Goal: Task Accomplishment & Management: Complete application form

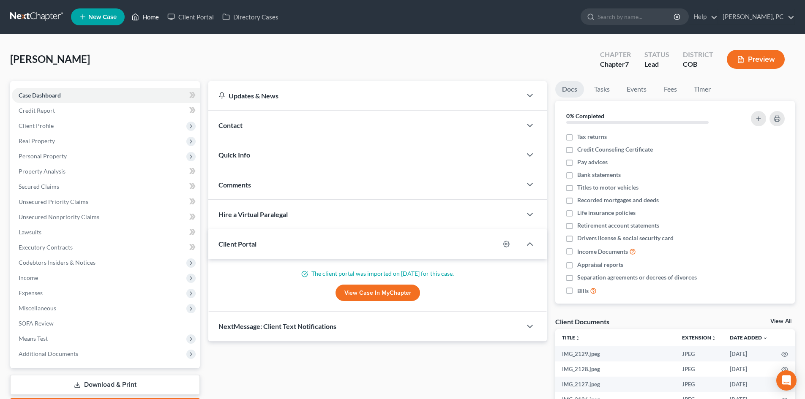
click at [150, 16] on link "Home" at bounding box center [145, 16] width 36 height 15
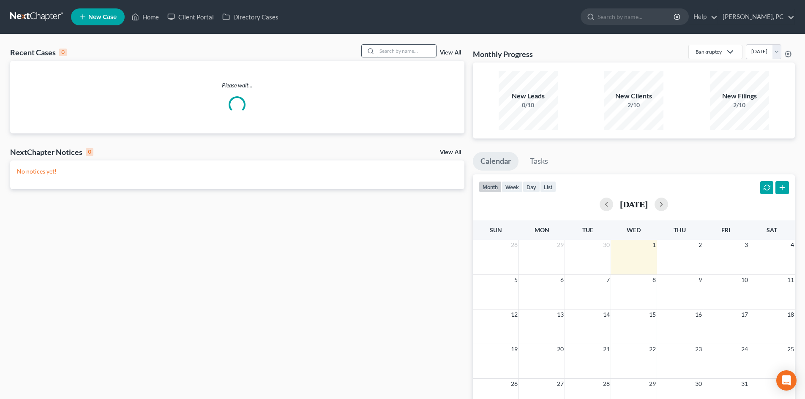
click at [404, 50] on input "search" at bounding box center [406, 51] width 59 height 12
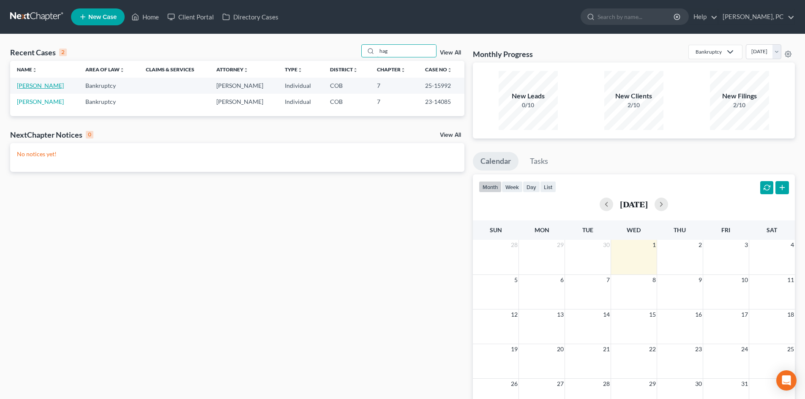
type input "hag"
click at [47, 83] on link "[PERSON_NAME]" at bounding box center [40, 85] width 47 height 7
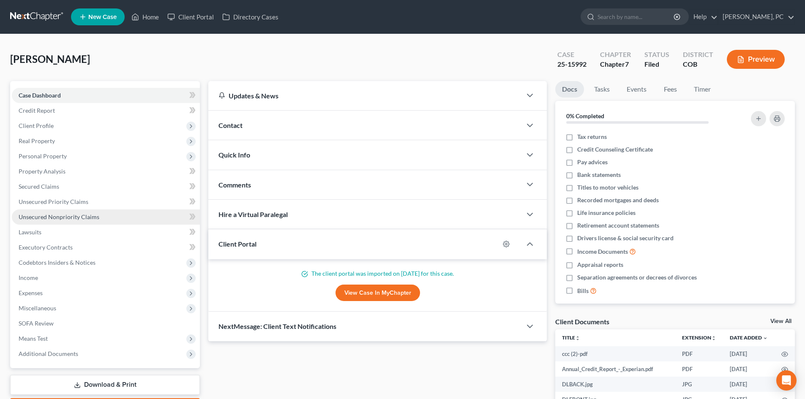
click at [57, 214] on span "Unsecured Nonpriority Claims" at bounding box center [59, 216] width 81 height 7
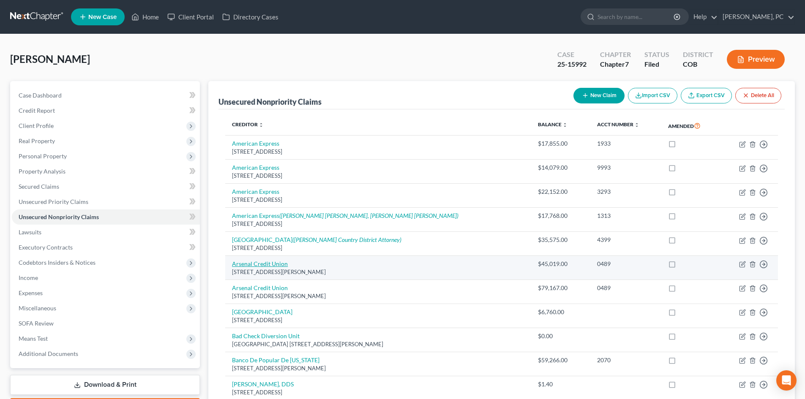
click at [271, 262] on link "Arsenal Credit Union" at bounding box center [260, 263] width 56 height 7
select select "26"
select select "14"
select select "0"
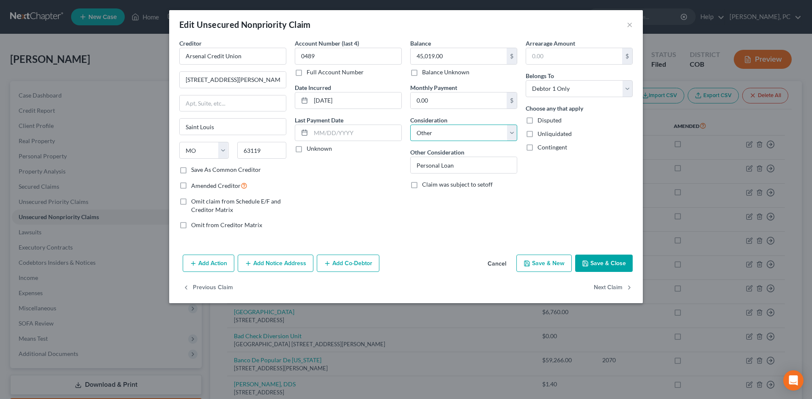
click at [448, 135] on select "Select Cable / Satellite Services Collection Agency Credit Card Debt Debt Couns…" at bounding box center [463, 133] width 107 height 17
select select "10"
click at [410, 125] on select "Select Cable / Satellite Services Collection Agency Credit Card Debt Debt Couns…" at bounding box center [463, 133] width 107 height 17
click at [589, 260] on button "Save & Close" at bounding box center [603, 264] width 57 height 18
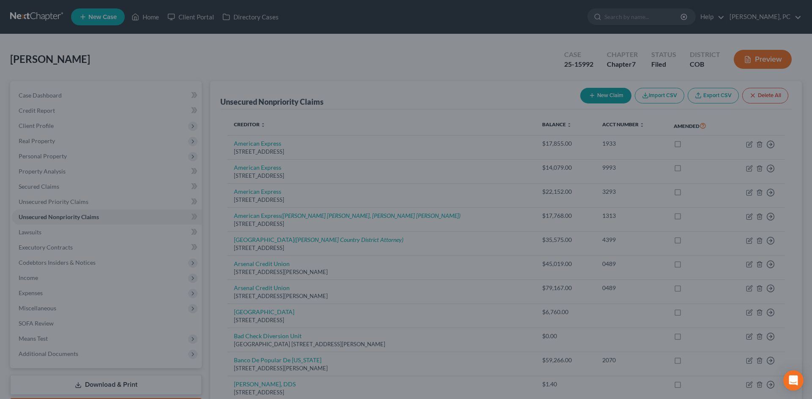
type input "0"
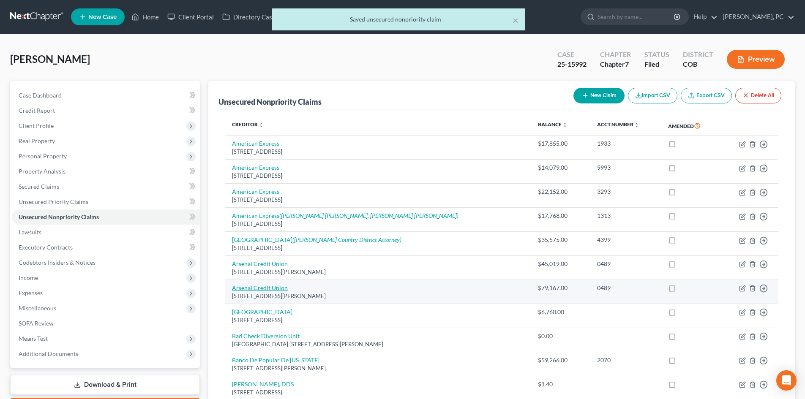
click at [265, 288] on link "Arsenal Credit Union" at bounding box center [260, 287] width 56 height 7
select select "26"
select select "2"
select select "0"
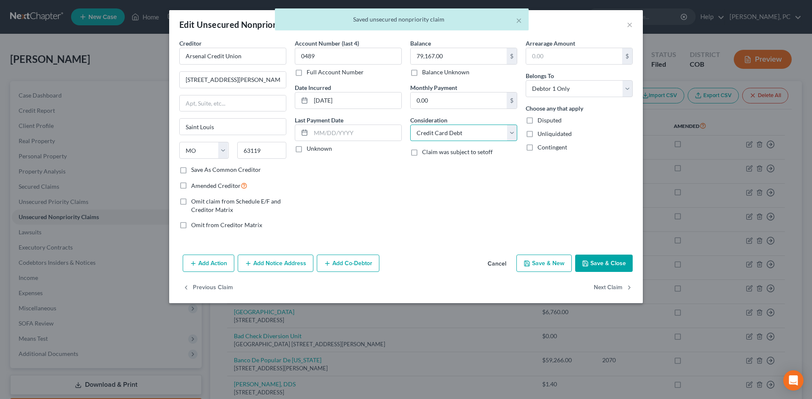
click at [454, 131] on select "Select Cable / Satellite Services Collection Agency Credit Card Debt Debt Couns…" at bounding box center [463, 133] width 107 height 17
select select "10"
click at [410, 125] on select "Select Cable / Satellite Services Collection Agency Credit Card Debt Debt Couns…" at bounding box center [463, 133] width 107 height 17
click at [585, 260] on button "Save & Close" at bounding box center [603, 264] width 57 height 18
type input "0"
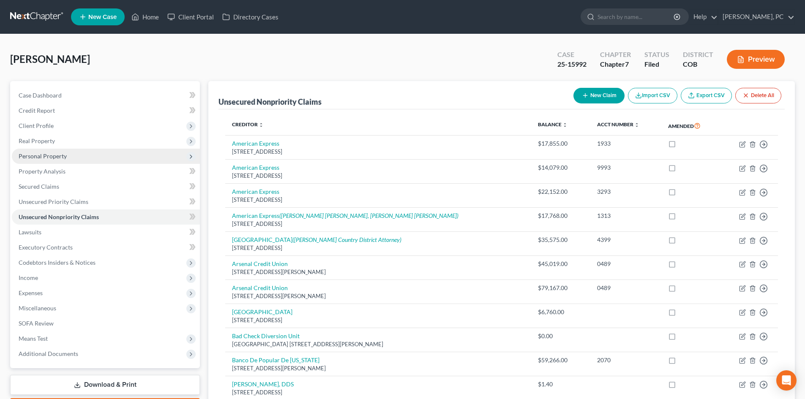
drag, startPoint x: 53, startPoint y: 156, endPoint x: 56, endPoint y: 159, distance: 4.8
click at [53, 156] on span "Personal Property" at bounding box center [43, 156] width 48 height 7
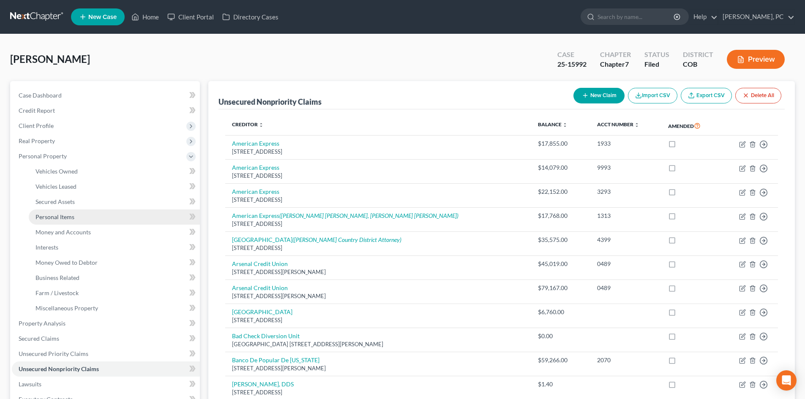
click at [61, 220] on span "Personal Items" at bounding box center [55, 216] width 39 height 7
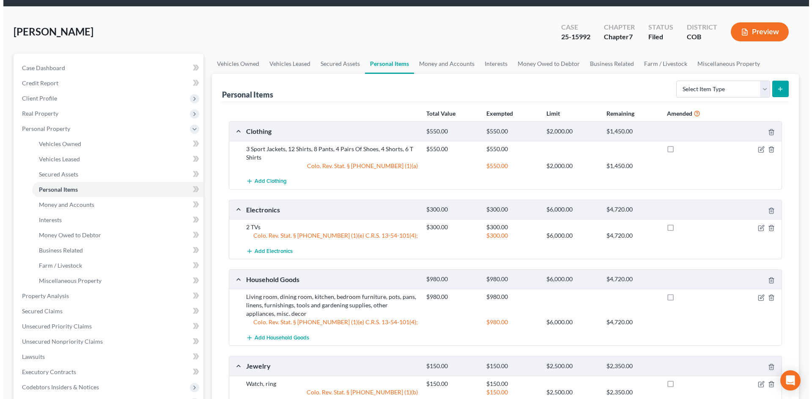
scroll to position [42, 0]
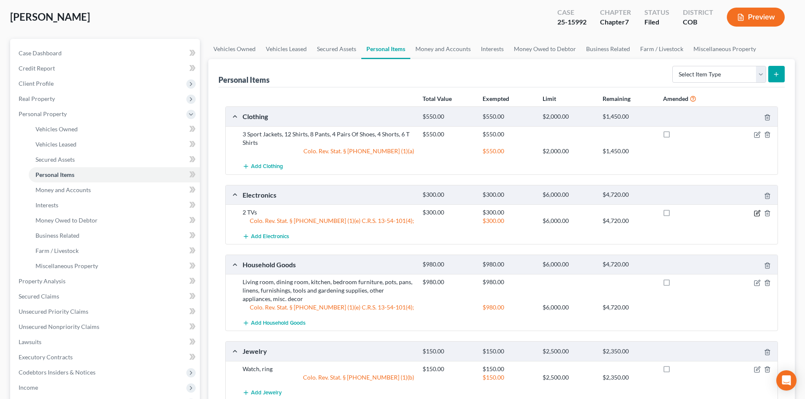
click at [757, 211] on icon "button" at bounding box center [757, 213] width 7 height 7
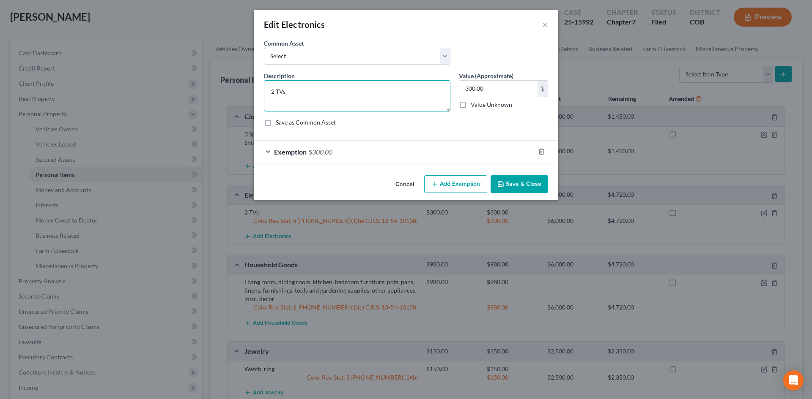
click at [342, 90] on textarea "2 TVs" at bounding box center [357, 95] width 186 height 31
type textarea "2 TVs, headphones, sound bar"
click at [493, 92] on input "300.00" at bounding box center [498, 89] width 78 height 16
type input "400"
click at [318, 150] on span "$300.00" at bounding box center [320, 152] width 24 height 8
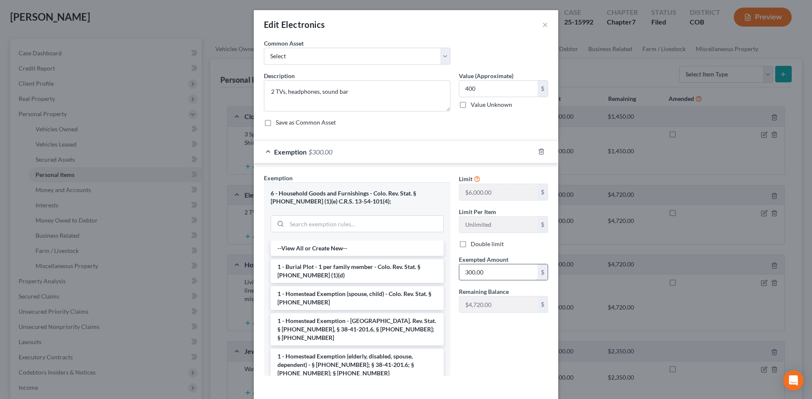
click at [486, 273] on input "300.00" at bounding box center [498, 273] width 78 height 16
type input "400"
click at [478, 338] on div "Limit $6,000.00 $ Limit Per Item Unlimited $ Double limit Exempted Amount * 400…" at bounding box center [503, 278] width 98 height 209
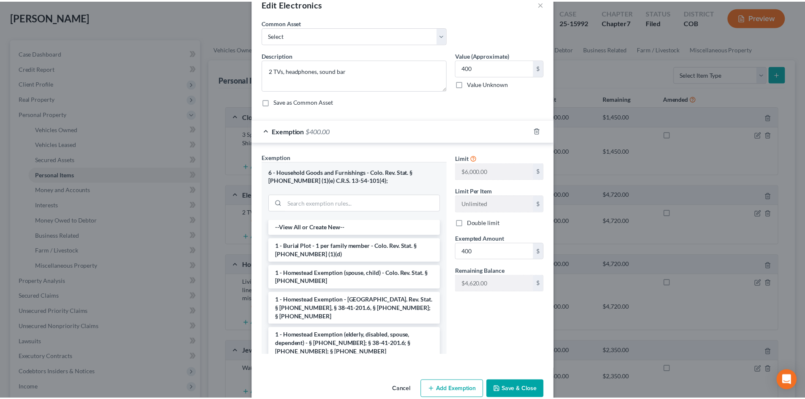
scroll to position [37, 0]
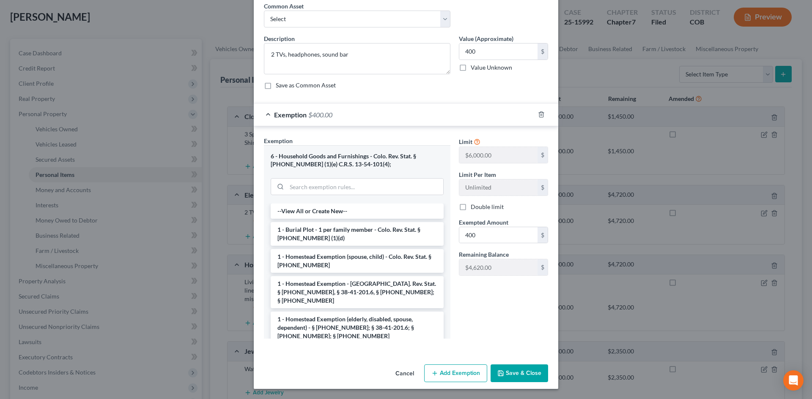
click at [525, 372] on button "Save & Close" at bounding box center [518, 374] width 57 height 18
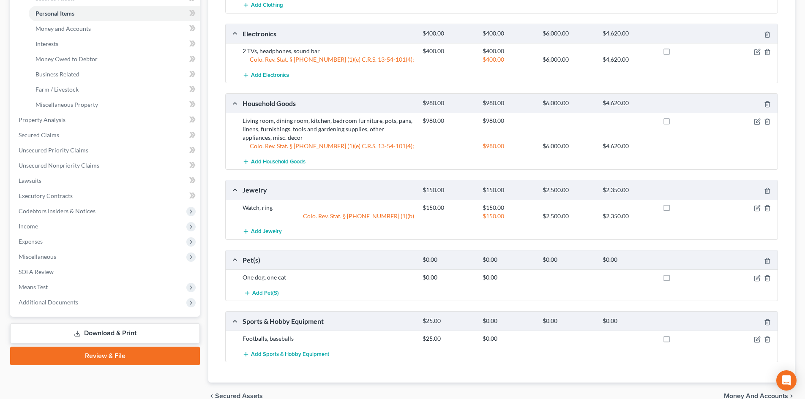
scroll to position [211, 0]
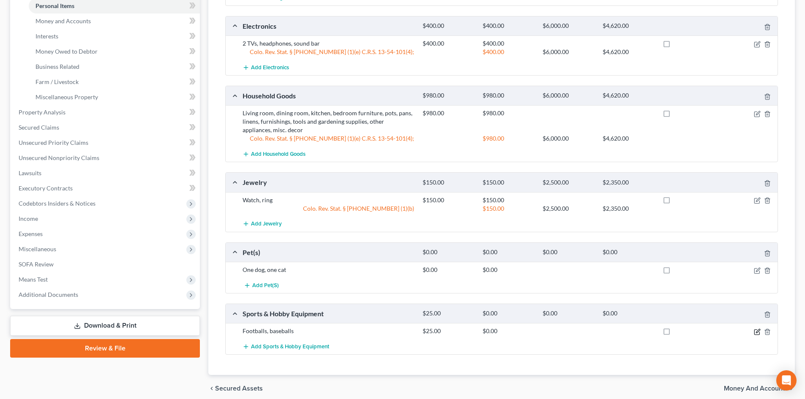
click at [759, 332] on icon "button" at bounding box center [758, 331] width 4 height 4
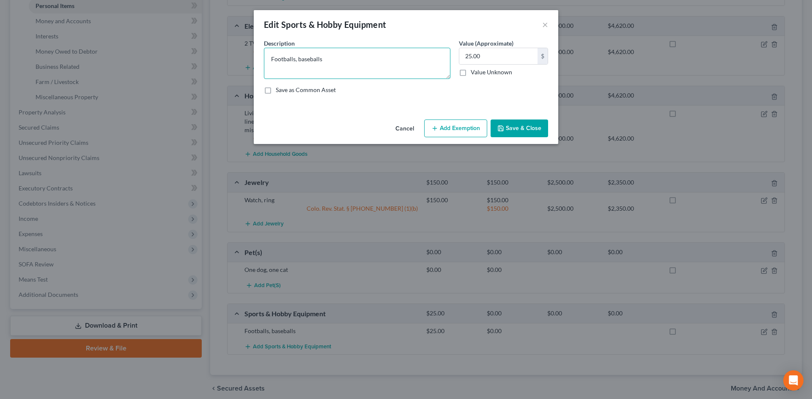
click at [343, 52] on textarea "Footballs, baseballs" at bounding box center [357, 63] width 186 height 31
type textarea "Footballs, baseballs, glove, volleyball net"
type input "50"
click at [514, 124] on button "Save & Close" at bounding box center [518, 129] width 57 height 18
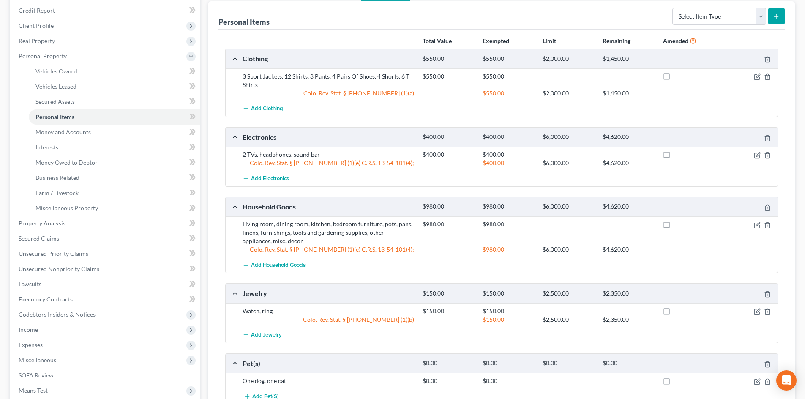
scroll to position [85, 0]
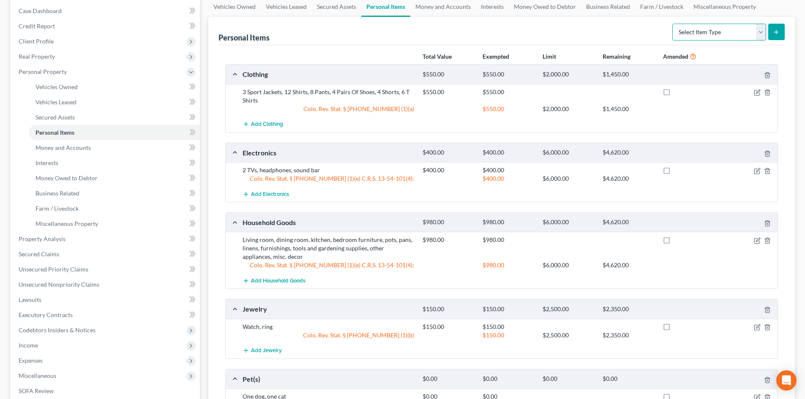
click at [700, 31] on select "Select Item Type Clothing Collectibles Of Value Electronics Firearms Household …" at bounding box center [719, 32] width 94 height 17
select select "firearms"
click at [673, 24] on select "Select Item Type Clothing Collectibles Of Value Electronics Firearms Household …" at bounding box center [719, 32] width 94 height 17
click at [772, 30] on button "submit" at bounding box center [776, 32] width 16 height 16
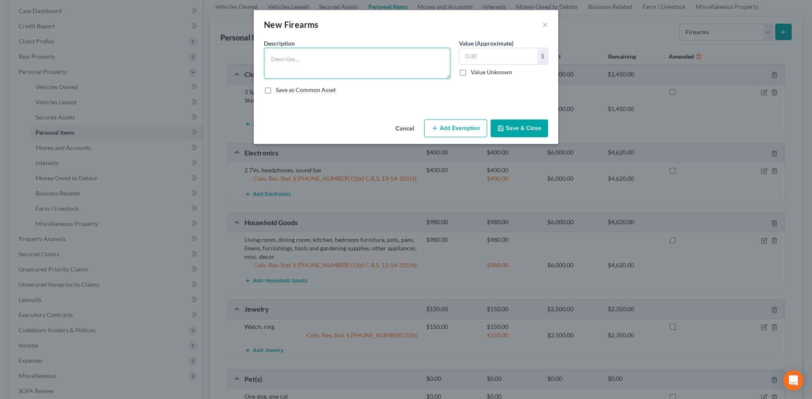
click at [291, 70] on textarea at bounding box center [357, 63] width 186 height 31
type textarea "Pellet rifle"
type input "50"
click at [433, 128] on icon "button" at bounding box center [434, 128] width 7 height 7
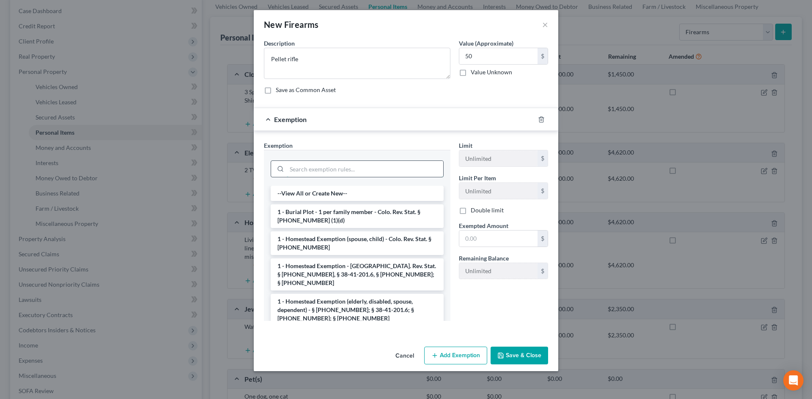
click at [319, 171] on input "search" at bounding box center [365, 169] width 156 height 16
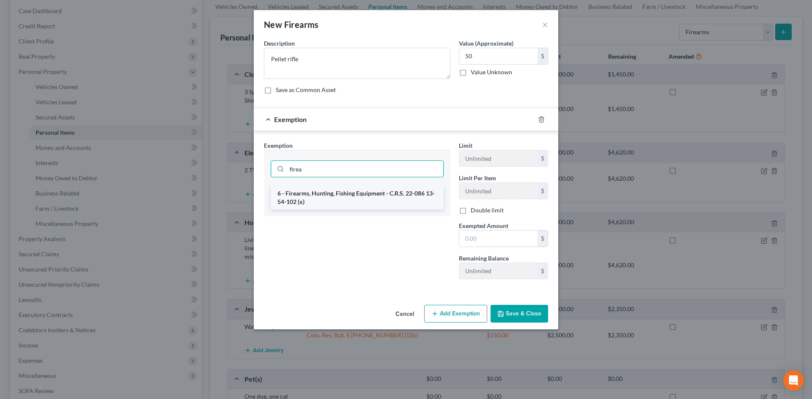
type input "firea"
click at [378, 201] on li "6 - Firearms, Hunting, Fishing Equipment - C.R.S. 22-086 13-54-102 (x)" at bounding box center [357, 198] width 173 height 24
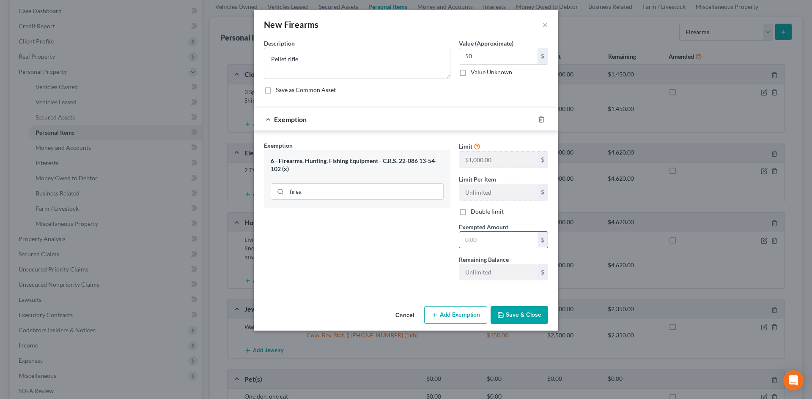
click at [478, 245] on input "text" at bounding box center [498, 240] width 78 height 16
type input "50"
click at [432, 270] on div "Exemption Set must be selected for CA. Exemption * 6 - Firearms, Hunting, Fishi…" at bounding box center [357, 214] width 195 height 146
click at [526, 317] on button "Save & Close" at bounding box center [518, 315] width 57 height 18
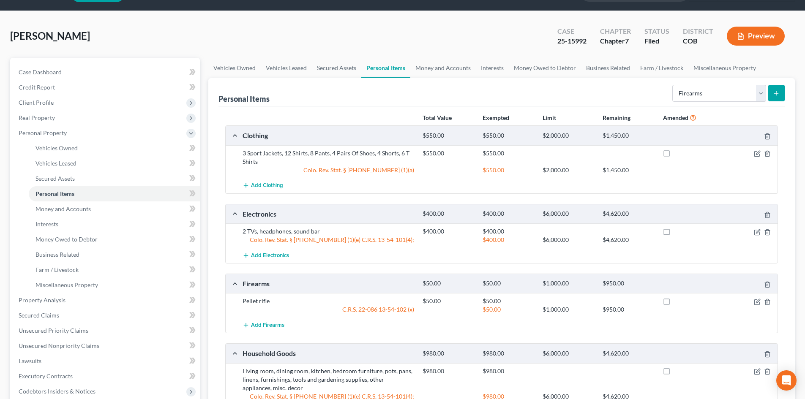
scroll to position [0, 0]
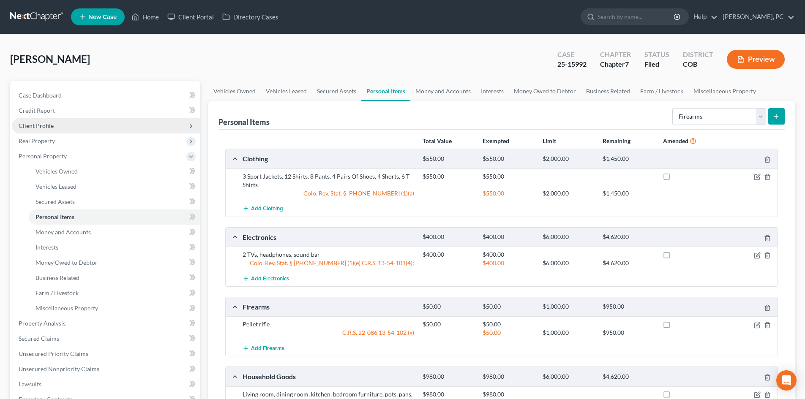
click at [39, 126] on span "Client Profile" at bounding box center [36, 125] width 35 height 7
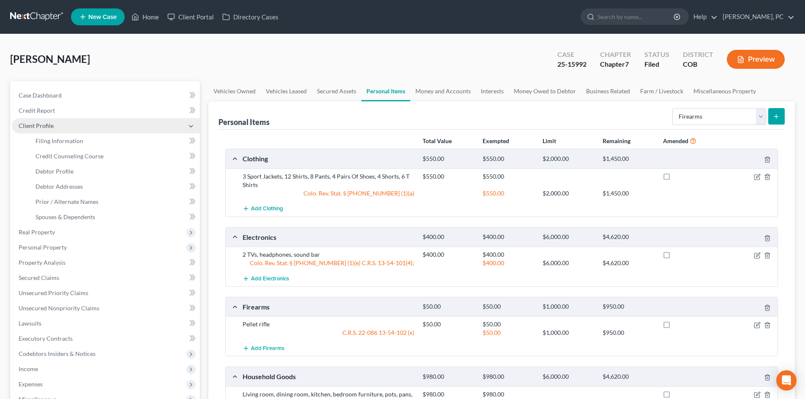
click at [39, 126] on span "Client Profile" at bounding box center [36, 125] width 35 height 7
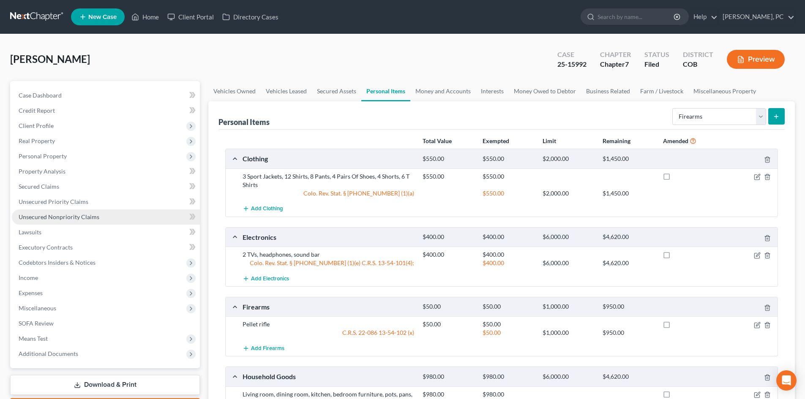
click at [68, 217] on span "Unsecured Nonpriority Claims" at bounding box center [59, 216] width 81 height 7
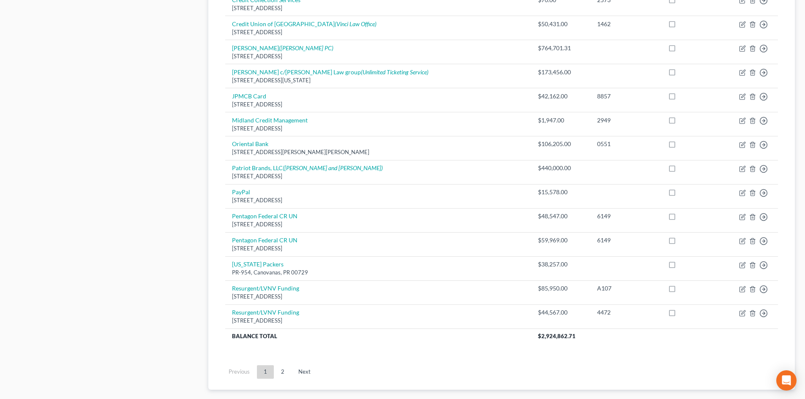
scroll to position [549, 0]
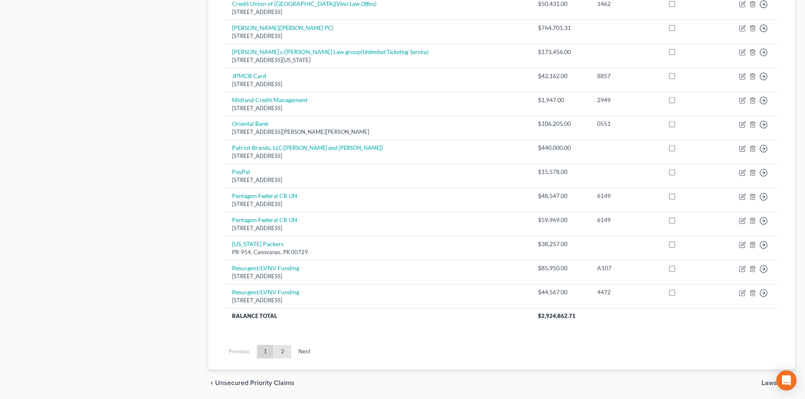
click at [282, 347] on link "2" at bounding box center [282, 352] width 17 height 14
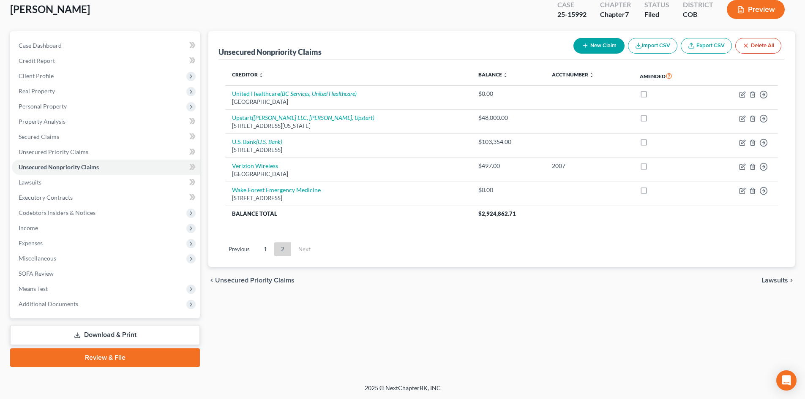
click at [593, 45] on button "New Claim" at bounding box center [599, 46] width 51 height 16
select select "0"
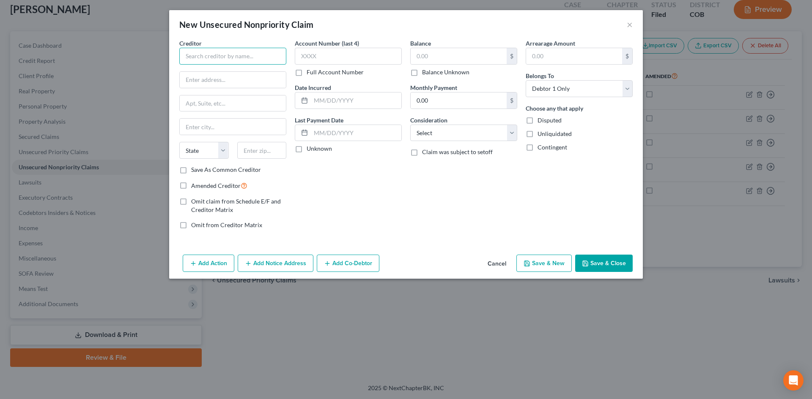
click at [240, 52] on input "text" at bounding box center [232, 56] width 107 height 17
type input "[PERSON_NAME]"
type input "3"
type input "[STREET_ADDRESS]"
type input "80919"
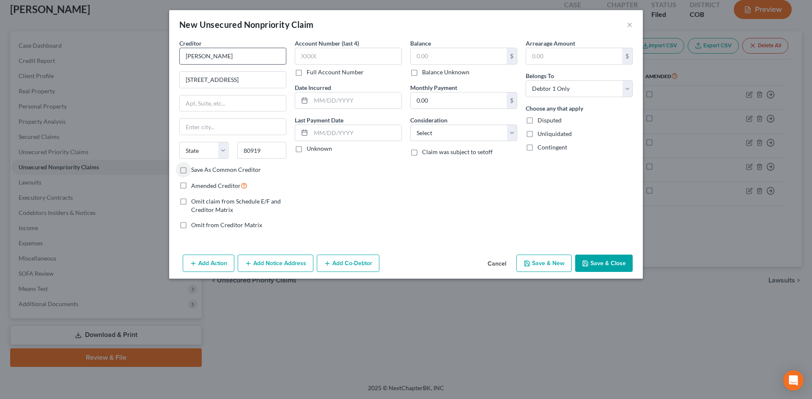
type input "[US_STATE][GEOGRAPHIC_DATA]"
select select "5"
click at [456, 133] on select "Select Cable / Satellite Services Collection Agency Credit Card Debt Debt Couns…" at bounding box center [463, 133] width 107 height 17
select select "10"
click at [410, 125] on select "Select Cable / Satellite Services Collection Agency Credit Card Debt Debt Couns…" at bounding box center [463, 133] width 107 height 17
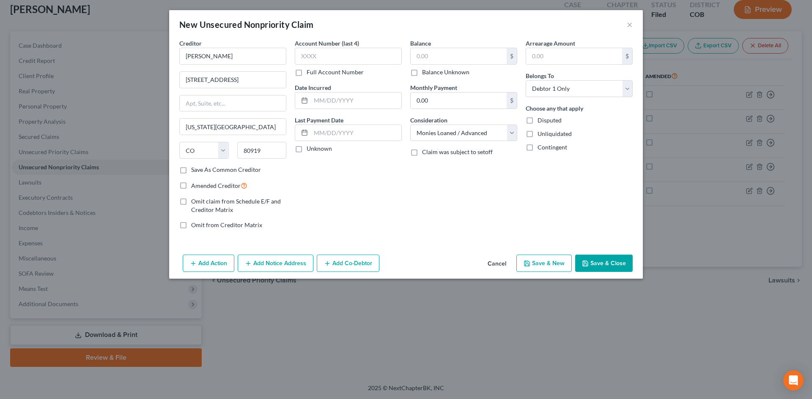
click at [422, 73] on label "Balance Unknown" at bounding box center [445, 72] width 47 height 8
click at [425, 73] on input "Balance Unknown" at bounding box center [427, 70] width 5 height 5
checkbox input "true"
type input "0.00"
click at [585, 264] on polyline "button" at bounding box center [585, 265] width 3 height 2
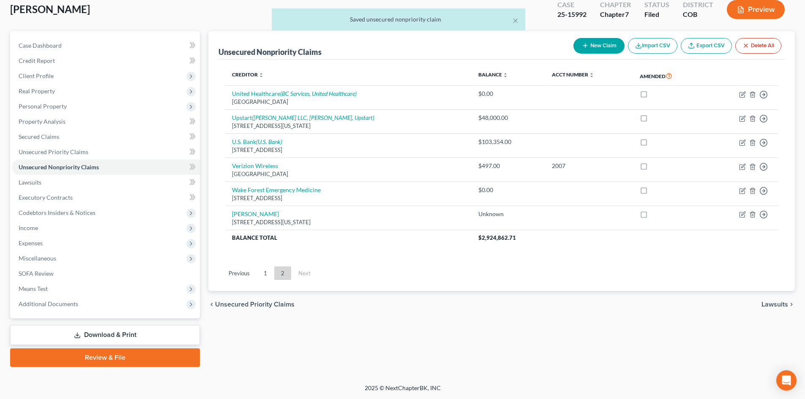
click at [601, 49] on button "New Claim" at bounding box center [599, 46] width 51 height 16
select select "0"
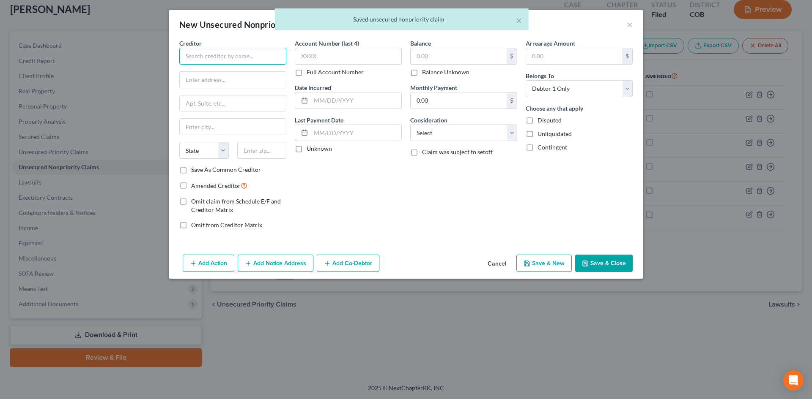
click at [221, 58] on input "text" at bounding box center [232, 56] width 107 height 17
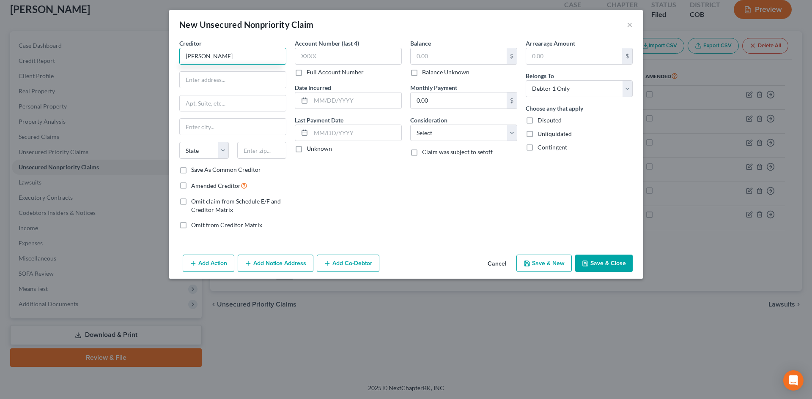
type input "[PERSON_NAME]"
type input "[STREET_ADDRESS]"
type input "80919"
type input "[US_STATE][GEOGRAPHIC_DATA]"
select select "5"
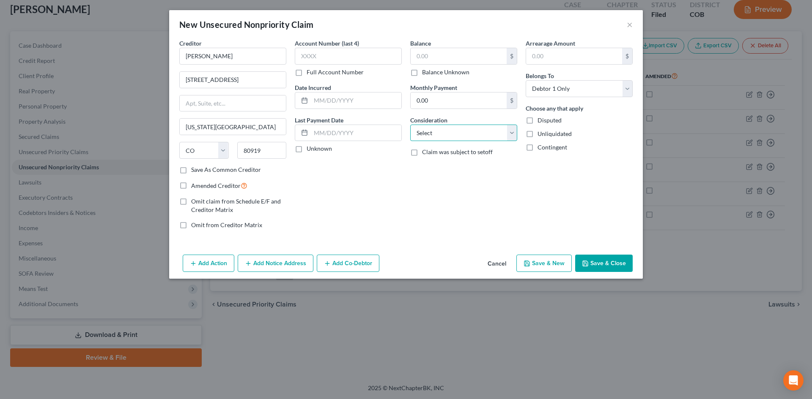
click at [430, 133] on select "Select Cable / Satellite Services Collection Agency Credit Card Debt Debt Couns…" at bounding box center [463, 133] width 107 height 17
select select "10"
click at [410, 125] on select "Select Cable / Satellite Services Collection Agency Credit Card Debt Debt Couns…" at bounding box center [463, 133] width 107 height 17
click at [422, 74] on label "Balance Unknown" at bounding box center [445, 72] width 47 height 8
click at [425, 74] on input "Balance Unknown" at bounding box center [427, 70] width 5 height 5
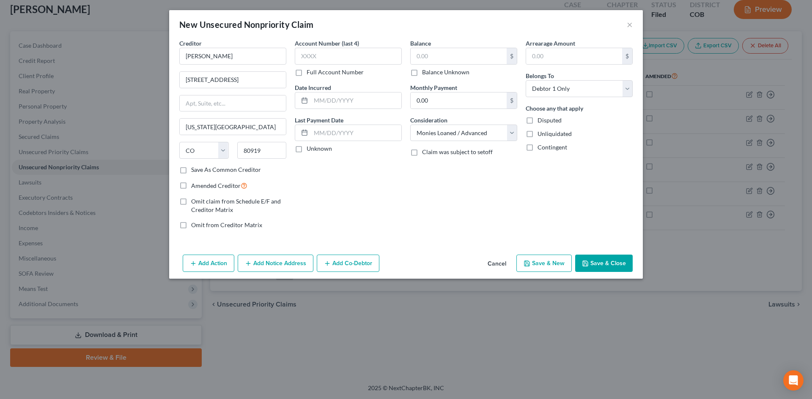
checkbox input "true"
type input "0.00"
click at [599, 258] on button "Save & Close" at bounding box center [603, 264] width 57 height 18
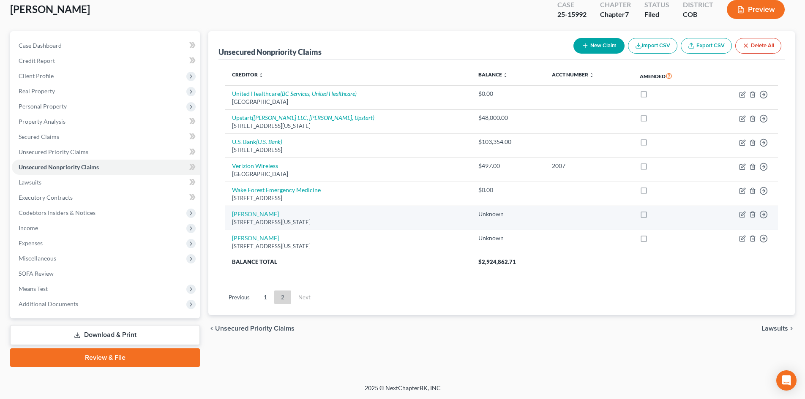
drag, startPoint x: 228, startPoint y: 214, endPoint x: 376, endPoint y: 224, distance: 147.9
click at [376, 224] on td "[PERSON_NAME] [STREET_ADDRESS][US_STATE]" at bounding box center [348, 218] width 246 height 24
copy td "[PERSON_NAME] [STREET_ADDRESS][US_STATE]"
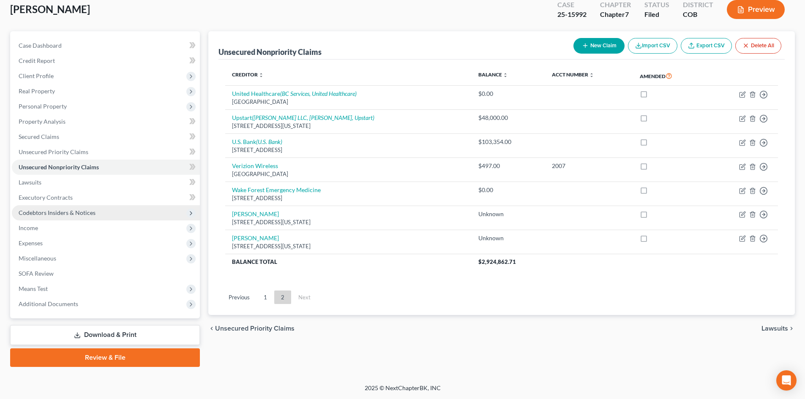
click at [50, 213] on span "Codebtors Insiders & Notices" at bounding box center [57, 212] width 77 height 7
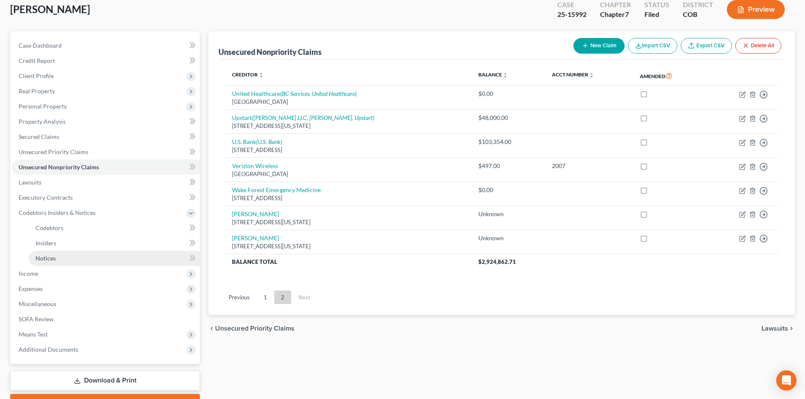
click at [43, 257] on span "Notices" at bounding box center [46, 258] width 20 height 7
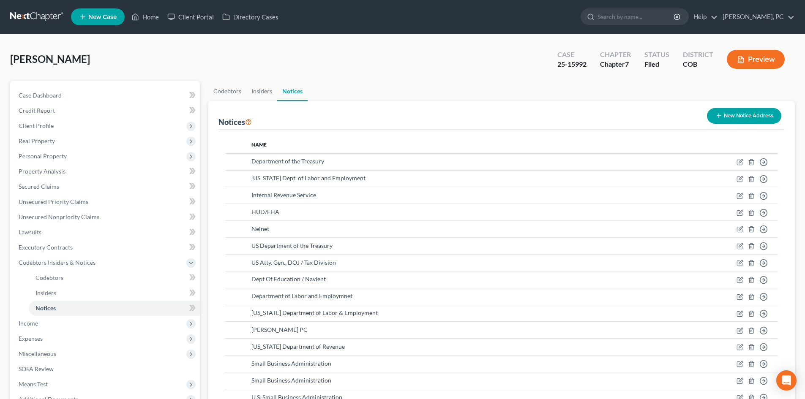
click at [738, 113] on button "New Notice Address" at bounding box center [744, 116] width 74 height 16
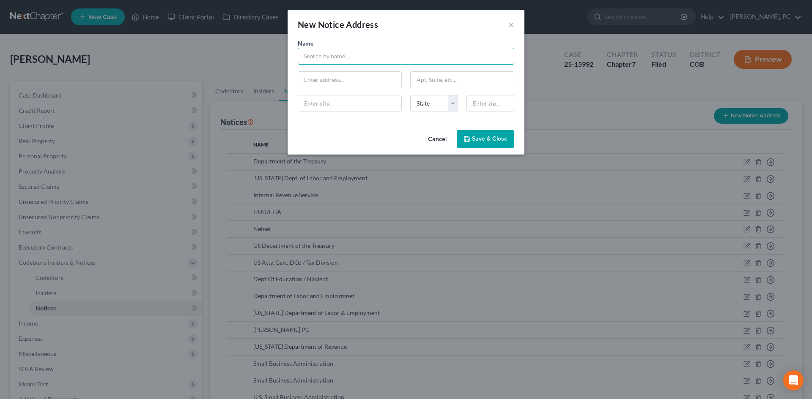
click at [358, 58] on input "text" at bounding box center [406, 56] width 216 height 17
paste input "[PERSON_NAME] [STREET_ADDRESS][US_STATE]"
type input "[PERSON_NAME] [STREET_ADDRESS][US_STATE]"
click at [483, 103] on input "text" at bounding box center [490, 103] width 48 height 17
type input "80919"
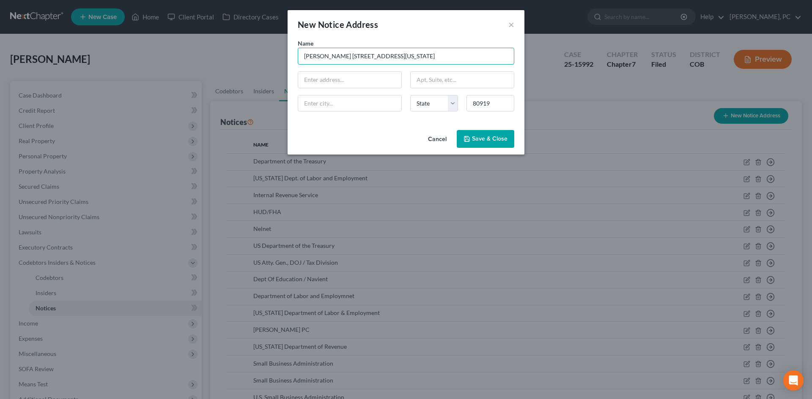
type input "[US_STATE][GEOGRAPHIC_DATA]"
select select "5"
drag, startPoint x: 344, startPoint y: 55, endPoint x: 505, endPoint y: 55, distance: 161.0
click at [506, 55] on input "[PERSON_NAME] [STREET_ADDRESS][US_STATE]" at bounding box center [406, 56] width 216 height 17
type input "[PERSON_NAME]"
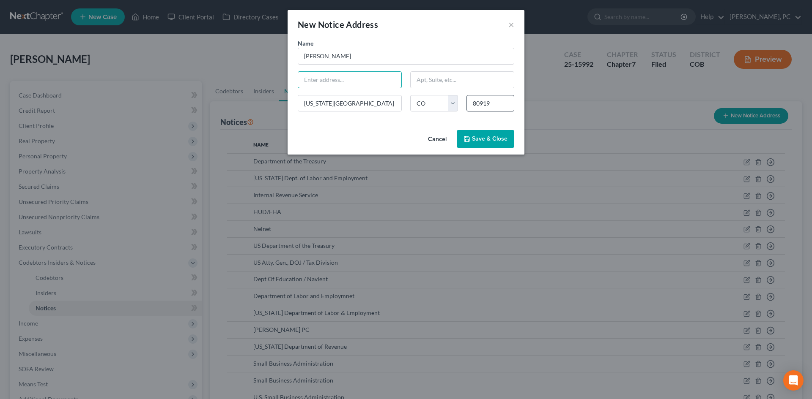
paste input "[STREET_ADDRESS][US_STATE]"
click at [319, 82] on input "[STREET_ADDRESS][US_STATE]" at bounding box center [349, 80] width 103 height 16
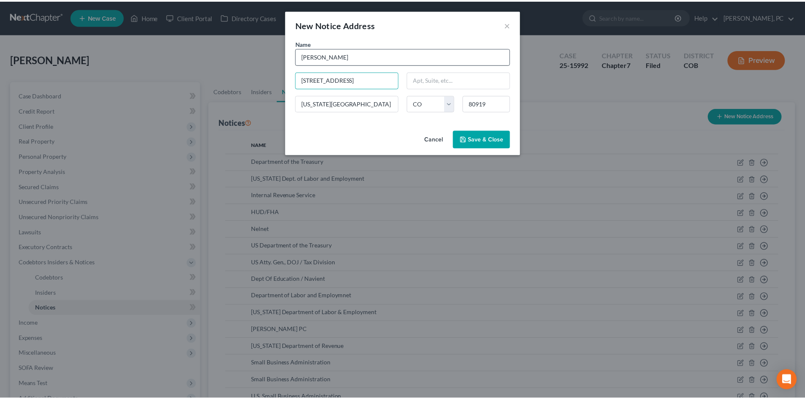
scroll to position [0, 0]
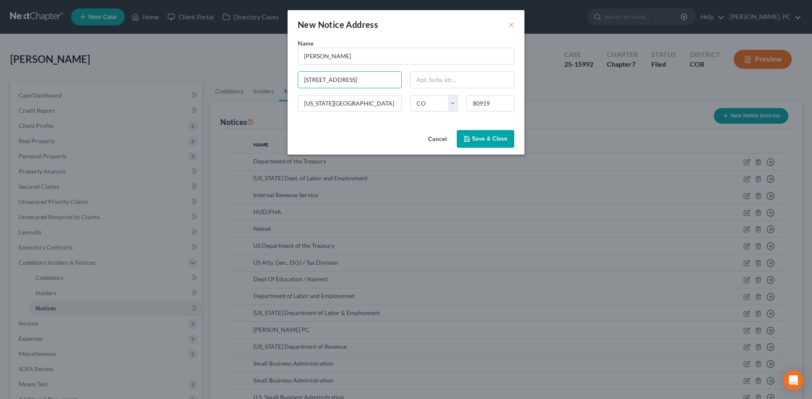
type input "[STREET_ADDRESS]"
click at [487, 137] on span "Save & Close" at bounding box center [490, 138] width 36 height 7
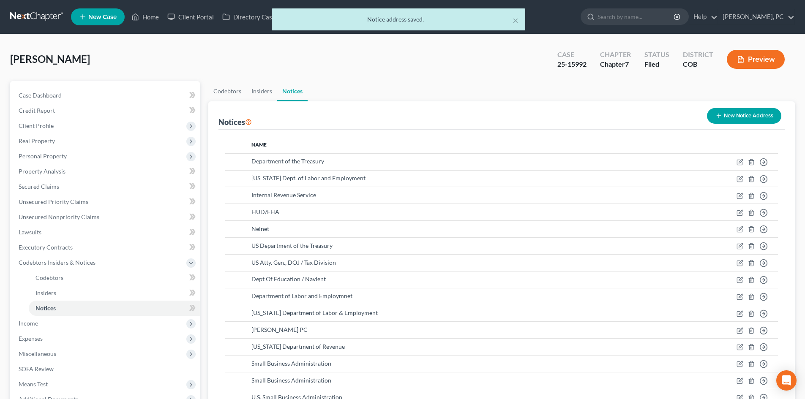
click at [744, 114] on button "New Notice Address" at bounding box center [744, 116] width 74 height 16
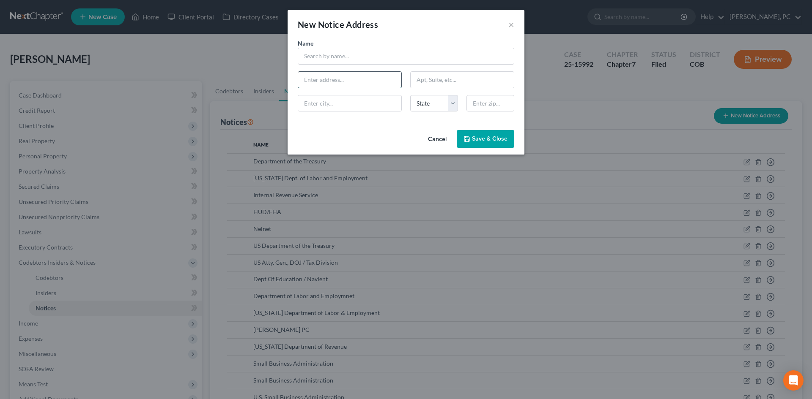
click at [325, 84] on input "text" at bounding box center [349, 80] width 103 height 16
paste input "[STREET_ADDRESS][US_STATE]"
type input "[STREET_ADDRESS][US_STATE]"
click at [479, 105] on input "text" at bounding box center [490, 103] width 48 height 17
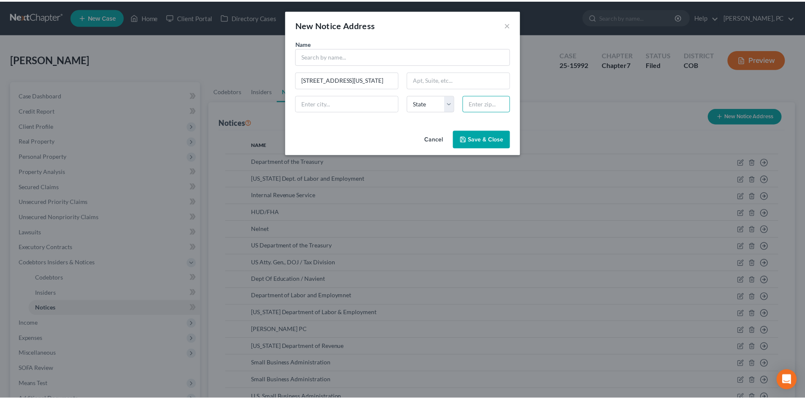
scroll to position [0, 0]
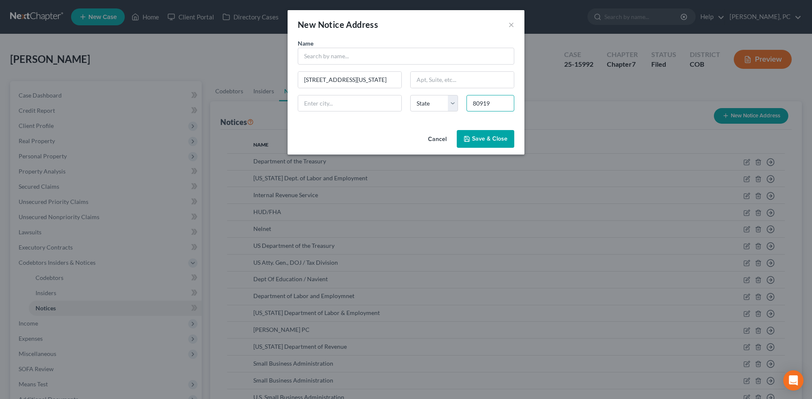
type input "80919"
type input "[US_STATE][GEOGRAPHIC_DATA]"
select select "5"
click at [380, 79] on input "[STREET_ADDRESS][US_STATE]" at bounding box center [349, 80] width 103 height 16
type input "[STREET_ADDRESS]"
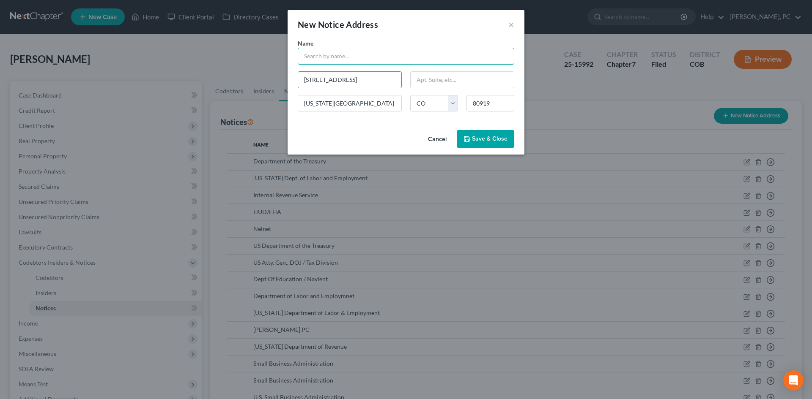
click at [403, 57] on input "text" at bounding box center [406, 56] width 216 height 17
type input "[PERSON_NAME]"
click at [468, 144] on button "Save & Close" at bounding box center [484, 139] width 57 height 18
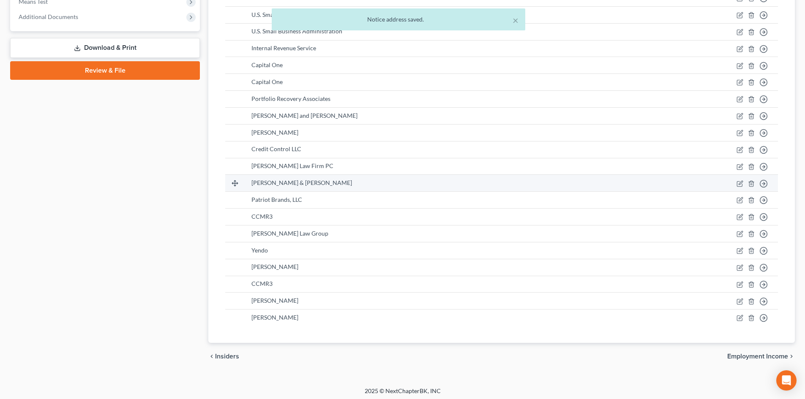
scroll to position [386, 0]
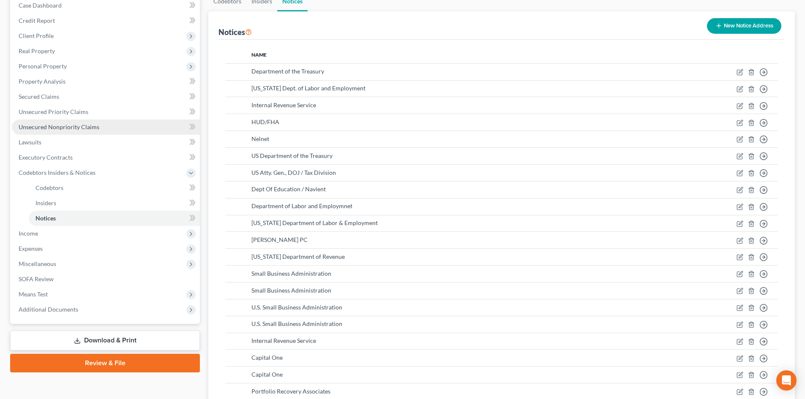
click at [93, 123] on span "Unsecured Nonpriority Claims" at bounding box center [59, 126] width 81 height 7
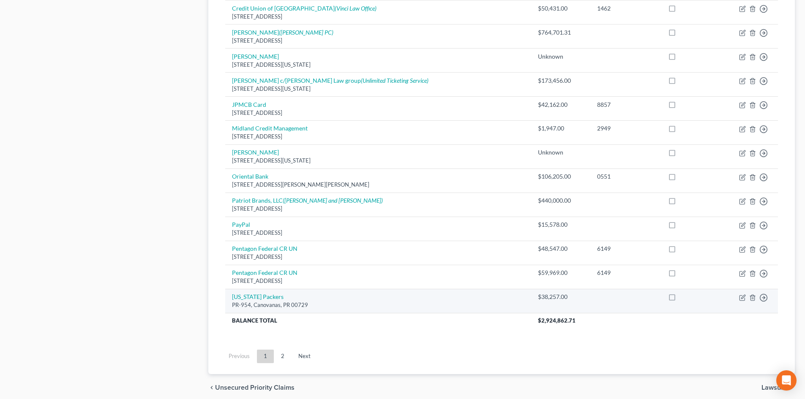
scroll to position [495, 0]
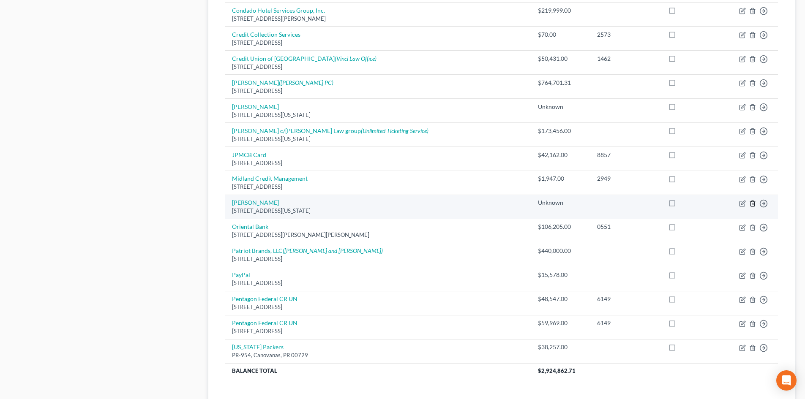
click at [753, 203] on line "button" at bounding box center [753, 204] width 0 height 2
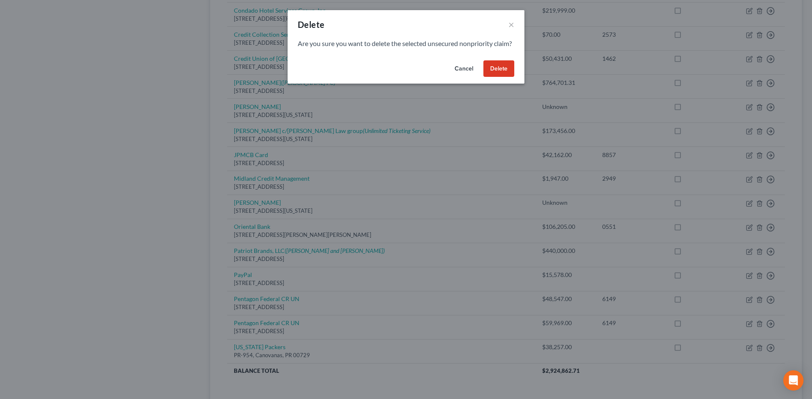
click at [490, 77] on button "Delete" at bounding box center [498, 68] width 31 height 17
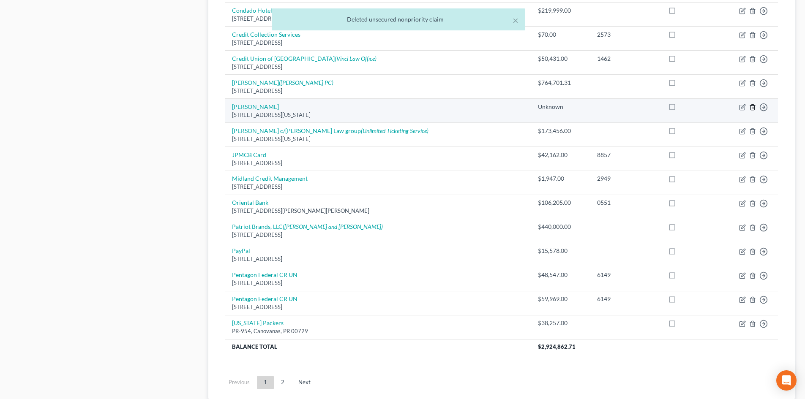
click at [752, 109] on icon "button" at bounding box center [752, 107] width 7 height 7
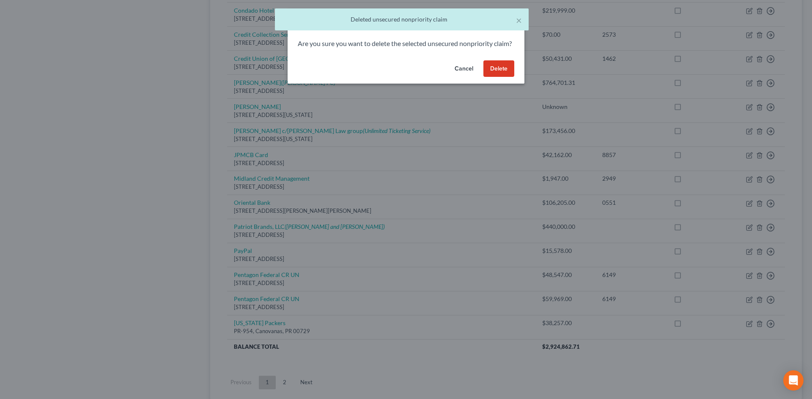
click at [499, 77] on button "Delete" at bounding box center [498, 68] width 31 height 17
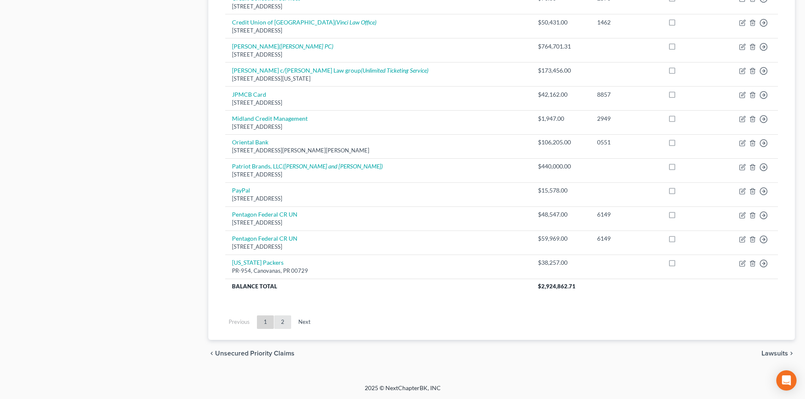
click at [282, 323] on link "2" at bounding box center [282, 323] width 17 height 14
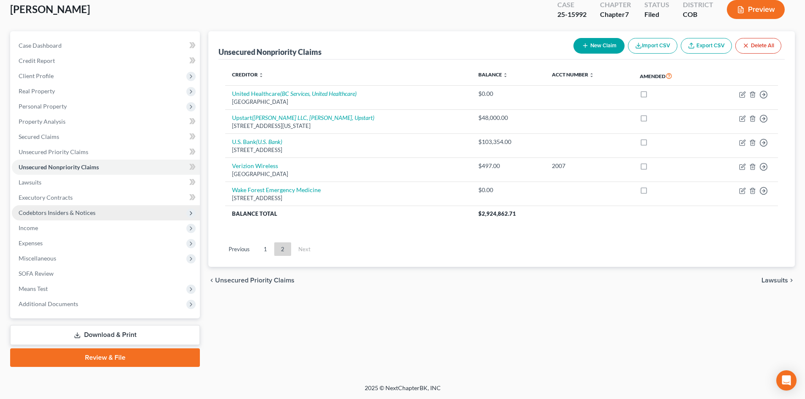
click at [51, 208] on span "Codebtors Insiders & Notices" at bounding box center [106, 212] width 188 height 15
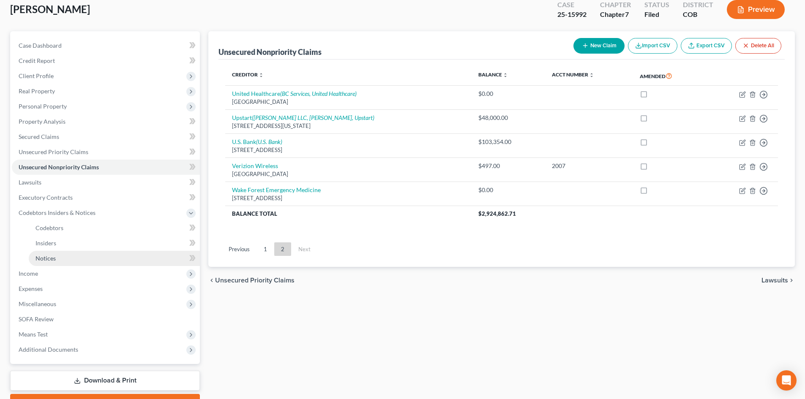
click at [51, 257] on span "Notices" at bounding box center [46, 258] width 20 height 7
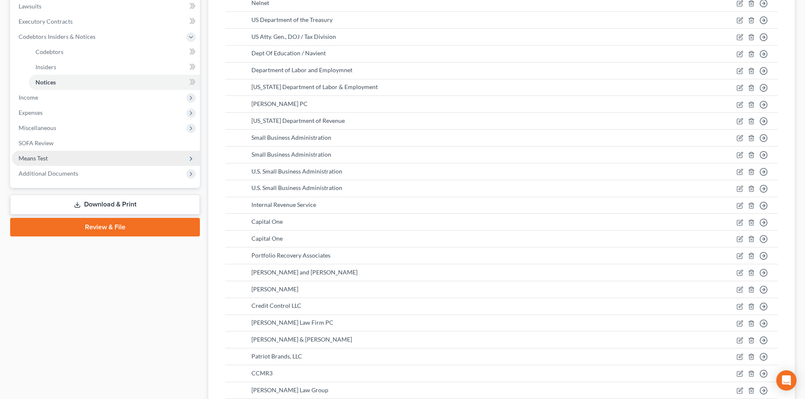
scroll to position [211, 0]
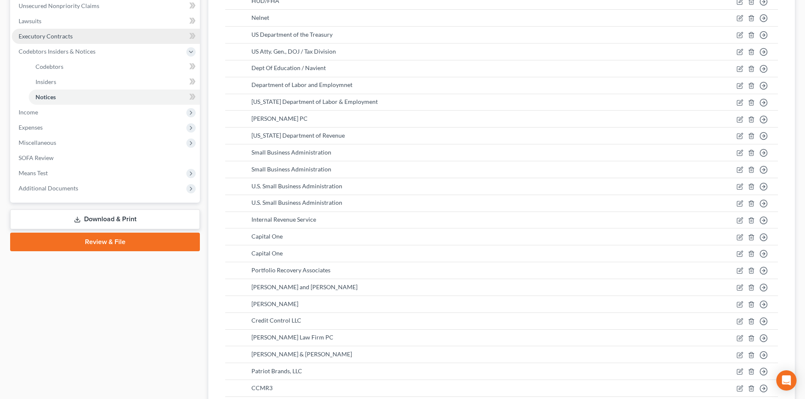
click at [58, 35] on span "Executory Contracts" at bounding box center [46, 36] width 54 height 7
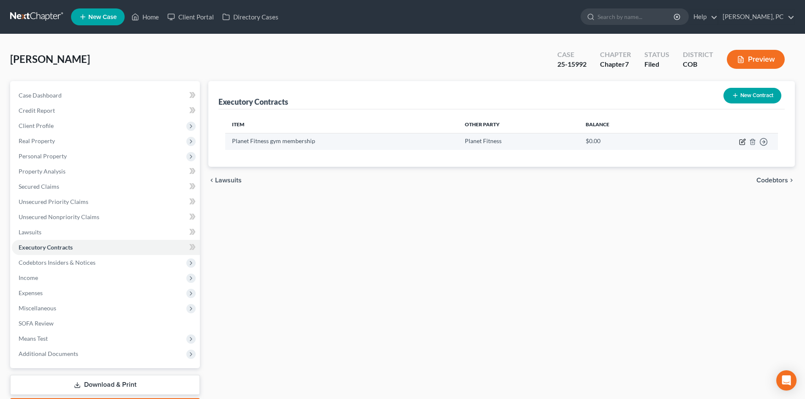
click at [741, 139] on icon "button" at bounding box center [742, 142] width 7 height 7
select select "0"
select select "2"
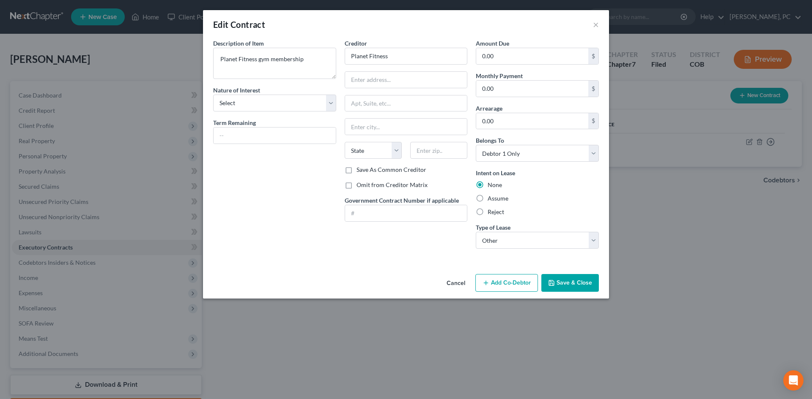
click at [571, 281] on button "Save & Close" at bounding box center [569, 283] width 57 height 18
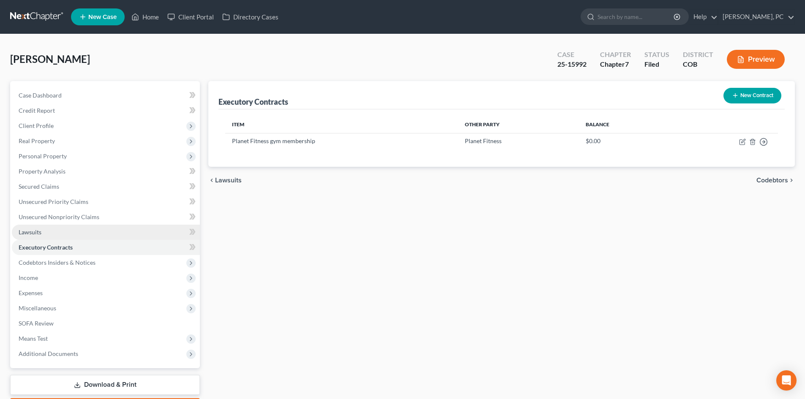
click at [31, 229] on span "Lawsuits" at bounding box center [30, 232] width 23 height 7
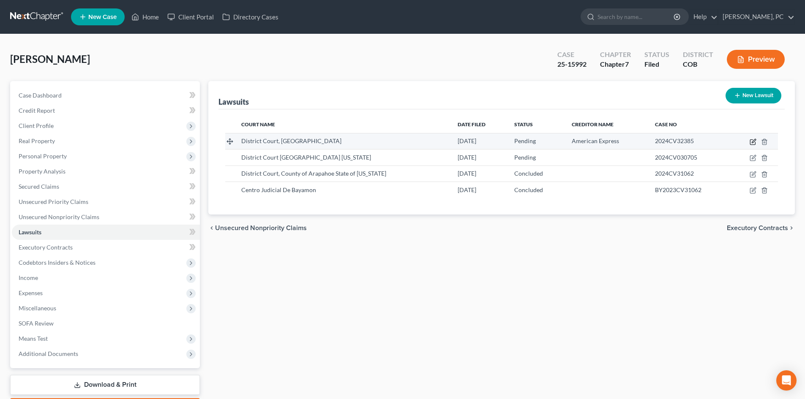
click at [752, 141] on icon "button" at bounding box center [753, 142] width 7 height 7
select select "5"
select select "0"
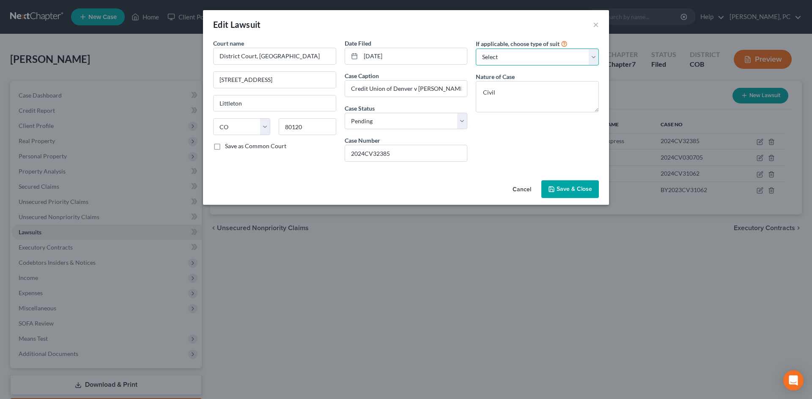
click at [508, 58] on select "Select Repossession Garnishment Foreclosure Attached, Seized, Or Levied Other" at bounding box center [537, 57] width 123 height 17
select select "4"
click at [476, 49] on select "Select Repossession Garnishment Foreclosure Attached, Seized, Or Levied Other" at bounding box center [537, 57] width 123 height 17
select select "1"
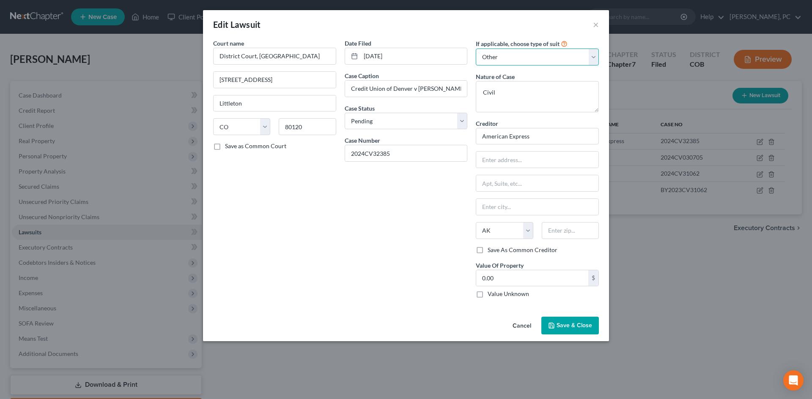
click at [510, 63] on select "Select Repossession Garnishment Foreclosure Attached, Seized, Or Levied Other" at bounding box center [537, 57] width 123 height 17
select select
click at [476, 49] on select "Select Repossession Garnishment Foreclosure Attached, Seized, Or Levied Other" at bounding box center [537, 57] width 123 height 17
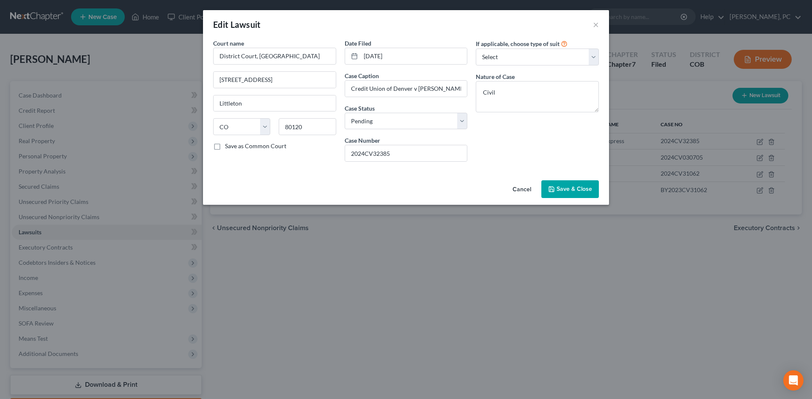
click at [568, 195] on button "Save & Close" at bounding box center [569, 189] width 57 height 18
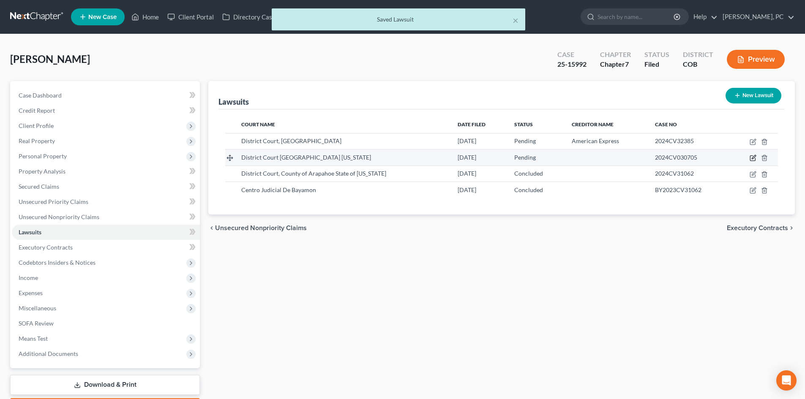
click at [752, 156] on icon "button" at bounding box center [752, 158] width 5 height 5
select select "5"
select select "0"
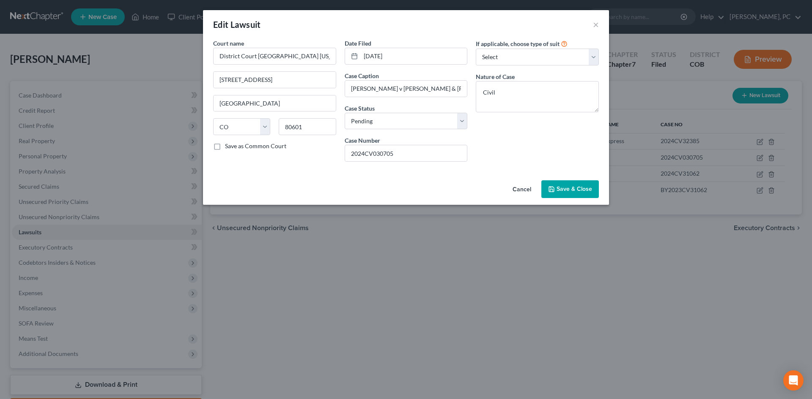
click at [569, 194] on button "Save & Close" at bounding box center [569, 189] width 57 height 18
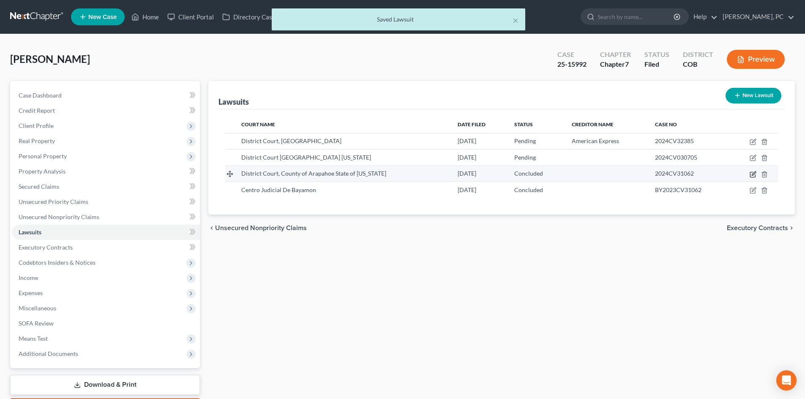
click at [754, 174] on icon "button" at bounding box center [753, 174] width 7 height 7
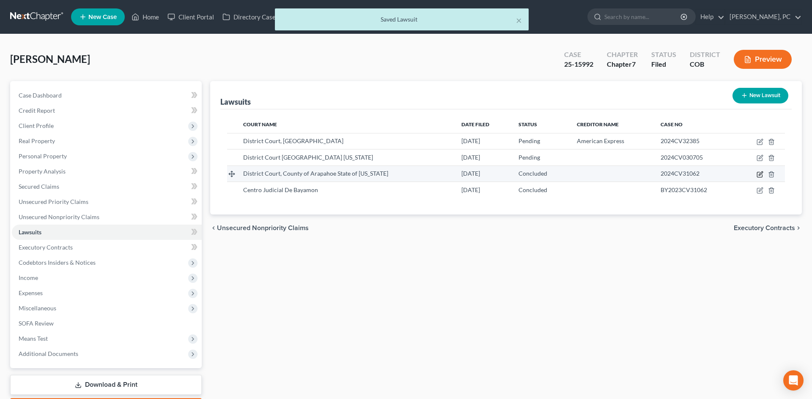
select select "5"
select select "2"
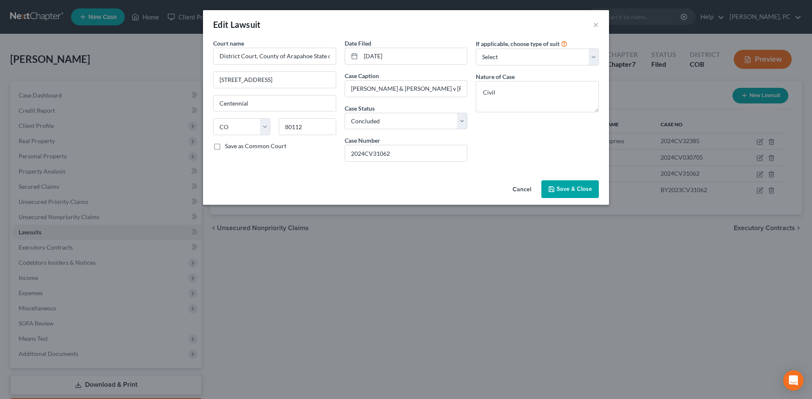
click at [564, 185] on button "Save & Close" at bounding box center [569, 189] width 57 height 18
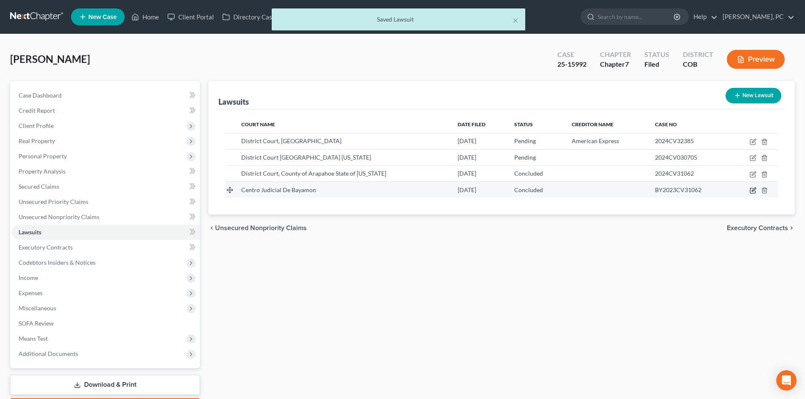
click at [750, 191] on icon "button" at bounding box center [752, 191] width 5 height 5
select select "40"
select select "2"
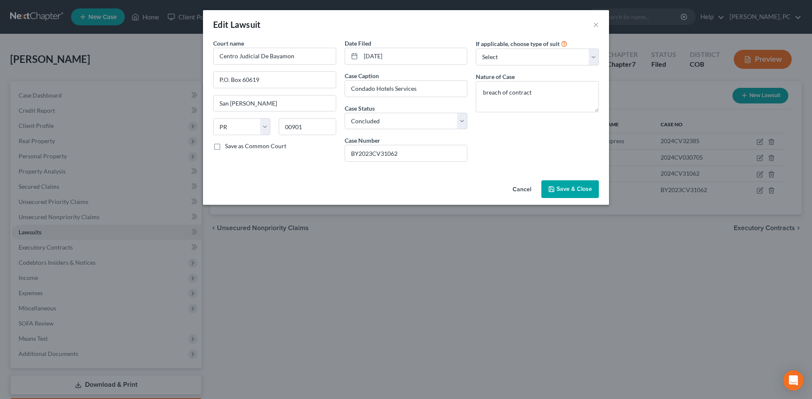
click at [566, 188] on span "Save & Close" at bounding box center [574, 189] width 36 height 7
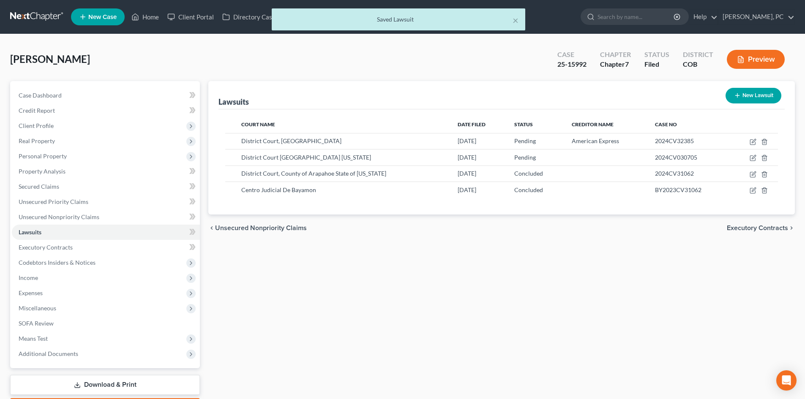
click at [741, 95] on button "New Lawsuit" at bounding box center [754, 96] width 56 height 16
select select "0"
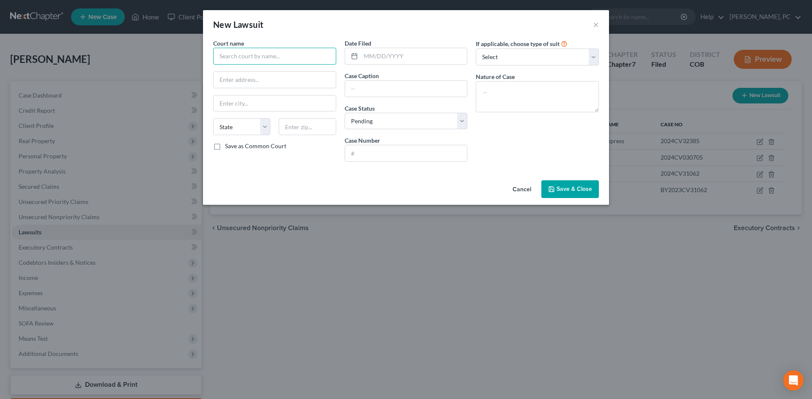
click at [269, 55] on input "text" at bounding box center [274, 56] width 123 height 17
type input "[GEOGRAPHIC_DATA]"
click at [385, 51] on input "text" at bounding box center [414, 56] width 107 height 16
type input "[DATE]"
click at [495, 88] on textarea at bounding box center [537, 96] width 123 height 31
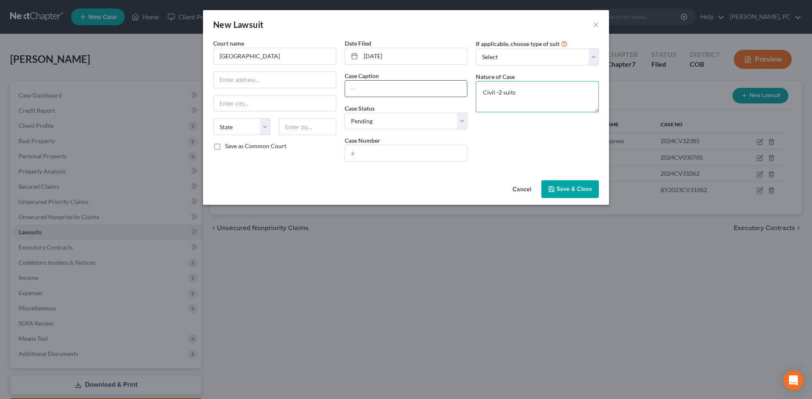
type textarea "Civil -2 suits"
click at [406, 86] on input "text" at bounding box center [406, 89] width 122 height 16
type input "American Express National Bank v [PERSON_NAME]"
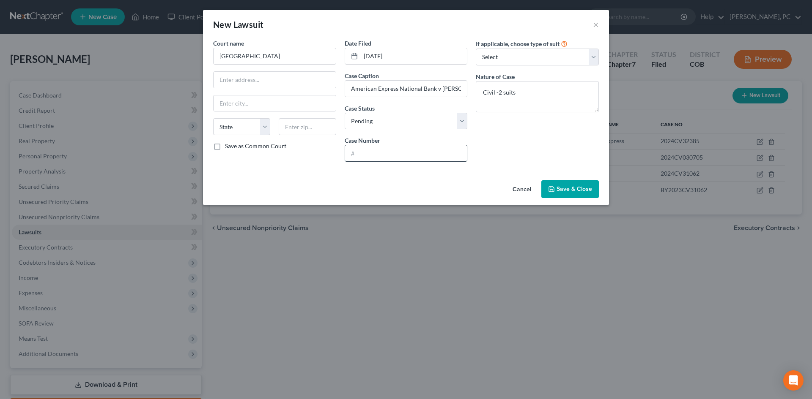
click at [402, 153] on input "text" at bounding box center [406, 153] width 122 height 16
type input "2025CV44934 & 2025CV46257"
click at [563, 189] on span "Save & Close" at bounding box center [574, 189] width 36 height 7
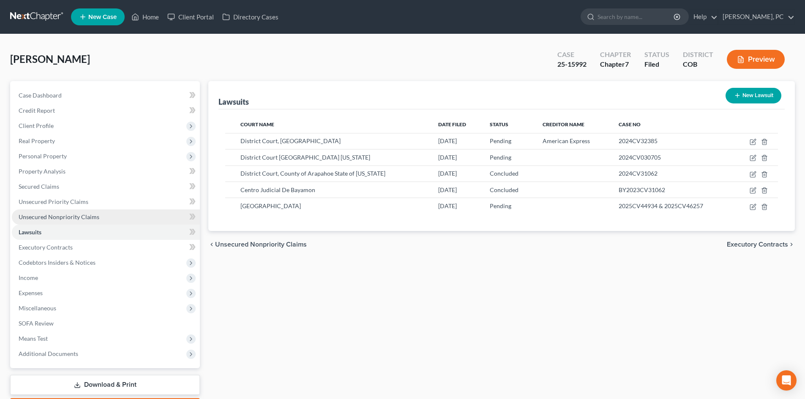
click at [62, 217] on span "Unsecured Nonpriority Claims" at bounding box center [59, 216] width 81 height 7
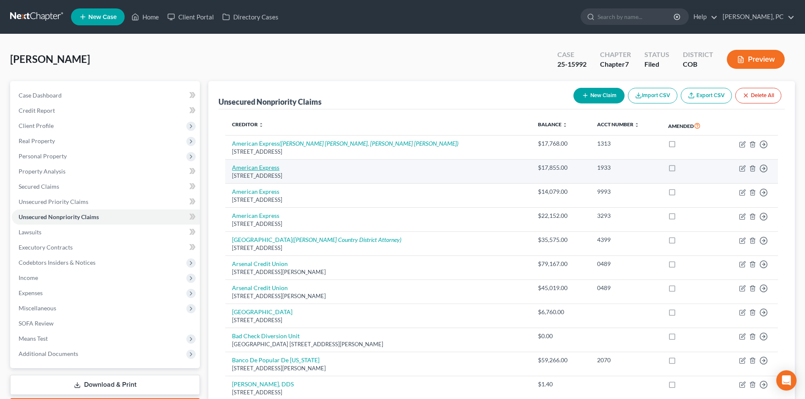
click at [271, 168] on link "American Express" at bounding box center [255, 167] width 47 height 7
select select "45"
select select "2"
select select "0"
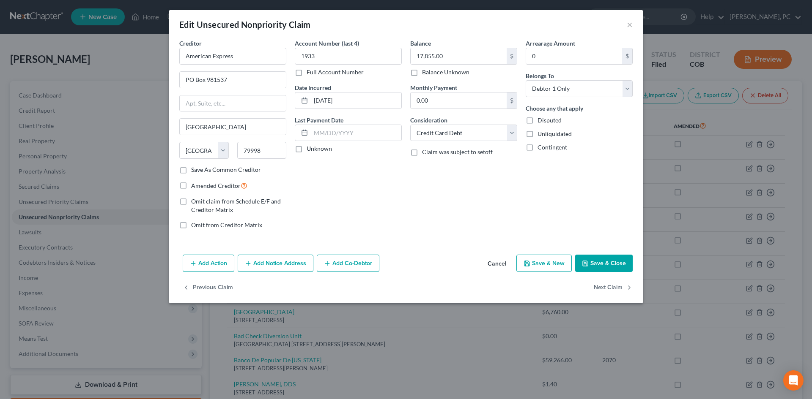
click at [294, 262] on button "Add Notice Address" at bounding box center [276, 264] width 76 height 18
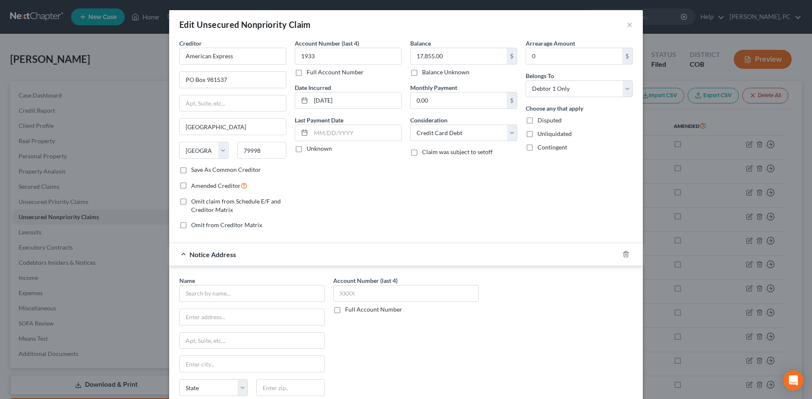
click at [284, 285] on div "Name *" at bounding box center [251, 289] width 145 height 26
click at [279, 292] on input "text" at bounding box center [251, 293] width 145 height 17
click at [203, 294] on input "[PERSON_NAME]" at bounding box center [251, 293] width 145 height 17
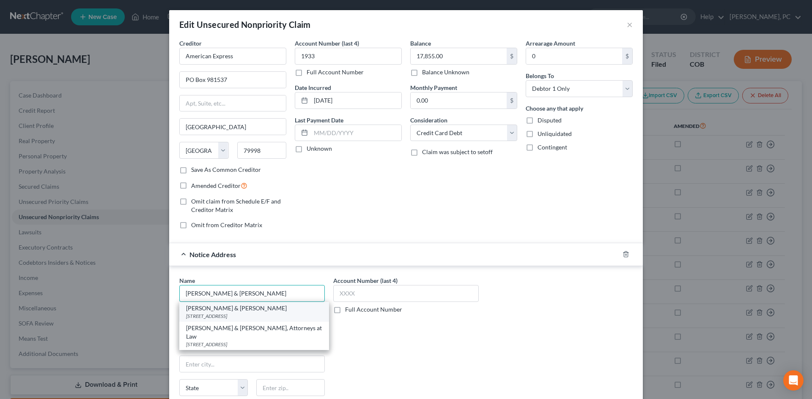
type input "[PERSON_NAME] & [PERSON_NAME]"
click at [213, 313] on div "[STREET_ADDRESS]" at bounding box center [254, 316] width 136 height 7
type input "PO Box 13807"
type input "[GEOGRAPHIC_DATA]"
select select "4"
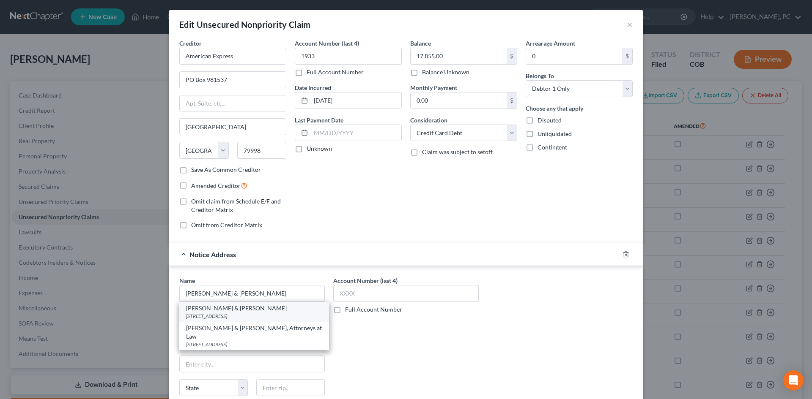
type input "95853"
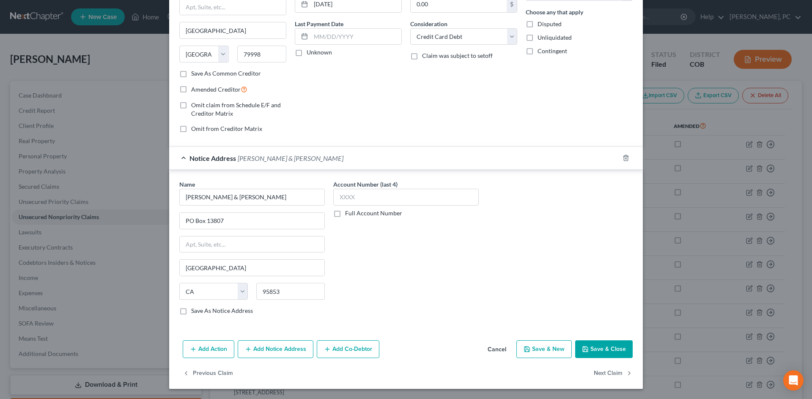
click at [263, 347] on button "Add Notice Address" at bounding box center [276, 350] width 76 height 18
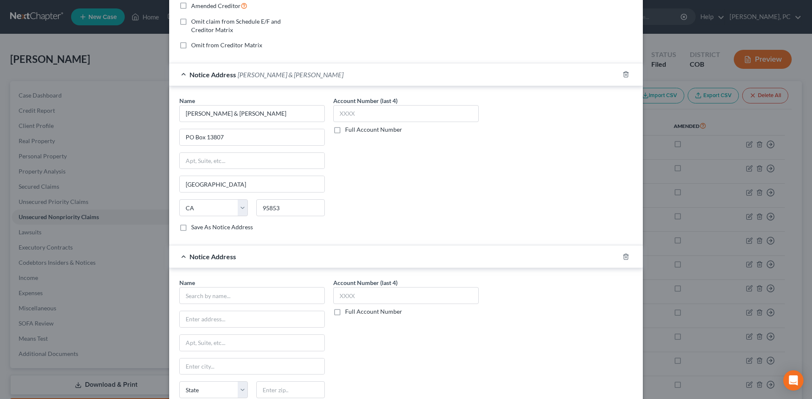
scroll to position [181, 0]
click at [232, 296] on input "text" at bounding box center [251, 295] width 145 height 17
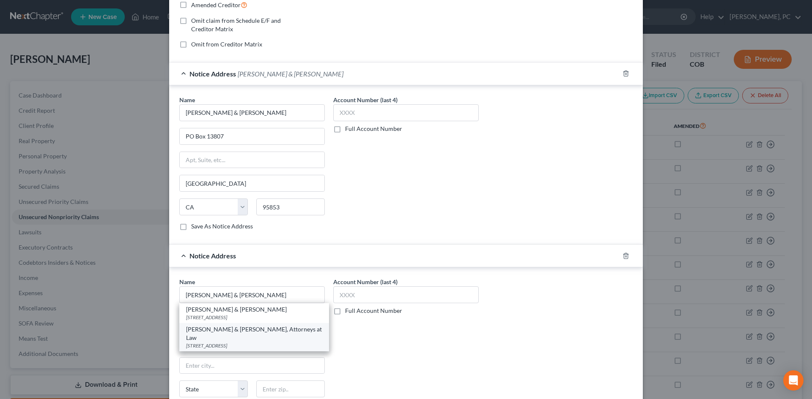
click at [226, 333] on div "[PERSON_NAME] & [PERSON_NAME], Attorneys at Law" at bounding box center [254, 333] width 136 height 17
type input "[PERSON_NAME] & [PERSON_NAME], Attorneys at Law"
type input "[STREET_ADDRESS]"
type input "[GEOGRAPHIC_DATA]"
select select "5"
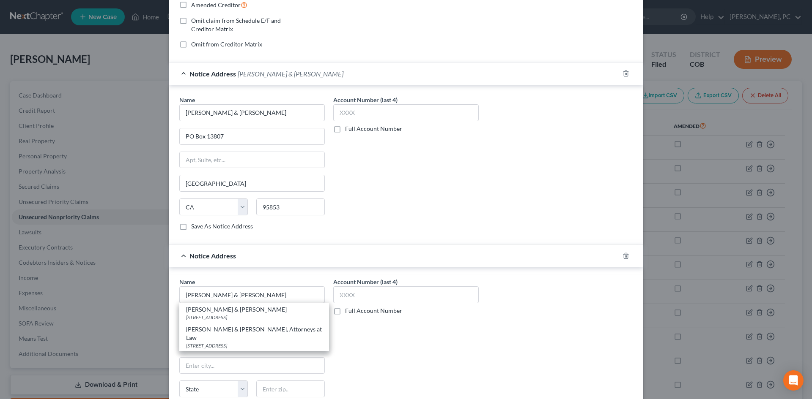
type input "80228"
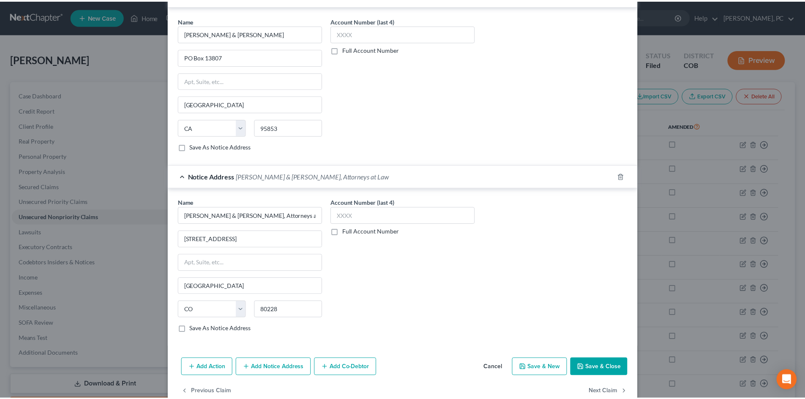
scroll to position [279, 0]
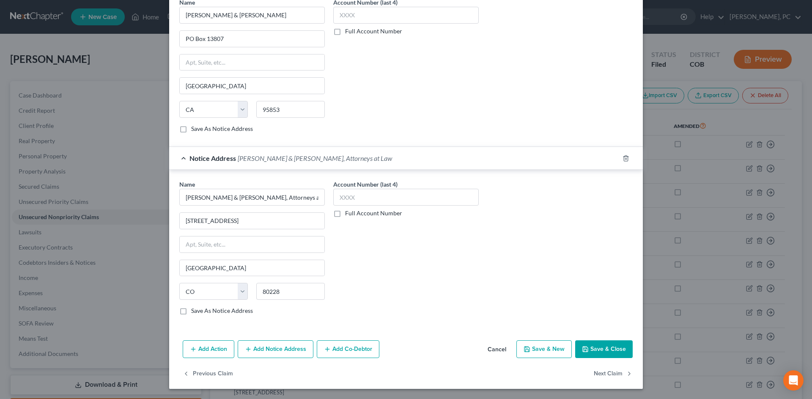
click at [609, 347] on button "Save & Close" at bounding box center [603, 350] width 57 height 18
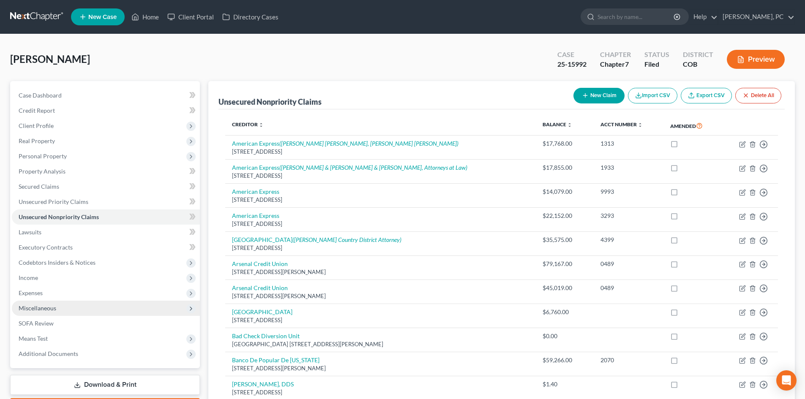
click at [40, 305] on span "Miscellaneous" at bounding box center [38, 308] width 38 height 7
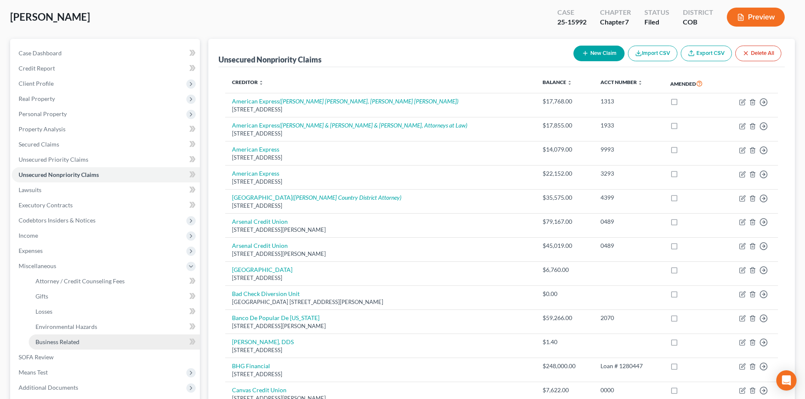
click at [61, 341] on span "Business Related" at bounding box center [58, 342] width 44 height 7
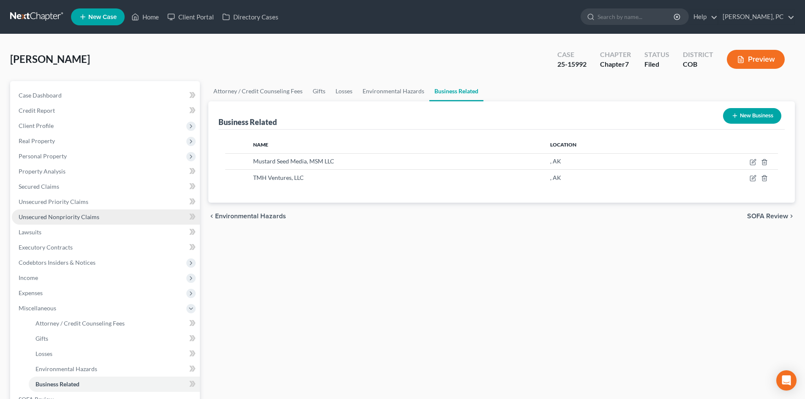
click at [77, 216] on span "Unsecured Nonpriority Claims" at bounding box center [59, 216] width 81 height 7
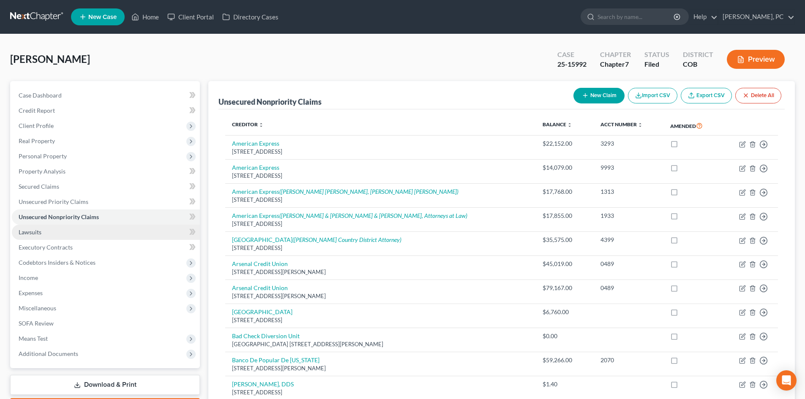
click at [28, 235] on span "Lawsuits" at bounding box center [30, 232] width 23 height 7
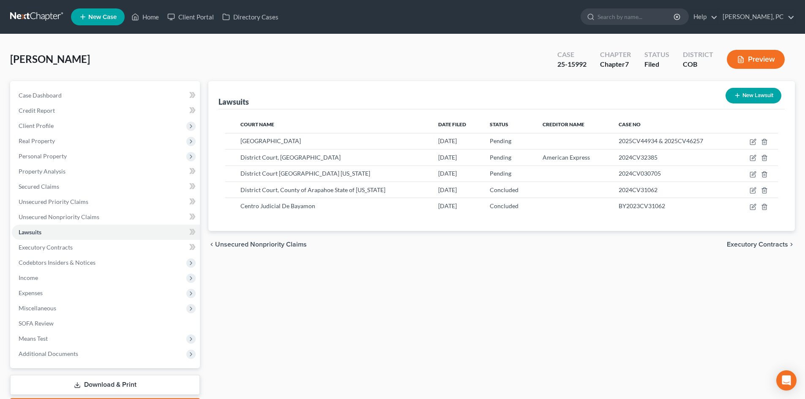
click at [741, 98] on button "New Lawsuit" at bounding box center [754, 96] width 56 height 16
select select "0"
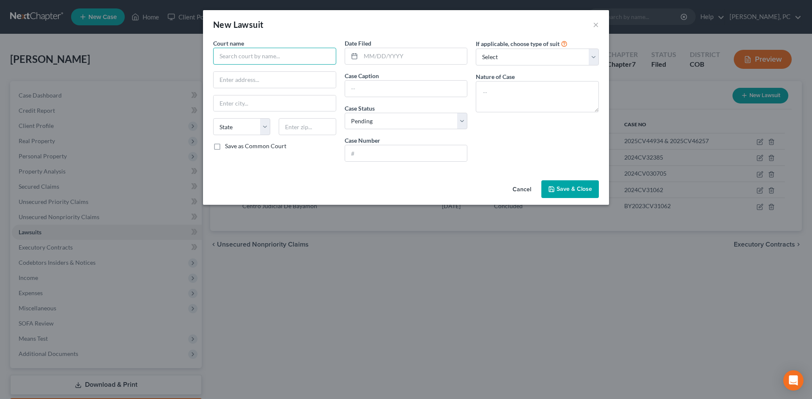
click at [240, 54] on input "text" at bounding box center [274, 56] width 123 height 17
type input "Denver County District Court"
click at [366, 150] on input "text" at bounding box center [406, 153] width 122 height 16
paste input "2024CV033460"
click at [374, 154] on input "2024CV033460" at bounding box center [406, 153] width 122 height 16
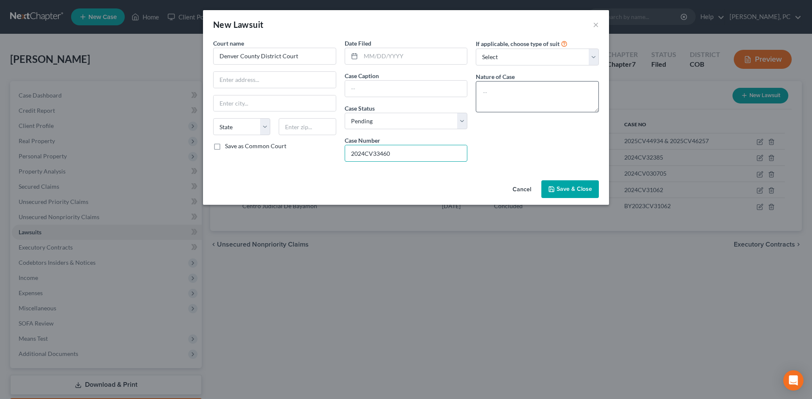
type input "2024CV33460"
click at [523, 97] on textarea at bounding box center [537, 96] width 123 height 31
type textarea "Civil"
click at [384, 88] on input "text" at bounding box center [406, 89] width 122 height 16
type input "a"
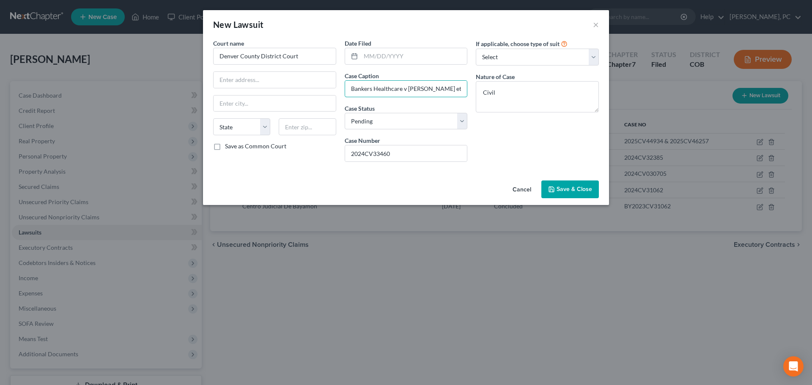
type input "Bankers Healthcare v [PERSON_NAME] et al"
click at [366, 48] on div at bounding box center [405, 56] width 123 height 17
click at [373, 57] on input "text" at bounding box center [414, 56] width 107 height 16
type input "[DATE]"
click at [592, 193] on button "Save & Close" at bounding box center [569, 189] width 57 height 18
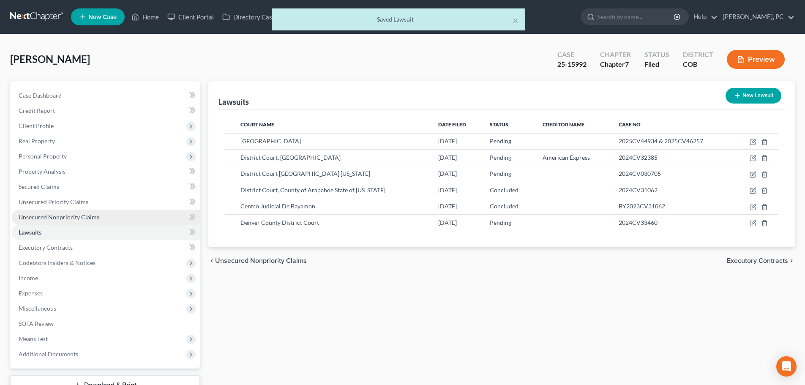
click at [84, 215] on span "Unsecured Nonpriority Claims" at bounding box center [59, 216] width 81 height 7
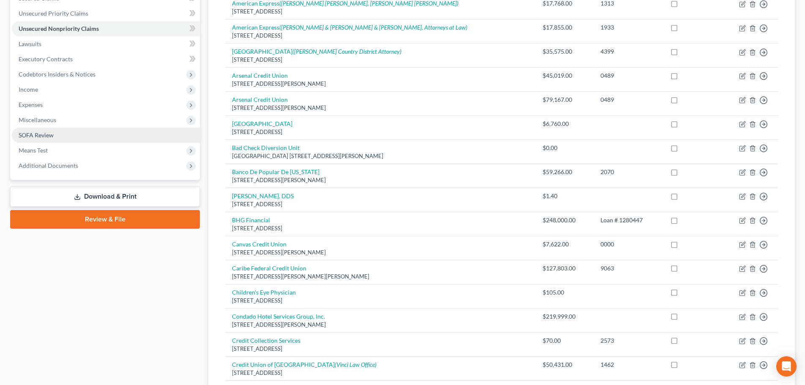
scroll to position [85, 0]
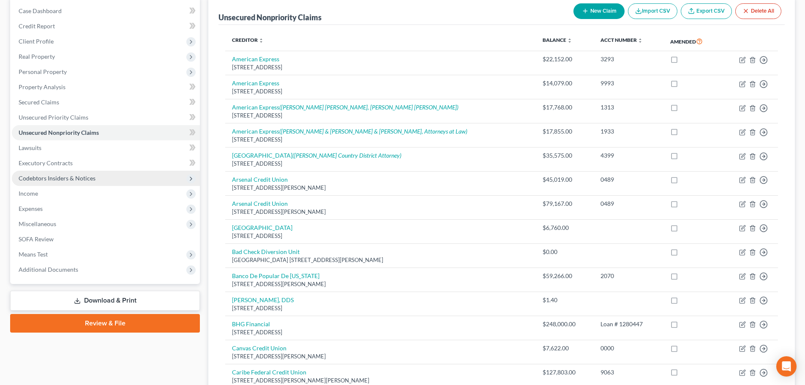
click at [61, 174] on span "Codebtors Insiders & Notices" at bounding box center [106, 178] width 188 height 15
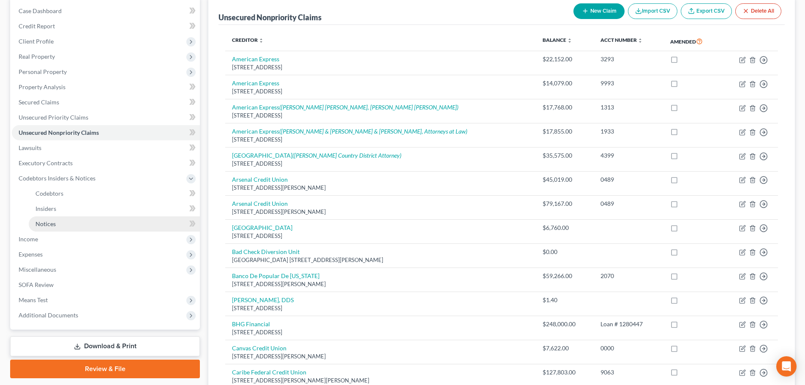
click at [45, 223] on span "Notices" at bounding box center [46, 223] width 20 height 7
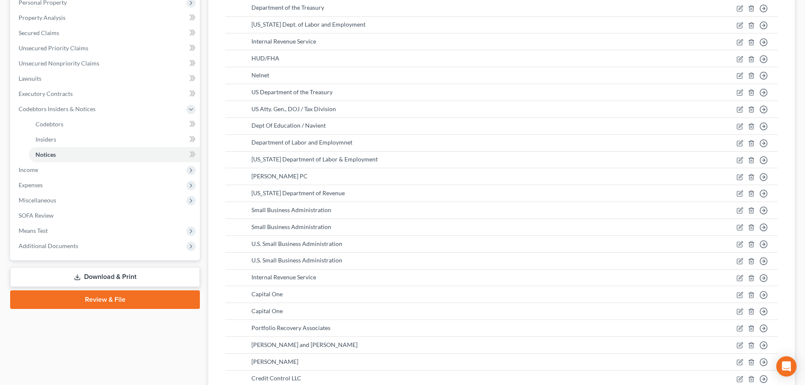
scroll to position [42, 0]
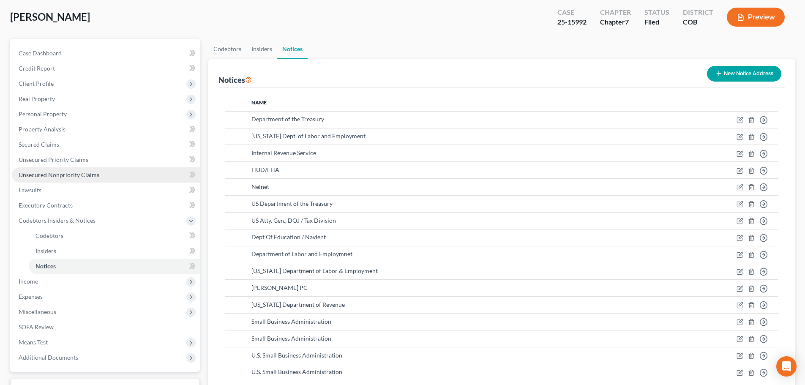
click at [82, 178] on span "Unsecured Nonpriority Claims" at bounding box center [59, 174] width 81 height 7
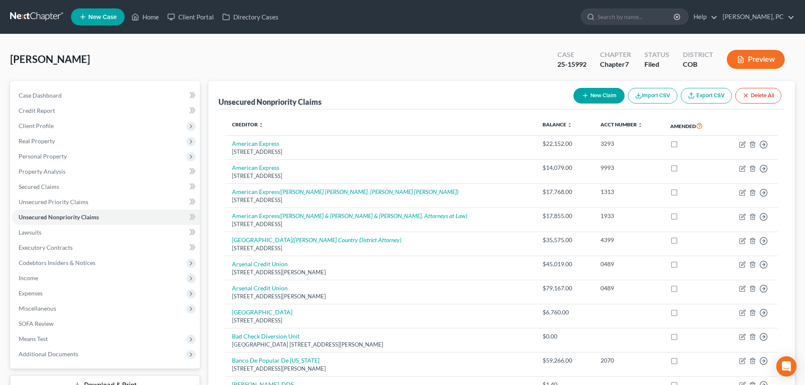
click at [603, 95] on button "New Claim" at bounding box center [599, 96] width 51 height 16
select select "0"
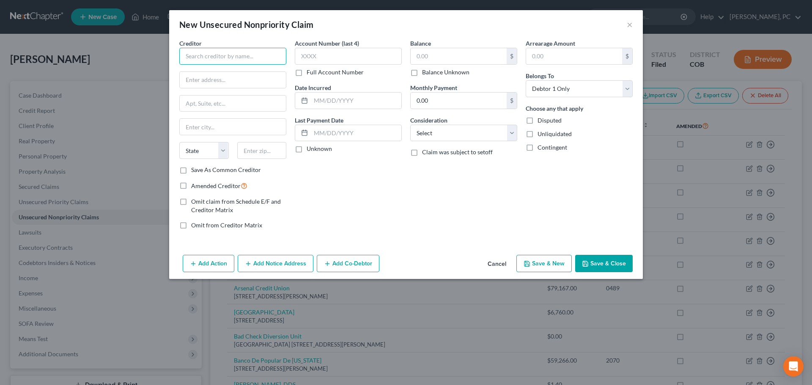
click at [235, 57] on input "text" at bounding box center [232, 56] width 107 height 17
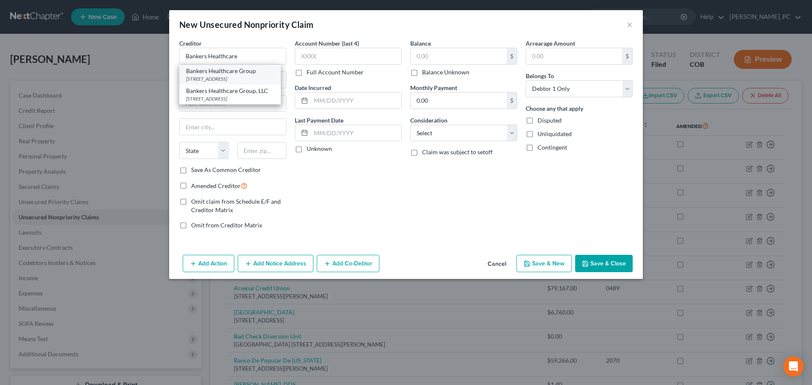
click at [235, 74] on div "Bankers Healthcare Group" at bounding box center [230, 71] width 88 height 8
type input "Bankers Healthcare Group"
type input "PO Box 332509"
type input "Murfreesboro"
select select "44"
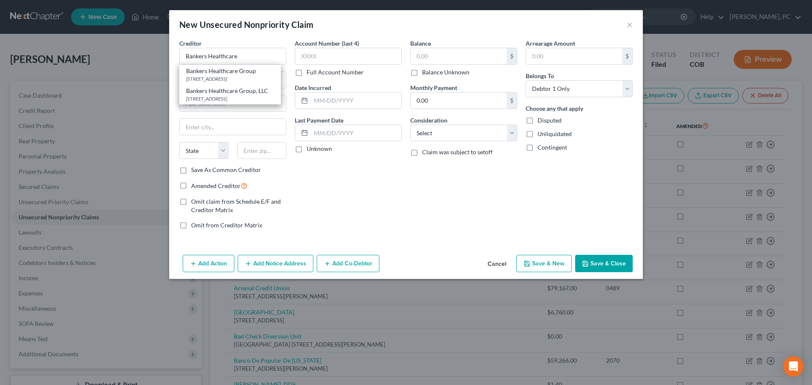
type input "37133"
click at [268, 260] on button "Add Notice Address" at bounding box center [276, 264] width 76 height 18
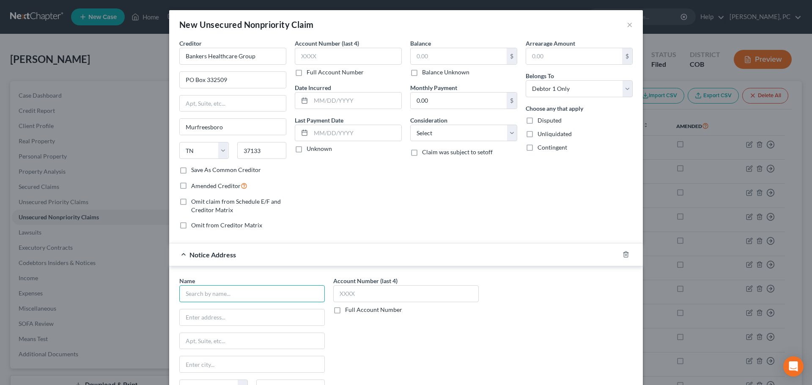
click at [238, 287] on input "text" at bounding box center [251, 293] width 145 height 17
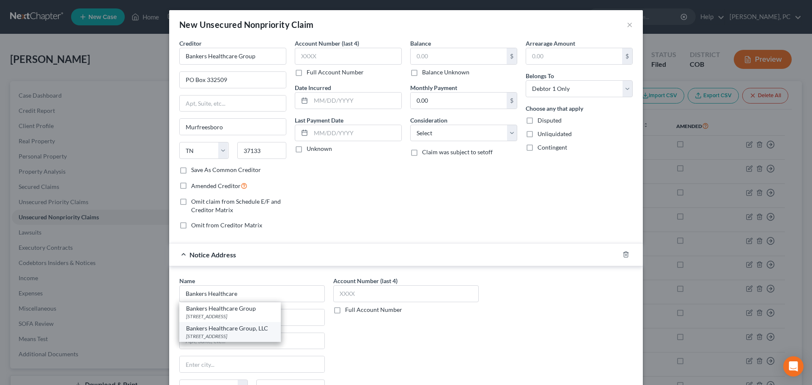
click at [233, 330] on div "Bankers Healthcare Group, LLC" at bounding box center [230, 328] width 88 height 8
type input "Bankers Healthcare Group, LLC"
type input "[STREET_ADDRESS]"
type input "[GEOGRAPHIC_DATA]"
select select "35"
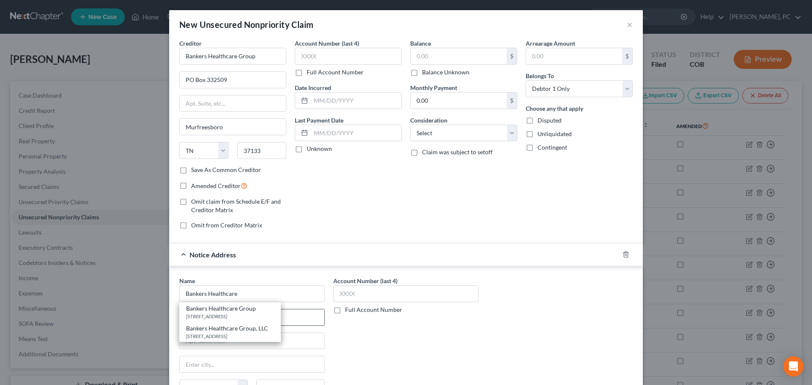
type input "13204-1425"
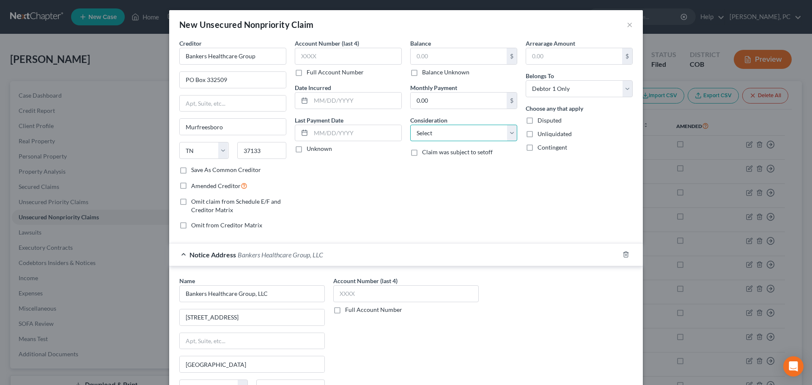
click at [426, 138] on select "Select Cable / Satellite Services Collection Agency Credit Card Debt Debt Couns…" at bounding box center [463, 133] width 107 height 17
select select "14"
click at [410, 125] on select "Select Cable / Satellite Services Collection Agency Credit Card Debt Debt Couns…" at bounding box center [463, 133] width 107 height 17
click at [422, 74] on label "Balance Unknown" at bounding box center [445, 72] width 47 height 8
click at [425, 74] on input "Balance Unknown" at bounding box center [427, 70] width 5 height 5
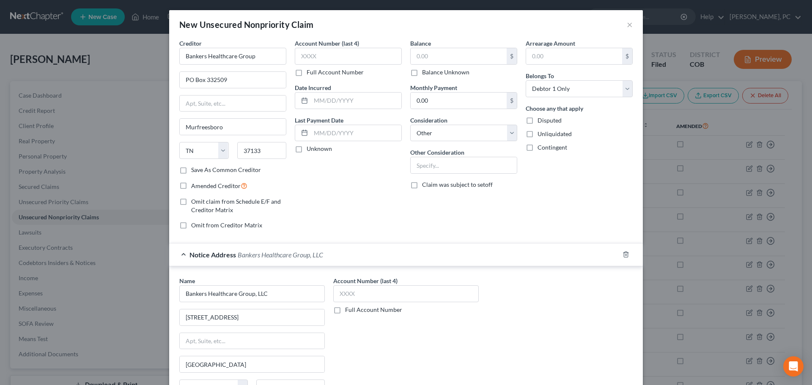
checkbox input "true"
type input "0.00"
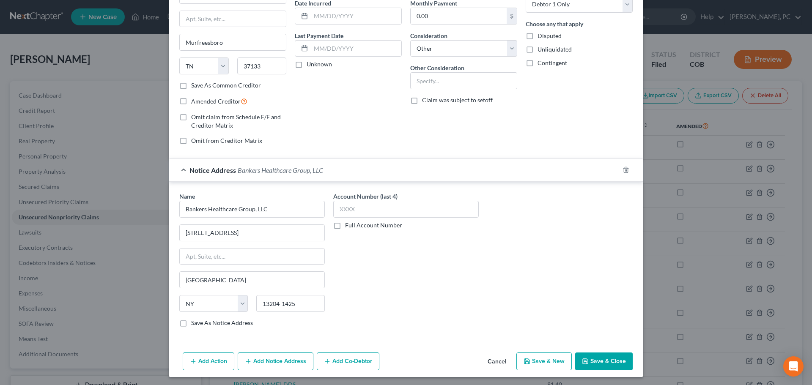
scroll to position [87, 0]
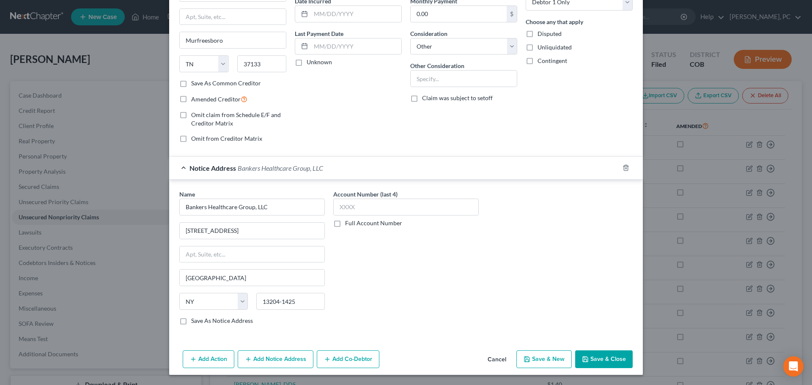
click at [294, 357] on button "Add Notice Address" at bounding box center [276, 359] width 76 height 18
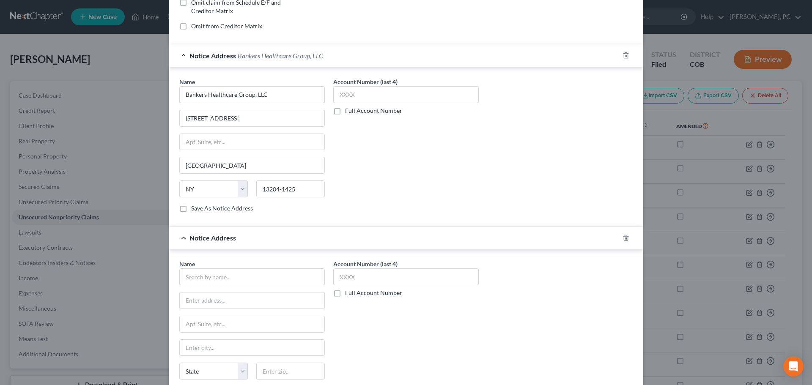
scroll to position [213, 0]
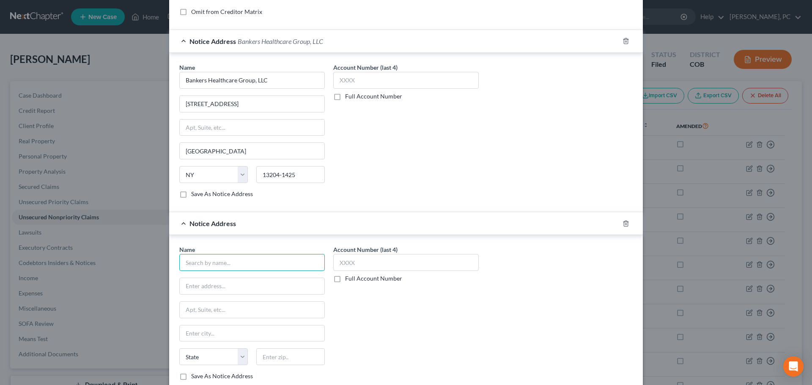
click at [232, 259] on input "text" at bounding box center [251, 262] width 145 height 17
paste input "[PERSON_NAME] and [PERSON_NAME] PA"
drag, startPoint x: 244, startPoint y: 261, endPoint x: 147, endPoint y: 260, distance: 97.6
click at [147, 260] on div "New Unsecured Nonpriority Claim × Creditor * Bankers Healthcare Group [GEOGRAPH…" at bounding box center [406, 192] width 812 height 385
type input "[PERSON_NAME] and [PERSON_NAME] PA"
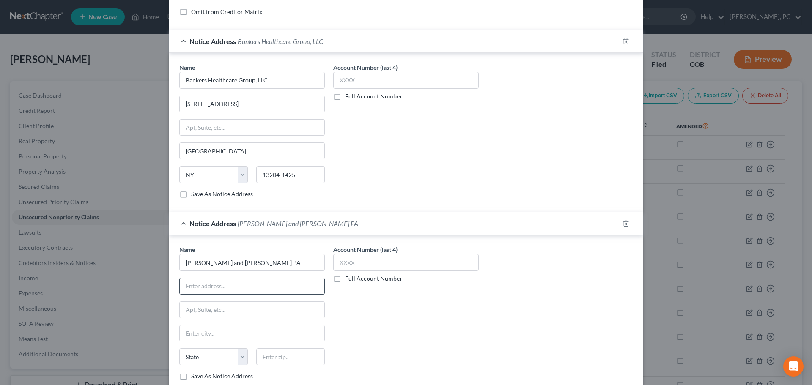
click at [233, 291] on input "text" at bounding box center [252, 286] width 145 height 16
paste input "[STREET_ADDRESS][PERSON_NAME]"
type input "[STREET_ADDRESS][PERSON_NAME]"
click at [277, 360] on input "text" at bounding box center [290, 356] width 68 height 17
type input "66223"
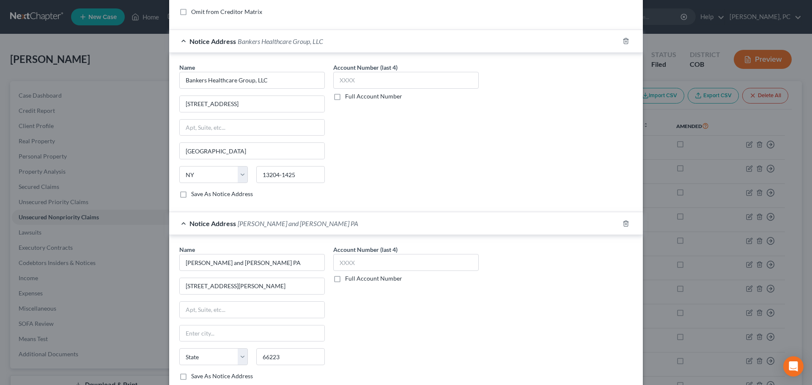
type input "Shawnee Mission"
select select "17"
drag, startPoint x: 202, startPoint y: 331, endPoint x: 119, endPoint y: 328, distance: 82.9
click at [119, 328] on div "New Unsecured Nonpriority Claim × Creditor * Bankers Healthcare Group [GEOGRAPH…" at bounding box center [406, 192] width 812 height 385
type input "[GEOGRAPHIC_DATA]"
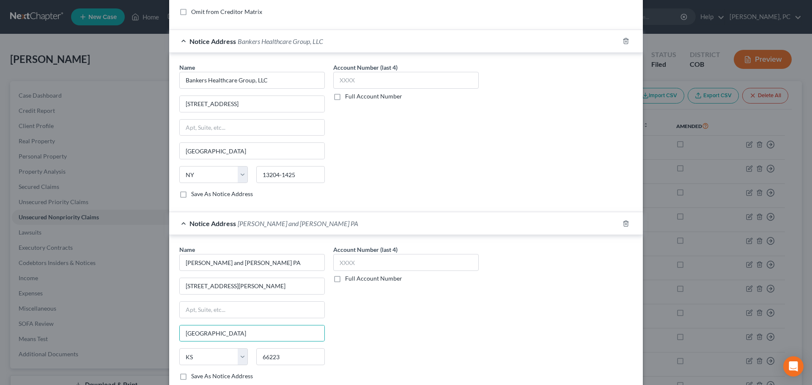
click at [489, 342] on div "Name * [PERSON_NAME] and [PERSON_NAME] PA [GEOGRAPHIC_DATA][PERSON_NAME] [US_ST…" at bounding box center [406, 316] width 462 height 142
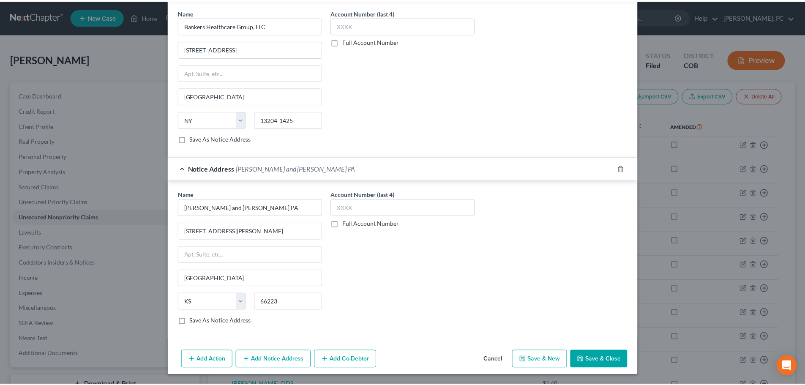
scroll to position [269, 0]
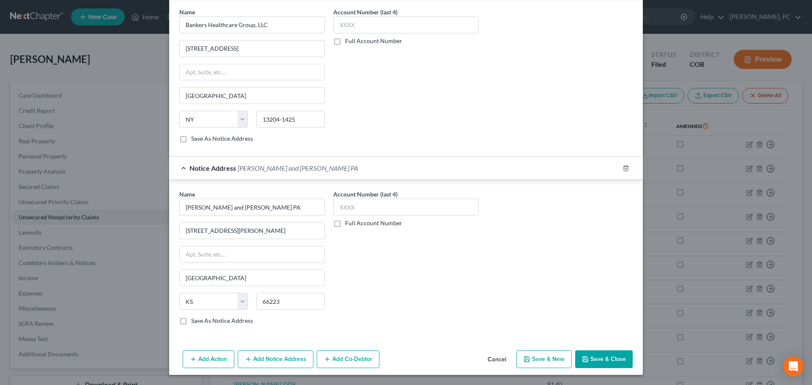
drag, startPoint x: 601, startPoint y: 362, endPoint x: 597, endPoint y: 353, distance: 9.5
click at [601, 362] on button "Save & Close" at bounding box center [603, 359] width 57 height 18
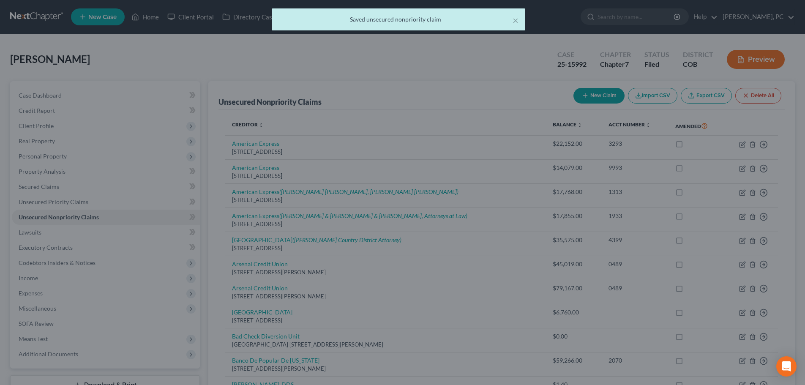
scroll to position [0, 0]
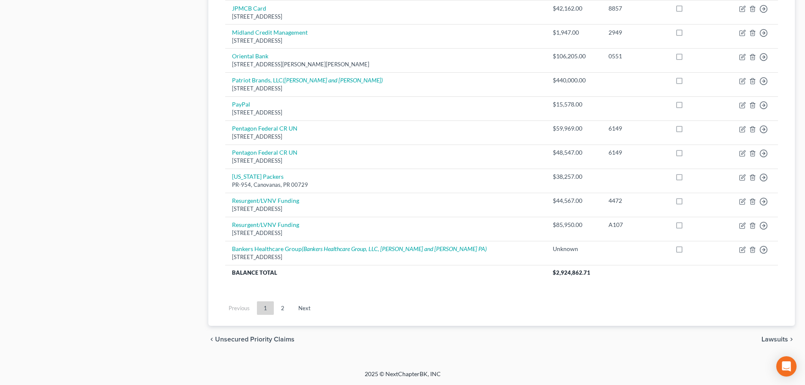
drag, startPoint x: 282, startPoint y: 309, endPoint x: 280, endPoint y: 305, distance: 4.6
click at [282, 309] on link "2" at bounding box center [282, 308] width 17 height 14
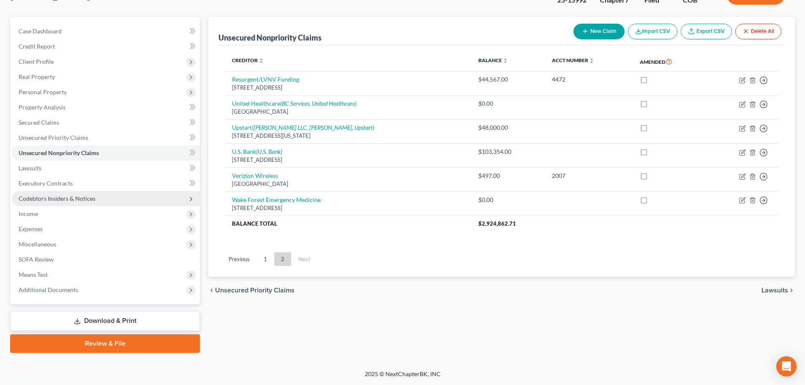
click at [42, 197] on span "Codebtors Insiders & Notices" at bounding box center [57, 198] width 77 height 7
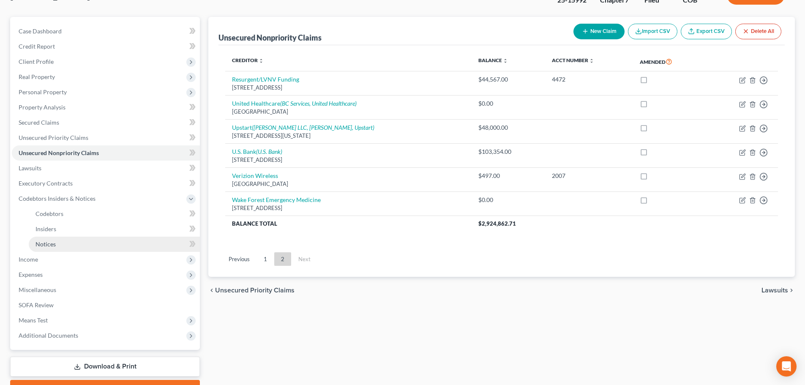
click at [50, 247] on span "Notices" at bounding box center [46, 244] width 20 height 7
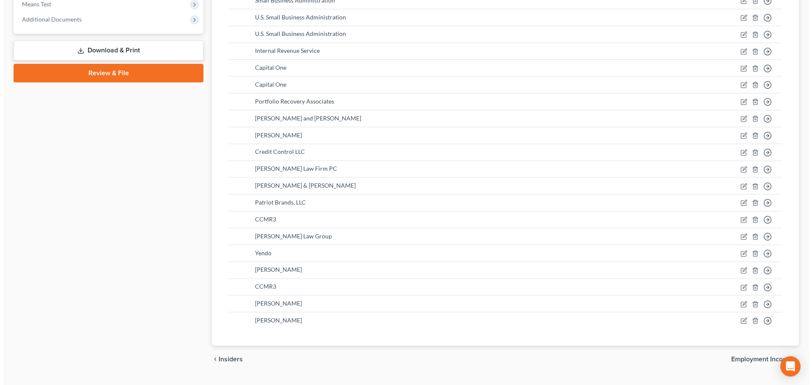
scroll to position [400, 0]
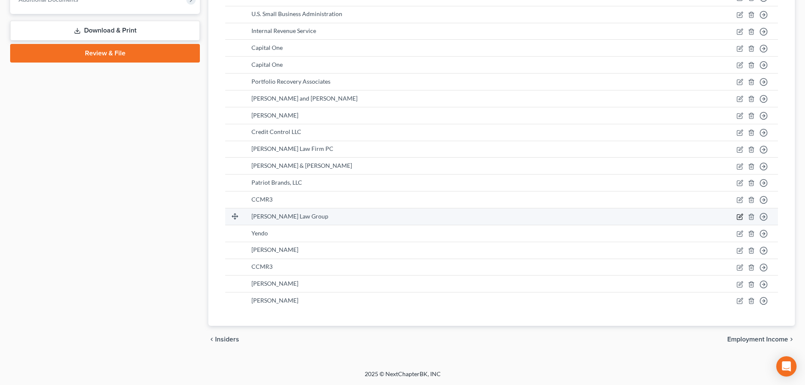
click at [738, 216] on icon "button" at bounding box center [740, 216] width 7 height 7
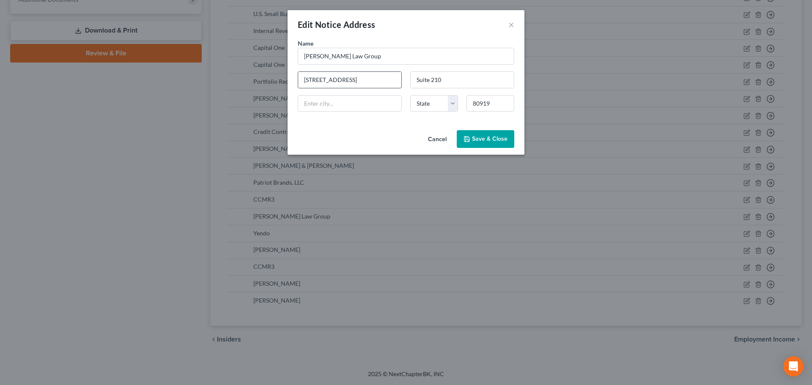
click at [374, 82] on input "[STREET_ADDRESS]" at bounding box center [349, 80] width 103 height 16
type input "[STREET_ADDRESS]"
click at [497, 102] on input "80919" at bounding box center [490, 103] width 48 height 17
type input "80919"
type input "[US_STATE][GEOGRAPHIC_DATA]"
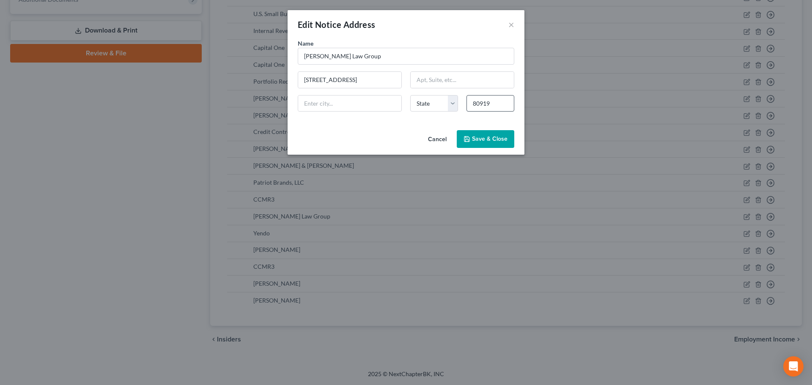
select select "5"
click at [498, 144] on button "Save & Close" at bounding box center [484, 139] width 57 height 18
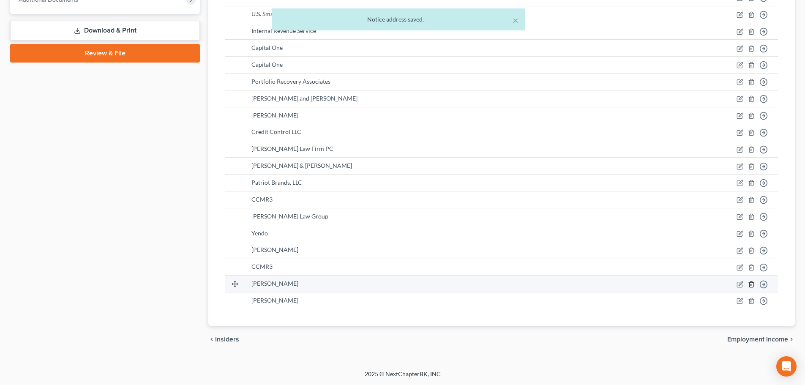
click at [753, 283] on icon "button" at bounding box center [751, 284] width 4 height 5
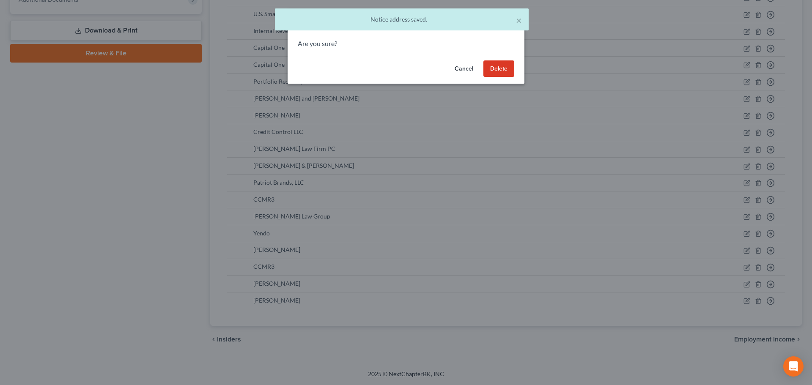
click at [501, 67] on button "Delete" at bounding box center [498, 68] width 31 height 17
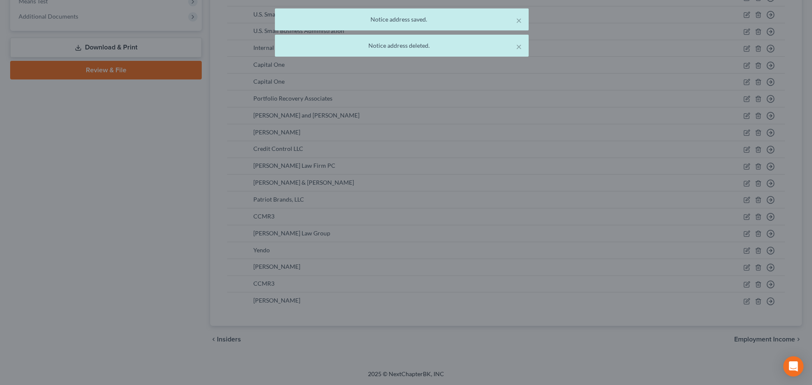
scroll to position [383, 0]
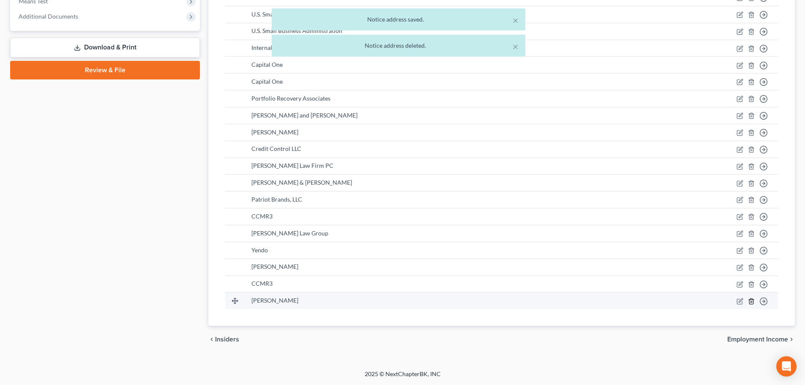
click at [752, 303] on icon "button" at bounding box center [751, 301] width 7 height 7
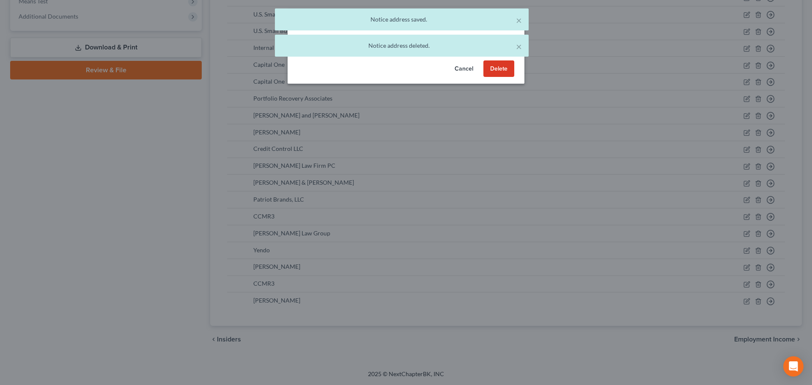
click at [492, 67] on button "Delete" at bounding box center [498, 68] width 31 height 17
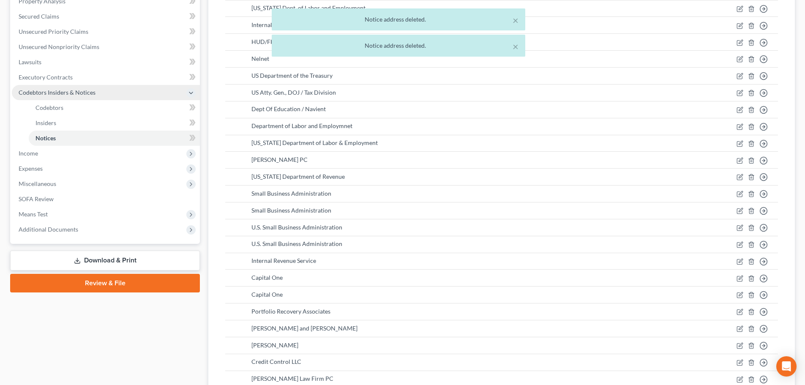
scroll to position [155, 0]
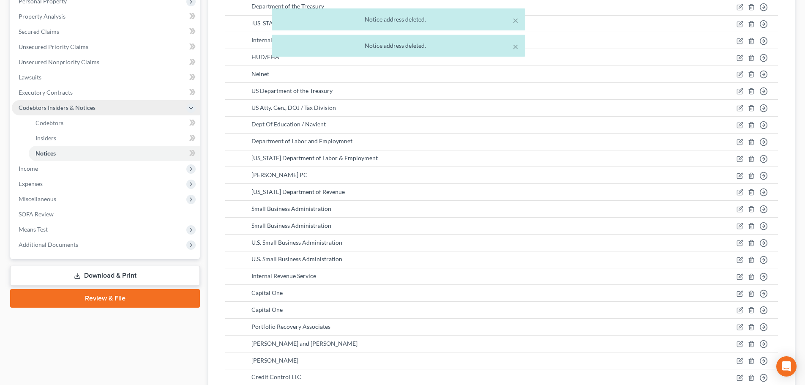
click at [53, 109] on span "Codebtors Insiders & Notices" at bounding box center [57, 107] width 77 height 7
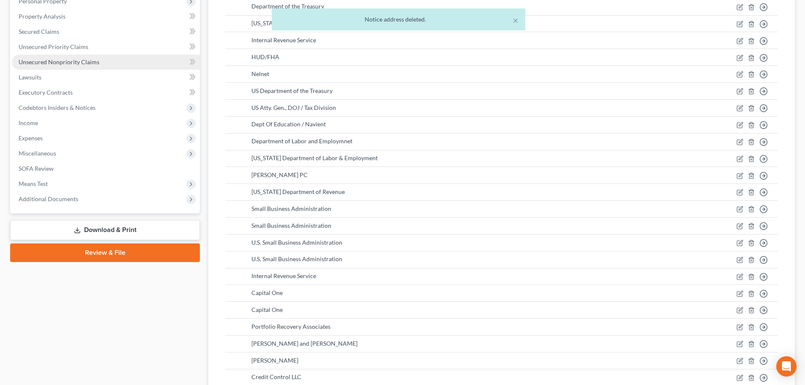
click at [51, 60] on span "Unsecured Nonpriority Claims" at bounding box center [59, 61] width 81 height 7
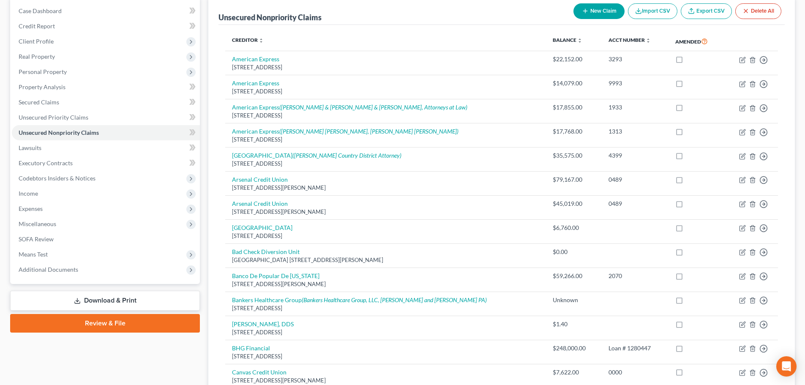
click at [116, 303] on link "Download & Print" at bounding box center [105, 301] width 190 height 20
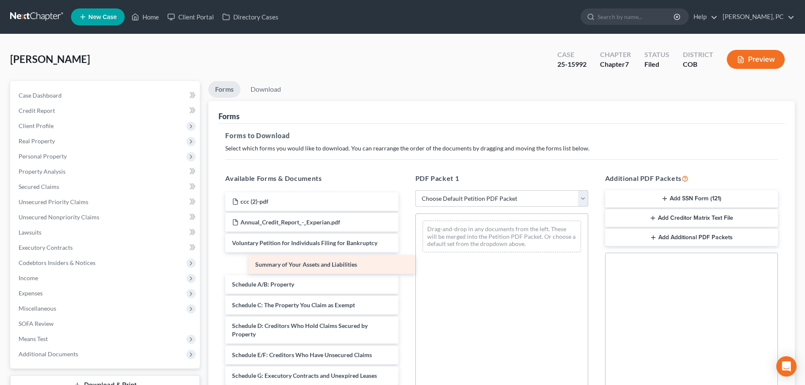
drag, startPoint x: 310, startPoint y: 266, endPoint x: 322, endPoint y: 265, distance: 11.9
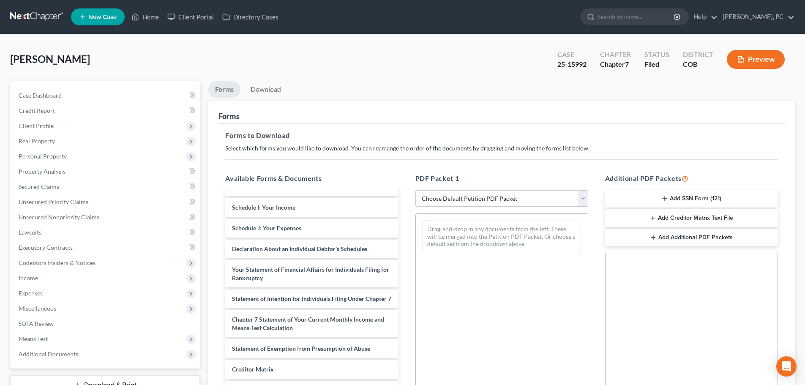
scroll to position [211, 0]
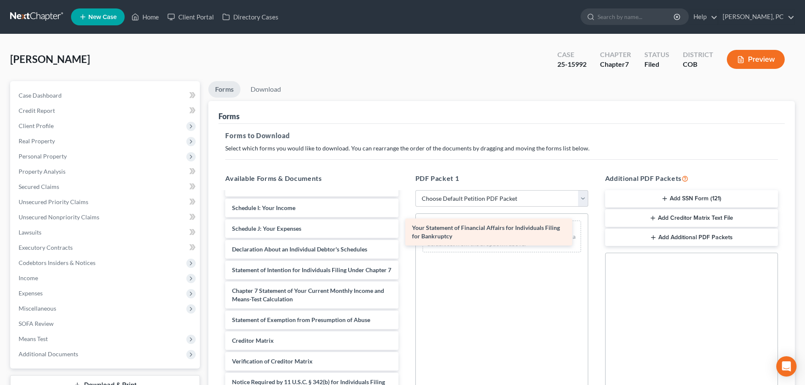
drag, startPoint x: 319, startPoint y: 279, endPoint x: 503, endPoint y: 235, distance: 188.9
click at [405, 235] on div "Your Statement of Financial Affairs for Individuals Filing for Bankruptcy ccc (…" at bounding box center [312, 201] width 186 height 437
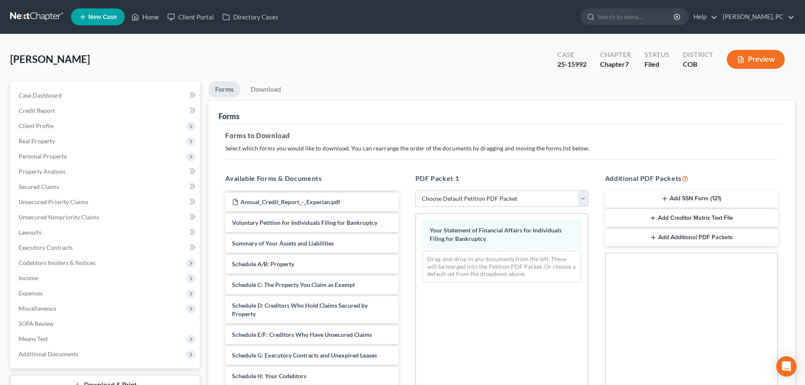
scroll to position [0, 0]
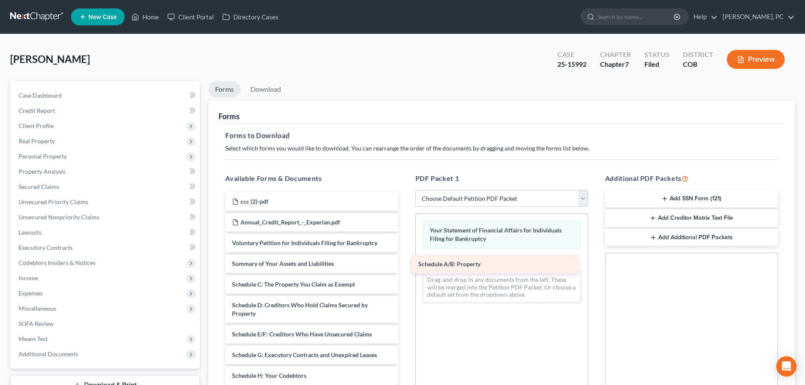
drag, startPoint x: 295, startPoint y: 285, endPoint x: 482, endPoint y: 265, distance: 187.5
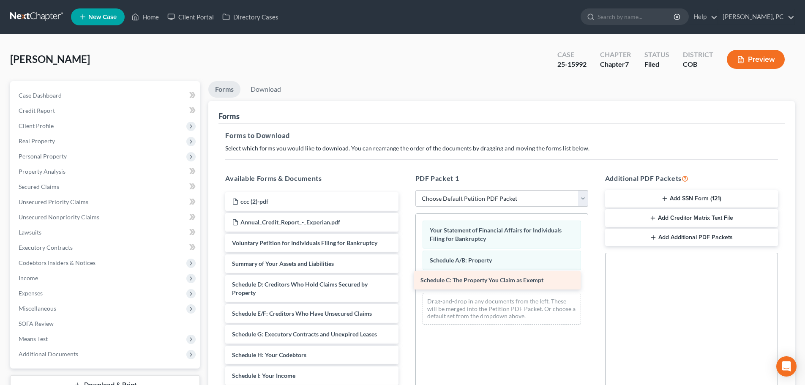
drag, startPoint x: 303, startPoint y: 286, endPoint x: 492, endPoint y: 282, distance: 188.6
click at [405, 282] on div "Schedule C: The Property You Claim as Exempt ccc (2)-pdf Annual_Credit_Report_-…" at bounding box center [312, 390] width 186 height 396
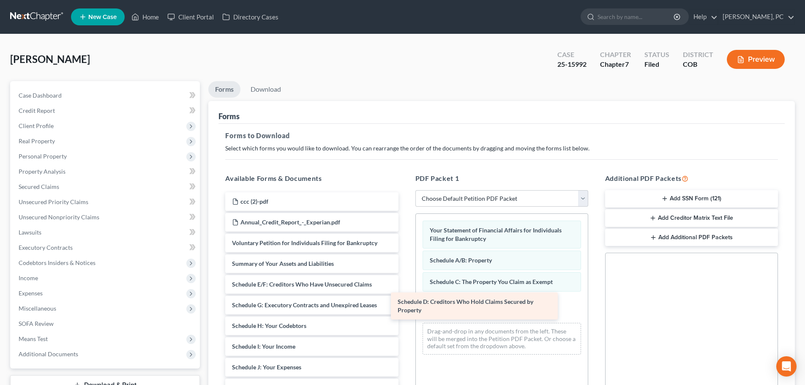
drag, startPoint x: 311, startPoint y: 288, endPoint x: 484, endPoint y: 303, distance: 173.1
click at [405, 303] on div "Schedule D: Creditors Who Hold Claims Secured by Property ccc (2)-pdf Annual_Cr…" at bounding box center [312, 375] width 186 height 367
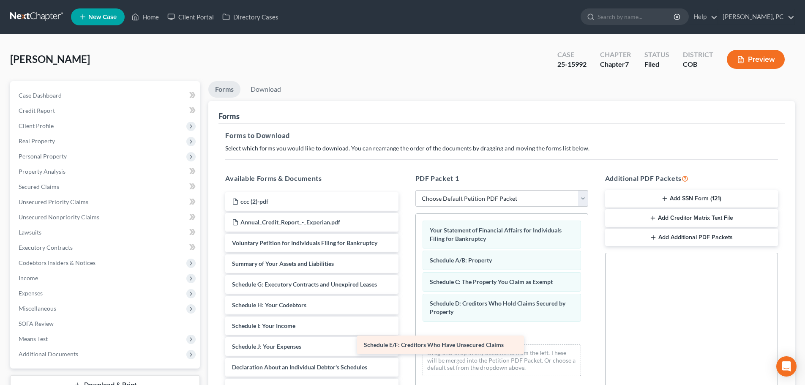
drag, startPoint x: 296, startPoint y: 284, endPoint x: 487, endPoint y: 328, distance: 196.0
click at [405, 331] on div "Schedule E/F: Creditors Who Have Unsecured Claims ccc (2)-pdf Annual_Credit_Rep…" at bounding box center [312, 365] width 186 height 346
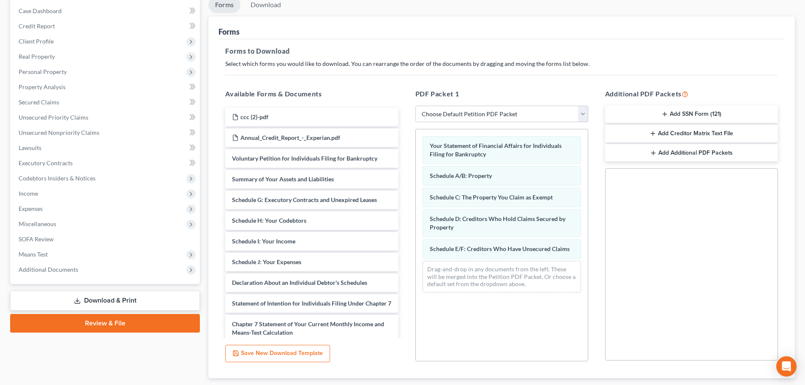
scroll to position [127, 0]
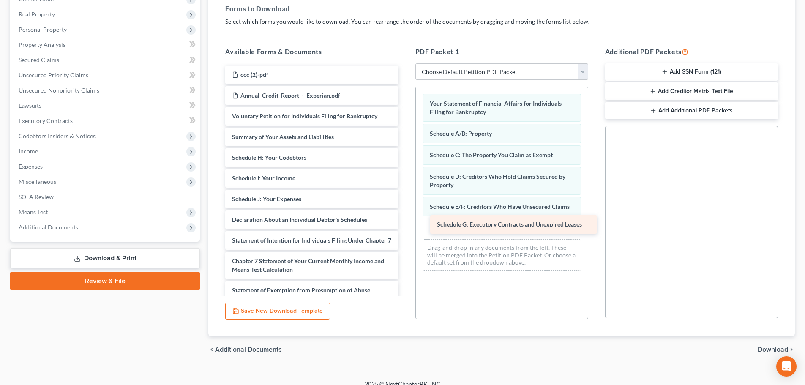
drag, startPoint x: 276, startPoint y: 156, endPoint x: 481, endPoint y: 223, distance: 215.5
click at [405, 223] on div "Schedule G: Executory Contracts and Unexpired Leases ccc (2)-pdf Annual_Credit_…" at bounding box center [312, 228] width 186 height 325
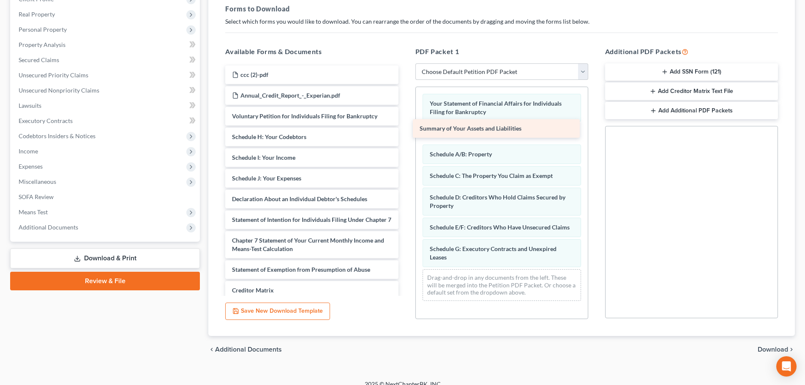
drag, startPoint x: 278, startPoint y: 137, endPoint x: 476, endPoint y: 129, distance: 198.4
click at [405, 129] on div "Summary of Your Assets and Liabilities ccc (2)-pdf Annual_Credit_Report_-_Exper…" at bounding box center [312, 218] width 186 height 305
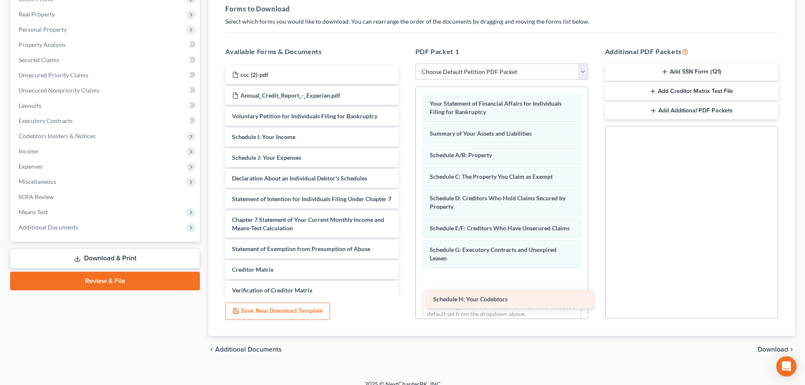
drag, startPoint x: 277, startPoint y: 135, endPoint x: 478, endPoint y: 298, distance: 258.5
click at [405, 298] on div "Schedule H: Your Codebtors ccc (2)-pdf Annual_Credit_Report_-_Experian.pdf Volu…" at bounding box center [312, 208] width 186 height 284
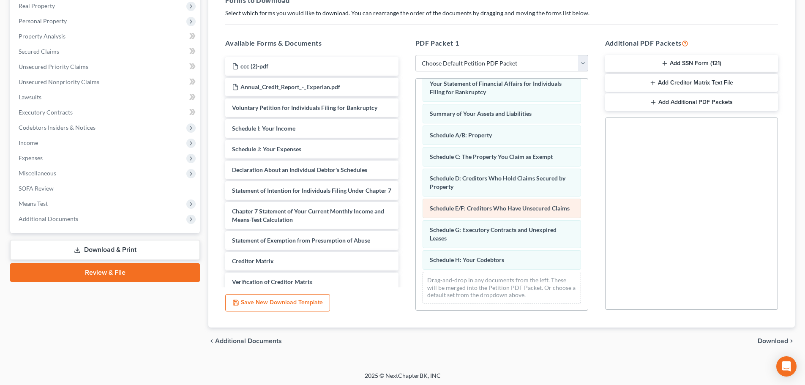
scroll to position [137, 0]
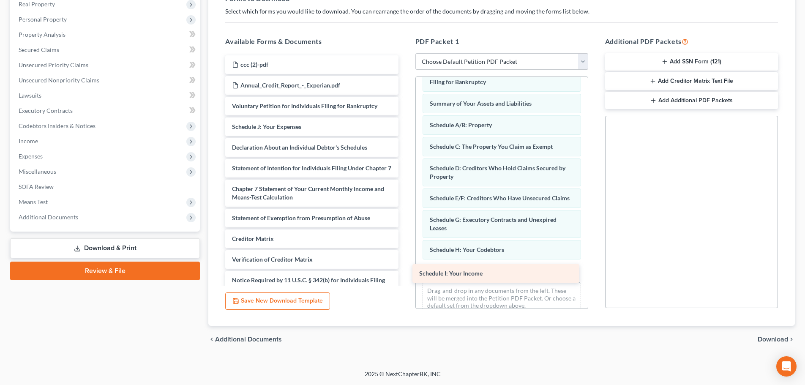
drag, startPoint x: 273, startPoint y: 127, endPoint x: 461, endPoint y: 274, distance: 237.8
click at [405, 274] on div "Schedule I: Your Income ccc (2)-pdf Annual_Credit_Report_-_Experian.pdf Volunta…" at bounding box center [312, 186] width 186 height 263
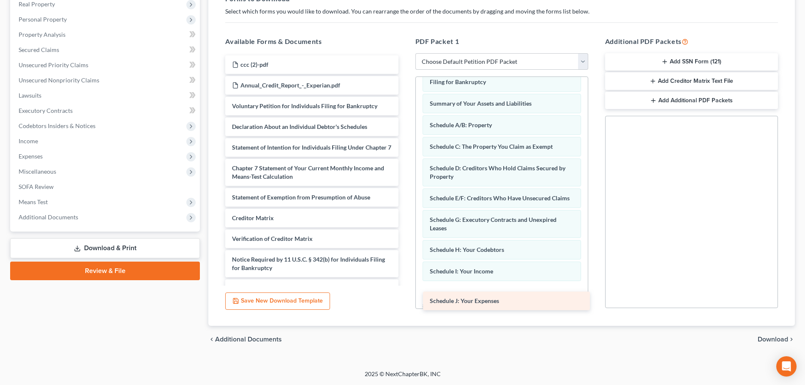
drag, startPoint x: 276, startPoint y: 128, endPoint x: 473, endPoint y: 298, distance: 260.4
click at [405, 298] on div "Schedule J: Your Expenses ccc (2)-pdf Annual_Credit_Report_-_Experian.pdf Volun…" at bounding box center [312, 176] width 186 height 243
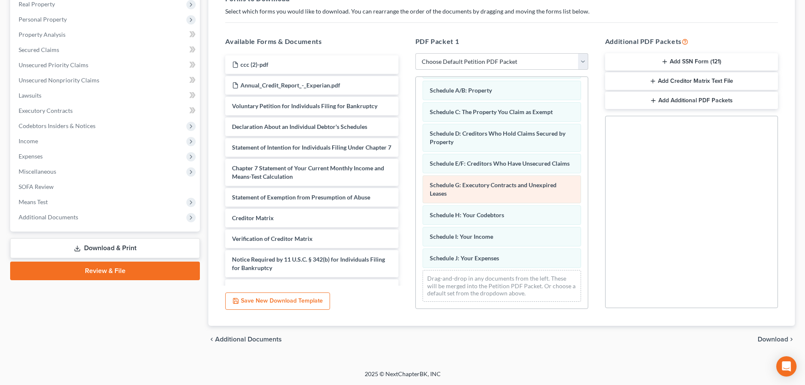
scroll to position [63, 0]
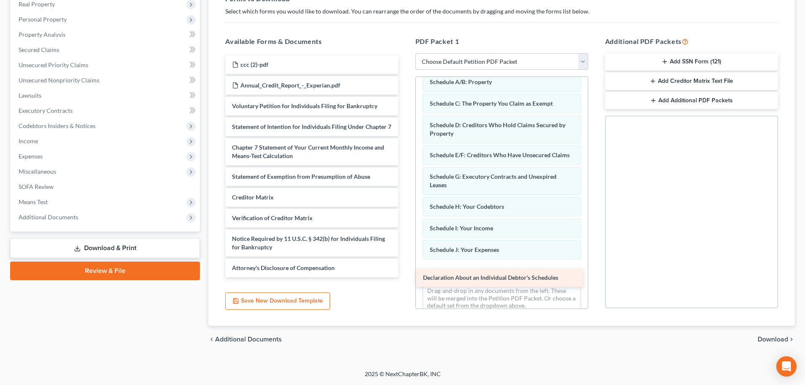
drag, startPoint x: 290, startPoint y: 128, endPoint x: 481, endPoint y: 279, distance: 243.5
click at [405, 277] on div "Declaration About an Individual Debtor's Schedules ccc (2)-pdf Annual_Credit_Re…" at bounding box center [312, 166] width 186 height 222
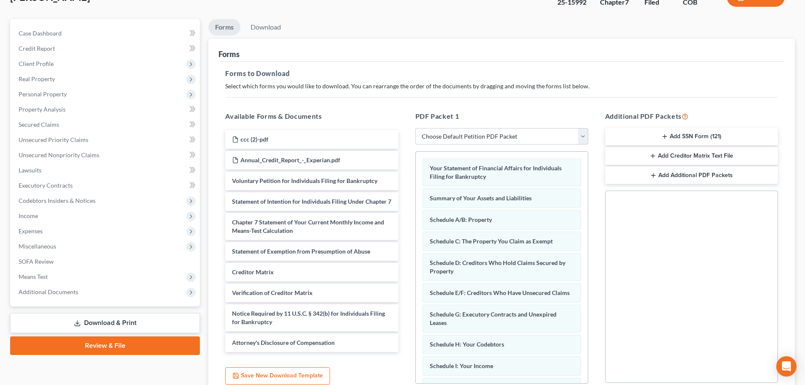
scroll to position [52, 0]
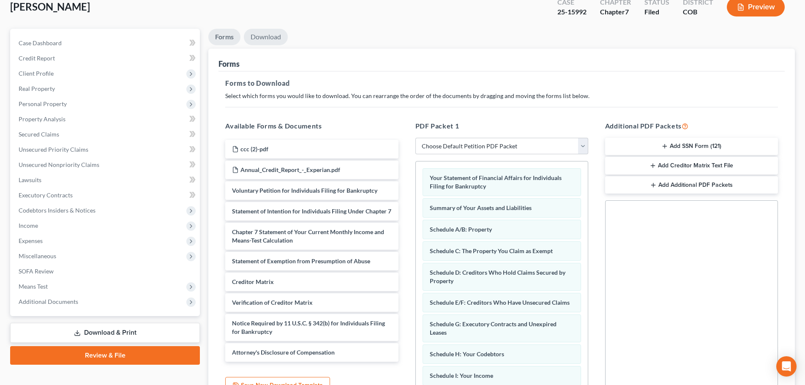
click at [256, 38] on link "Download" at bounding box center [266, 37] width 44 height 16
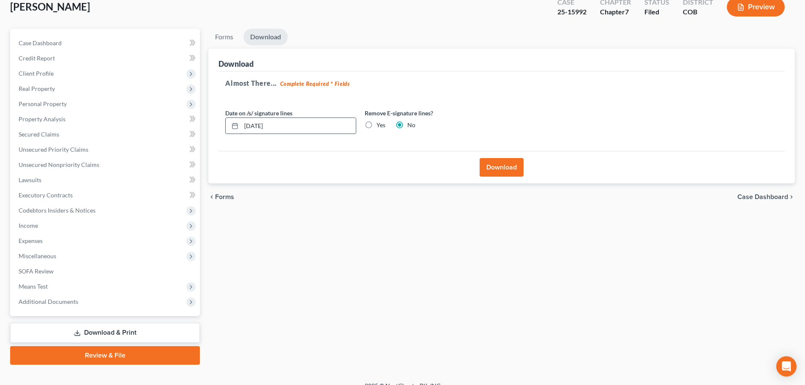
click at [283, 128] on input "[DATE]" at bounding box center [298, 126] width 115 height 16
click at [259, 126] on input "[DATE]" at bounding box center [298, 126] width 115 height 16
type input "[DATE]"
click at [498, 169] on button "Download" at bounding box center [502, 167] width 44 height 19
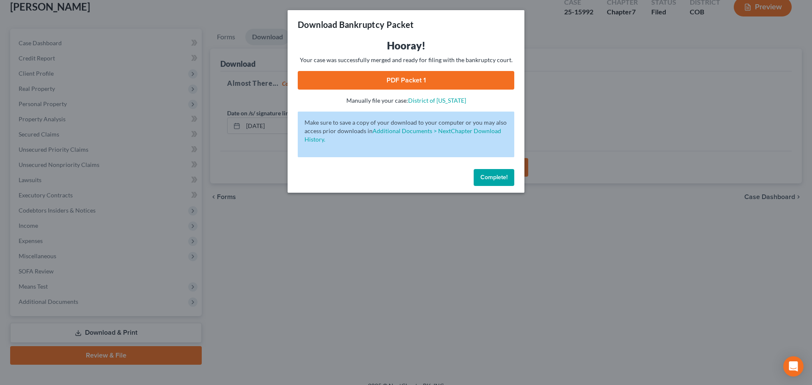
click at [424, 83] on link "PDF Packet 1" at bounding box center [406, 80] width 216 height 19
click at [489, 175] on span "Complete!" at bounding box center [493, 177] width 27 height 7
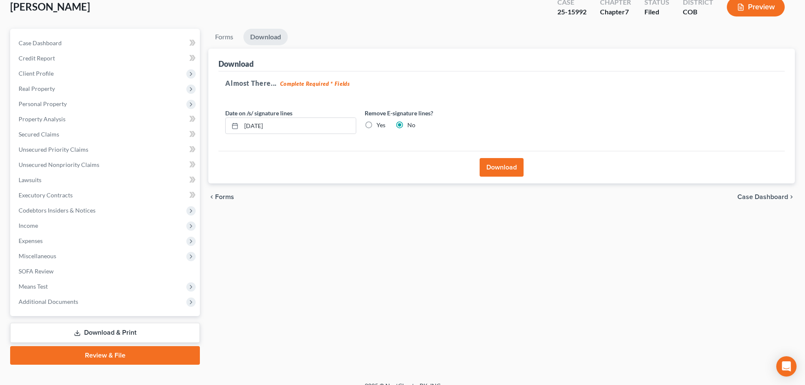
click at [109, 331] on link "Download & Print" at bounding box center [105, 333] width 190 height 20
click at [105, 331] on link "Download & Print" at bounding box center [105, 333] width 190 height 20
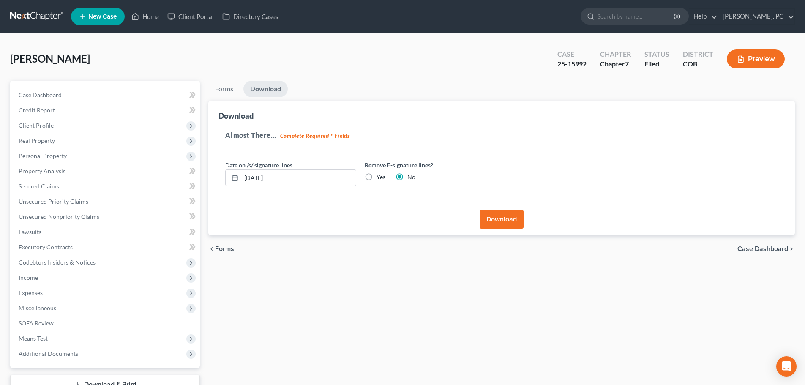
scroll to position [0, 0]
click at [148, 14] on link "Home" at bounding box center [145, 16] width 36 height 15
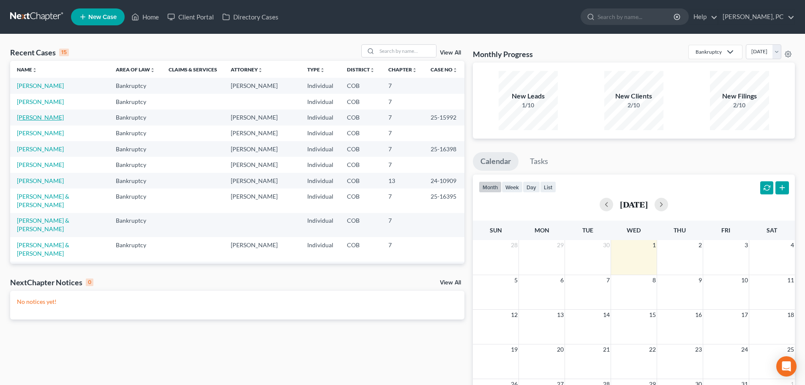
click at [35, 118] on link "[PERSON_NAME]" at bounding box center [40, 117] width 47 height 7
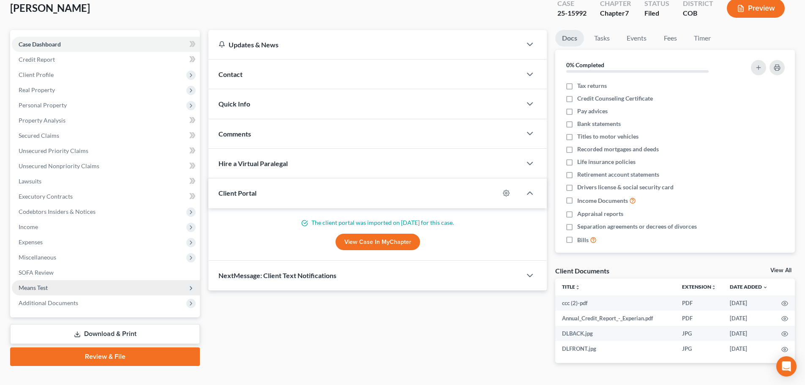
scroll to position [75, 0]
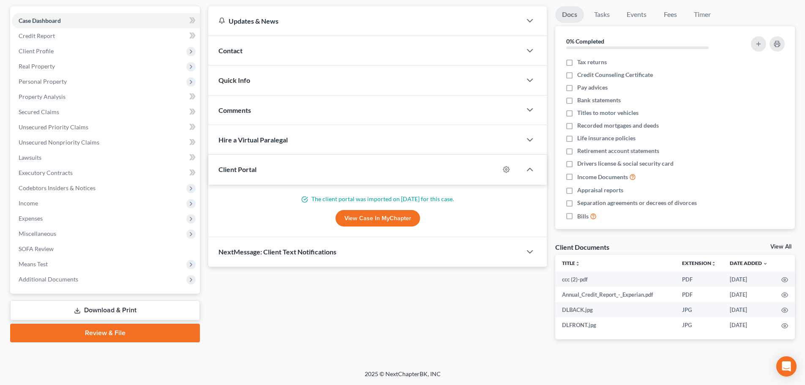
click at [117, 310] on link "Download & Print" at bounding box center [105, 311] width 190 height 20
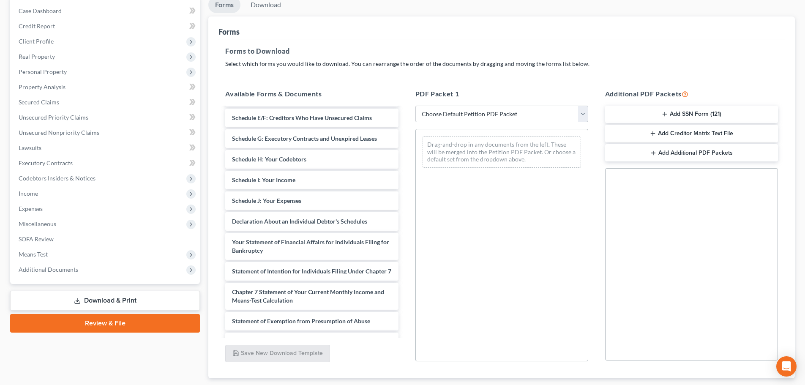
scroll to position [164, 0]
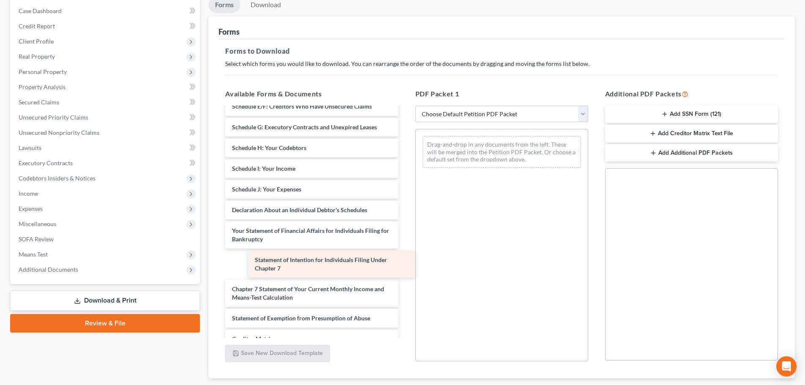
drag, startPoint x: 260, startPoint y: 266, endPoint x: 285, endPoint y: 251, distance: 29.6
click at [282, 265] on div "Statement of Intention for Individuals Filing Under Chapter 7 ccc (2)-pdf Annua…" at bounding box center [312, 181] width 186 height 475
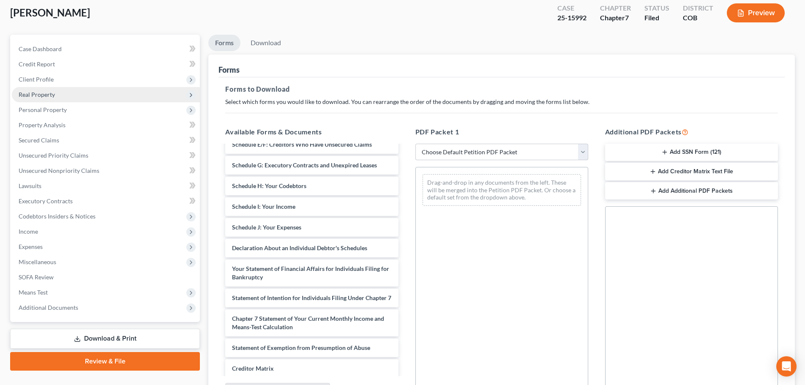
scroll to position [0, 0]
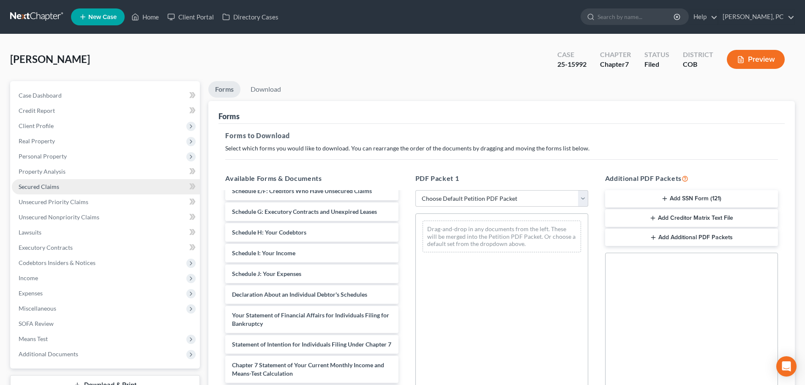
drag, startPoint x: 41, startPoint y: 184, endPoint x: 184, endPoint y: 189, distance: 142.5
click at [41, 184] on span "Secured Claims" at bounding box center [39, 186] width 41 height 7
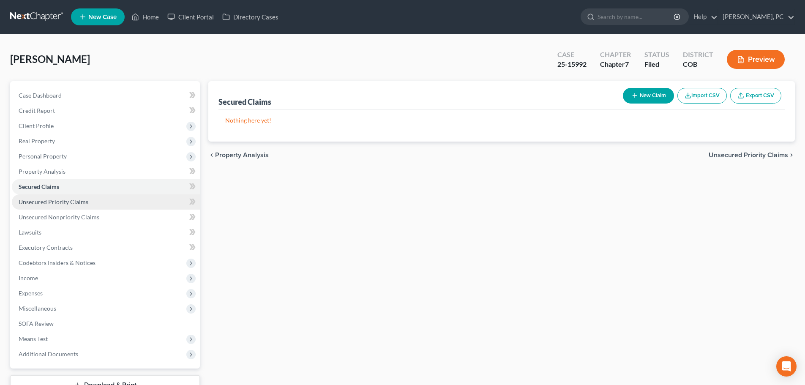
click at [73, 201] on span "Unsecured Priority Claims" at bounding box center [54, 201] width 70 height 7
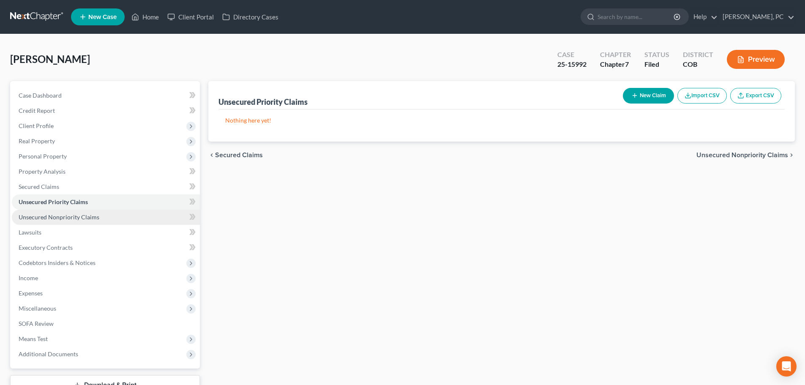
click at [71, 215] on span "Unsecured Nonpriority Claims" at bounding box center [59, 216] width 81 height 7
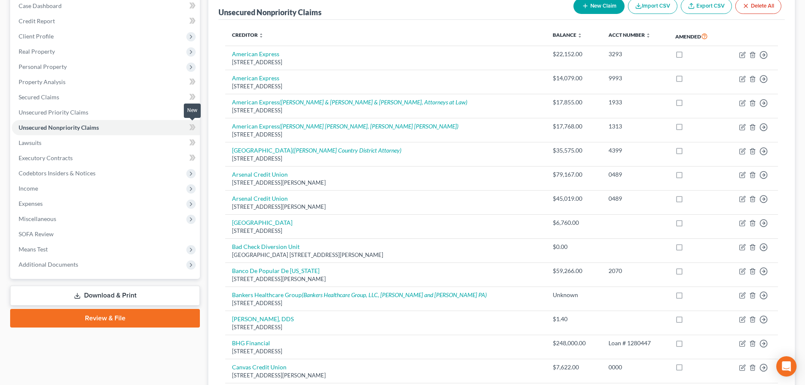
scroll to position [127, 0]
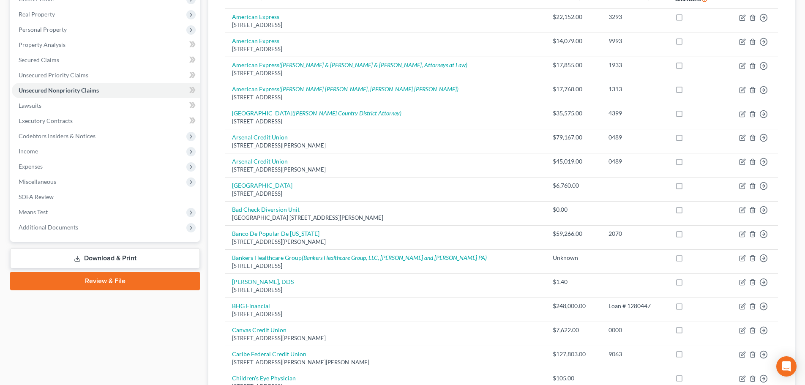
click at [130, 251] on link "Download & Print" at bounding box center [105, 259] width 190 height 20
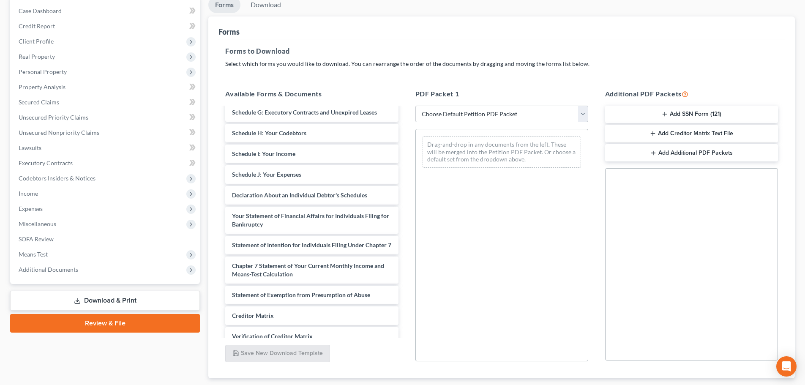
scroll to position [186, 0]
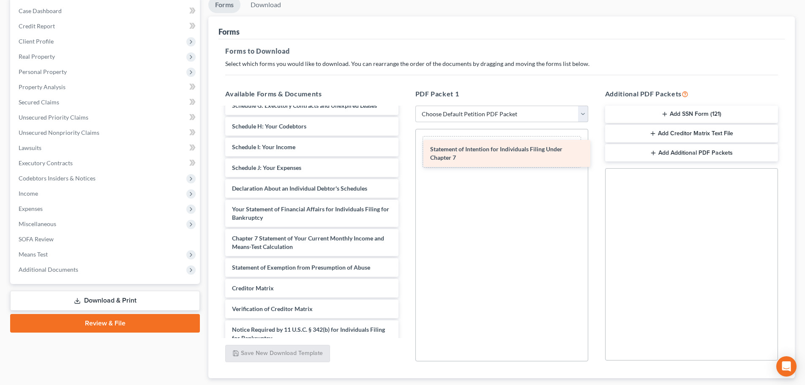
drag, startPoint x: 306, startPoint y: 246, endPoint x: 518, endPoint y: 161, distance: 228.9
click at [405, 154] on div "Statement of Intention for Individuals Filing Under Chapter 7 ccc (2)-pdf Annua…" at bounding box center [312, 145] width 186 height 446
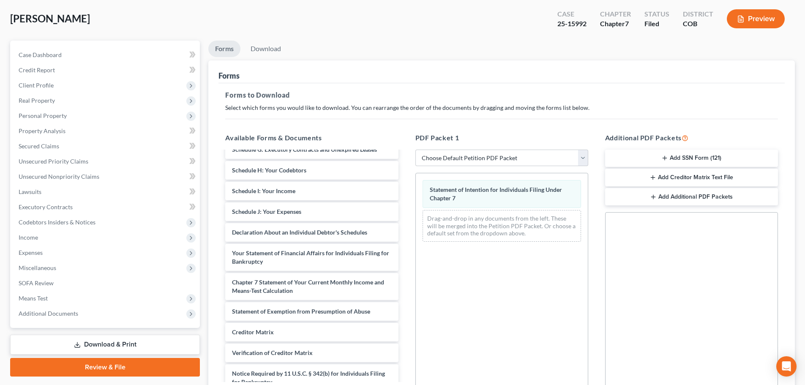
scroll to position [0, 0]
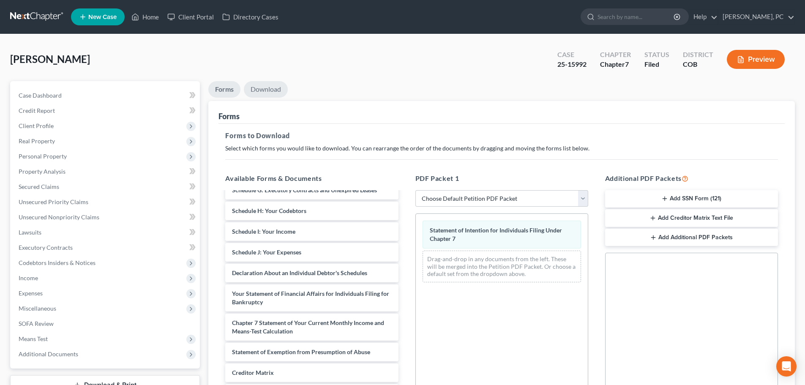
click at [268, 88] on link "Download" at bounding box center [266, 89] width 44 height 16
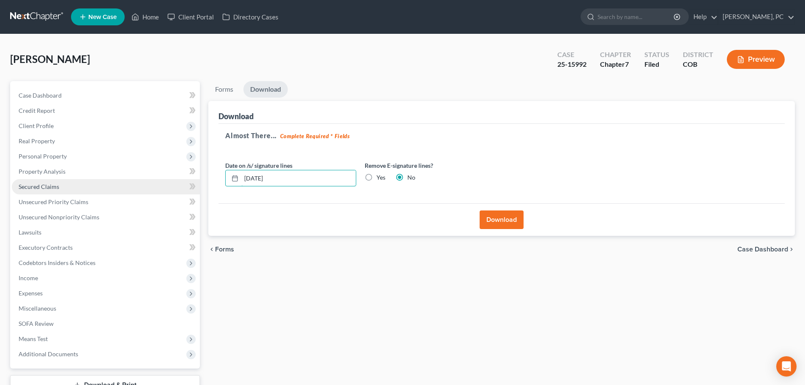
drag, startPoint x: 282, startPoint y: 180, endPoint x: 179, endPoint y: 188, distance: 103.4
click at [179, 187] on div "Petition Navigation Case Dashboard Payments Invoices Payments Payments Credit R…" at bounding box center [402, 249] width 793 height 336
type input "[DATE]"
click at [497, 218] on button "Download" at bounding box center [502, 219] width 44 height 19
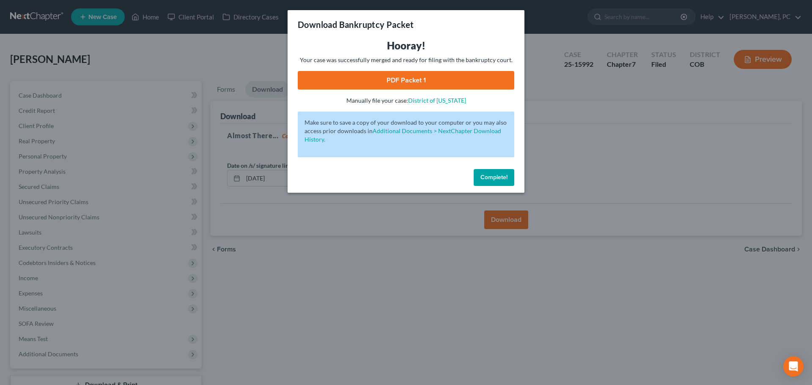
click at [405, 84] on link "PDF Packet 1" at bounding box center [406, 80] width 216 height 19
click at [501, 178] on span "Complete!" at bounding box center [493, 177] width 27 height 7
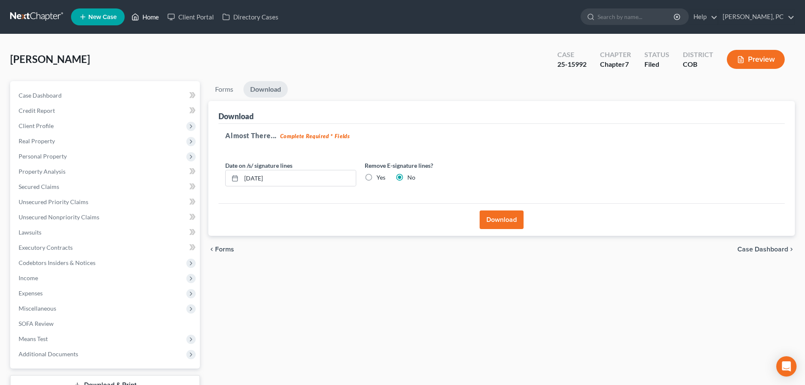
click at [154, 16] on link "Home" at bounding box center [145, 16] width 36 height 15
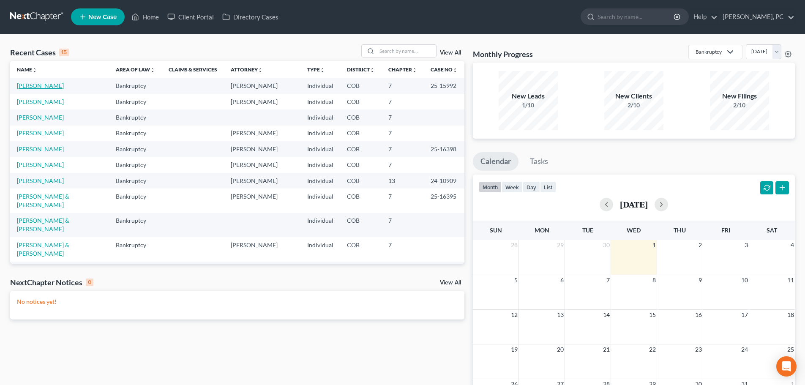
click at [40, 85] on link "[PERSON_NAME]" at bounding box center [40, 85] width 47 height 7
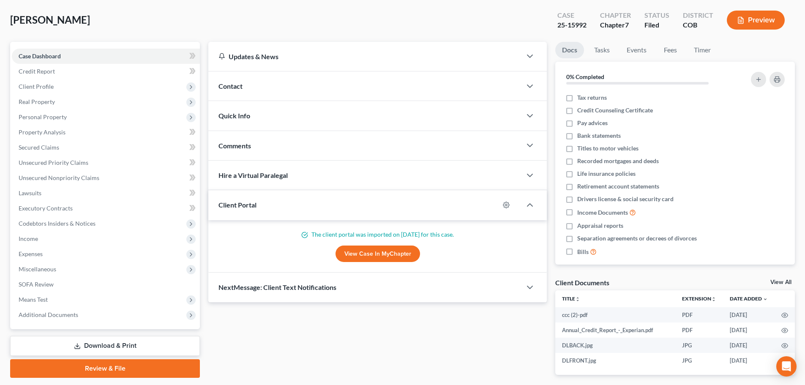
scroll to position [75, 0]
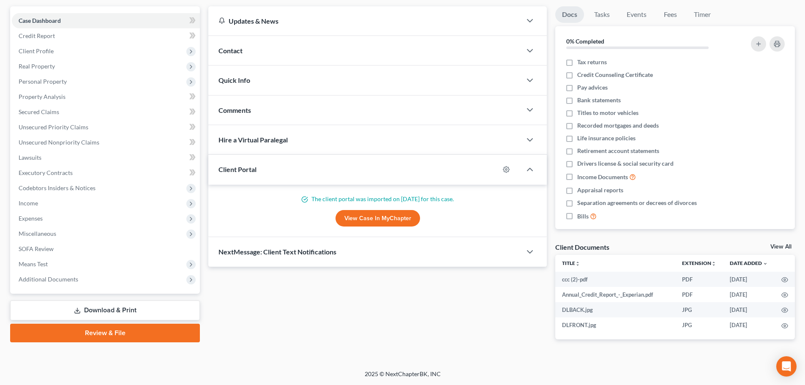
click at [129, 313] on link "Download & Print" at bounding box center [105, 311] width 190 height 20
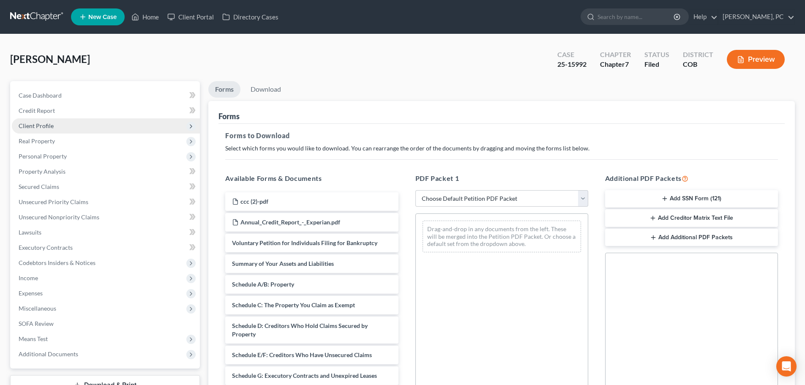
click at [25, 122] on span "Client Profile" at bounding box center [36, 125] width 35 height 7
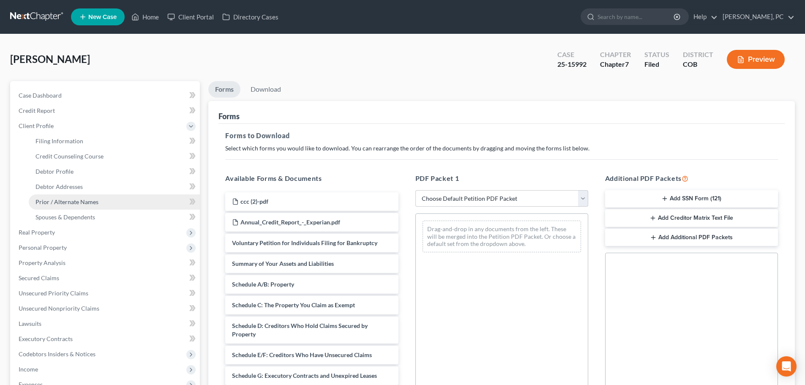
click at [61, 200] on span "Prior / Alternate Names" at bounding box center [67, 201] width 63 height 7
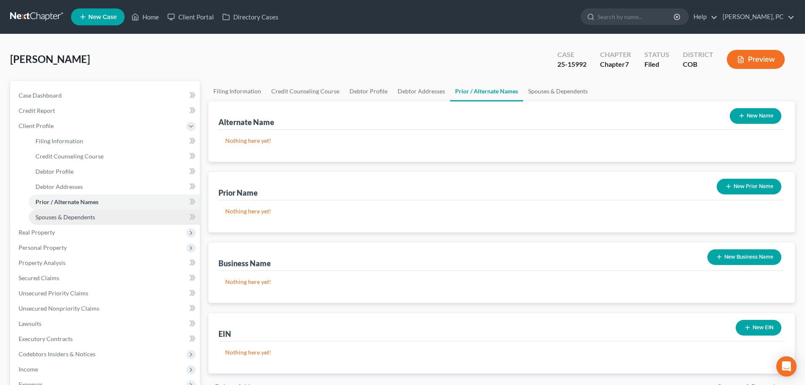
click at [72, 214] on span "Spouses & Dependents" at bounding box center [66, 216] width 60 height 7
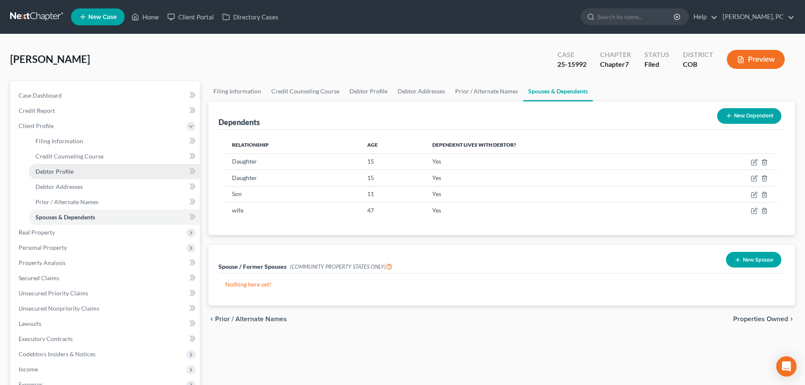
click at [57, 170] on span "Debtor Profile" at bounding box center [55, 171] width 38 height 7
select select "1"
select select "4"
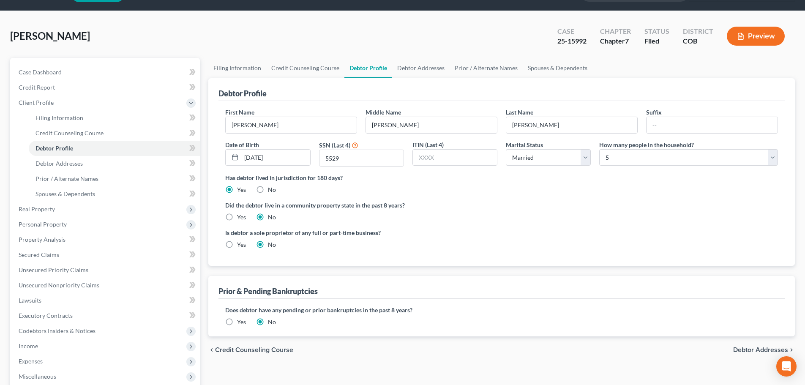
scroll to position [42, 0]
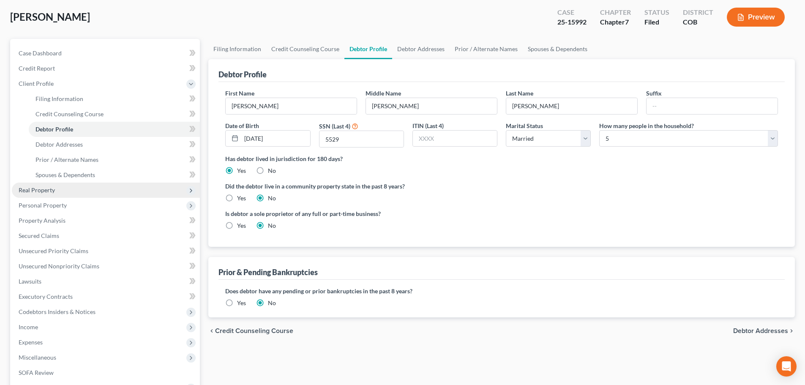
click at [44, 189] on span "Real Property" at bounding box center [37, 189] width 36 height 7
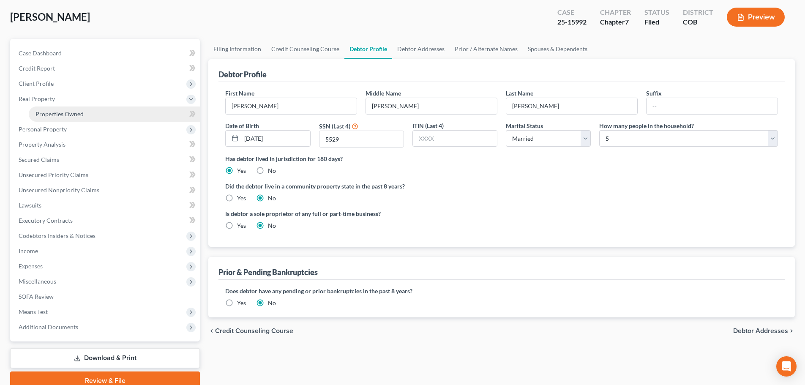
click at [69, 113] on span "Properties Owned" at bounding box center [60, 113] width 48 height 7
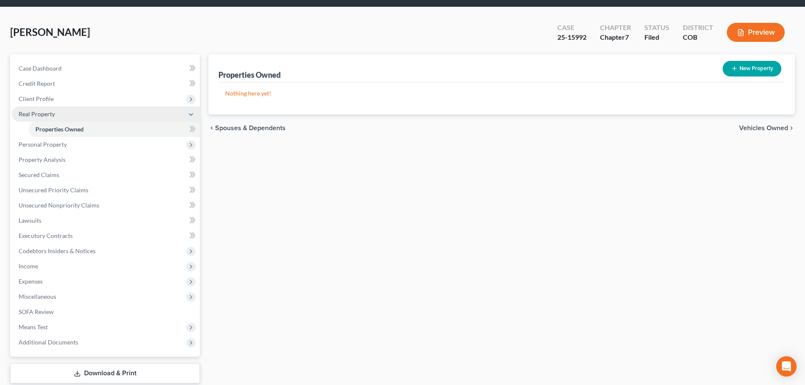
scroll to position [42, 0]
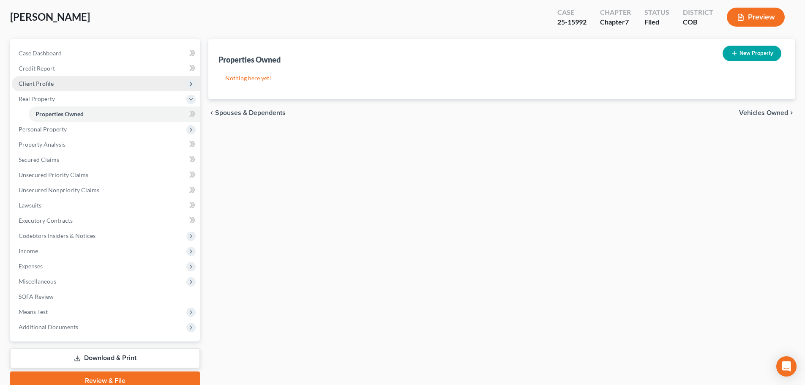
click at [44, 87] on span "Client Profile" at bounding box center [106, 83] width 188 height 15
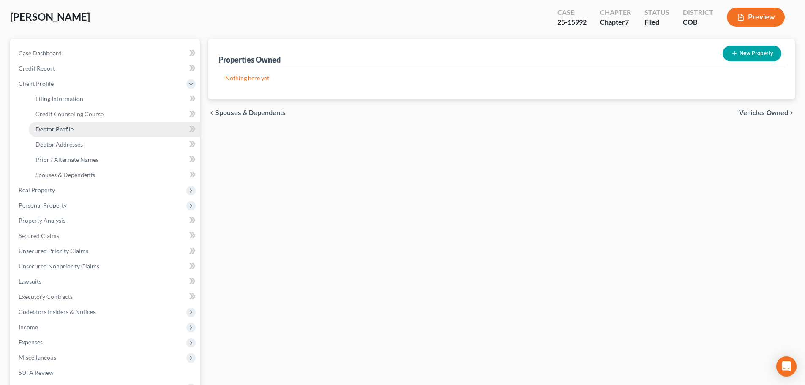
click at [59, 128] on span "Debtor Profile" at bounding box center [55, 129] width 38 height 7
select select "1"
select select "4"
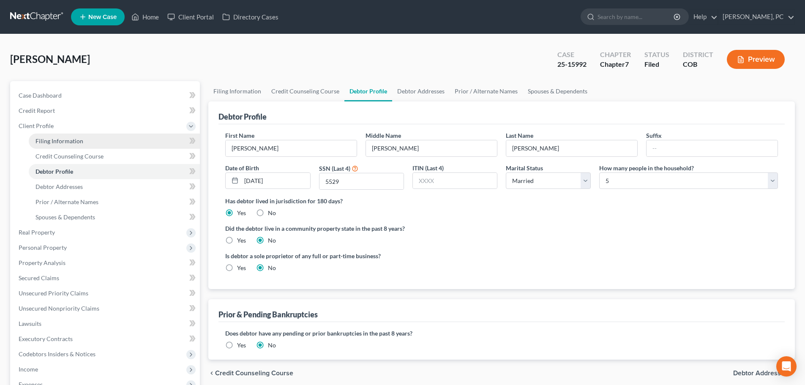
click at [67, 139] on span "Filing Information" at bounding box center [60, 140] width 48 height 7
select select "0"
select select "3"
select select "0"
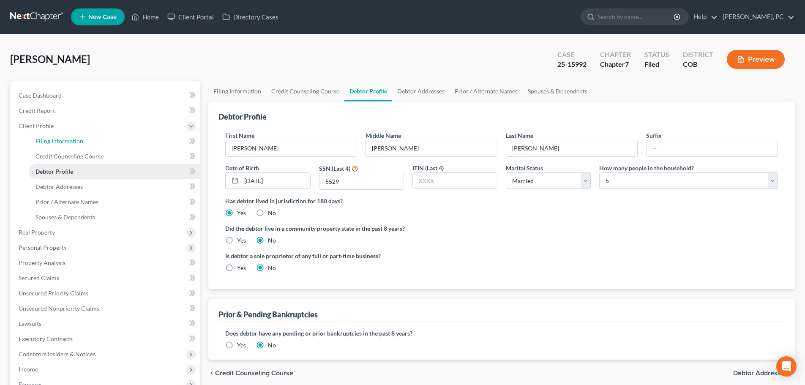
select select "5"
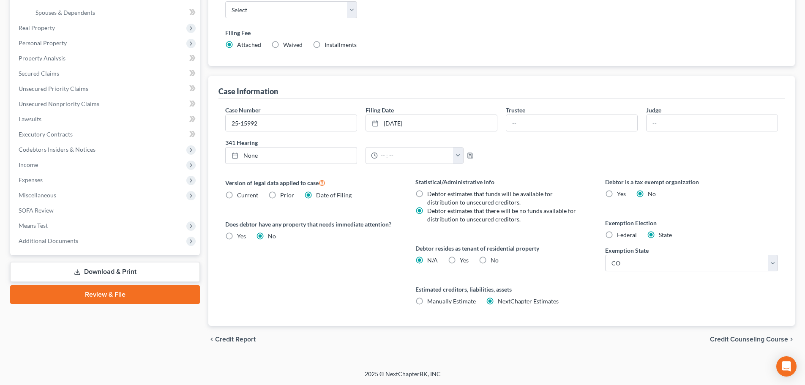
click at [123, 271] on link "Download & Print" at bounding box center [105, 272] width 190 height 20
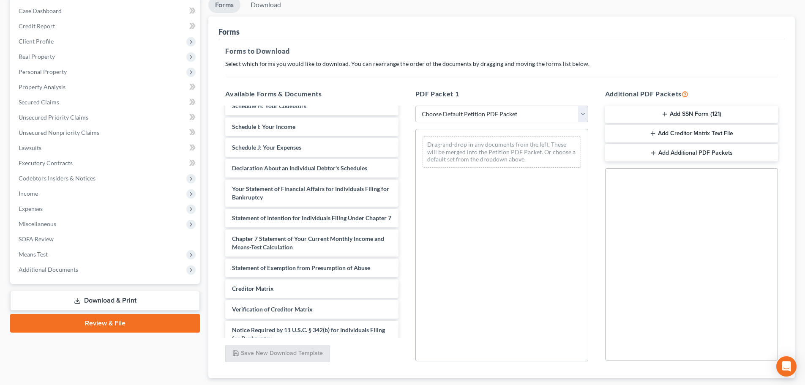
scroll to position [211, 0]
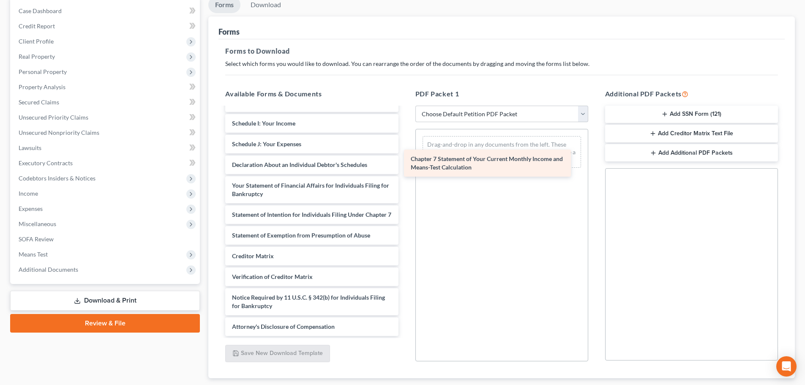
drag, startPoint x: 303, startPoint y: 249, endPoint x: 489, endPoint y: 156, distance: 207.6
click at [405, 156] on div "Chapter 7 Statement of Your Current Monthly Income and Means-Test Calculation c…" at bounding box center [312, 117] width 186 height 437
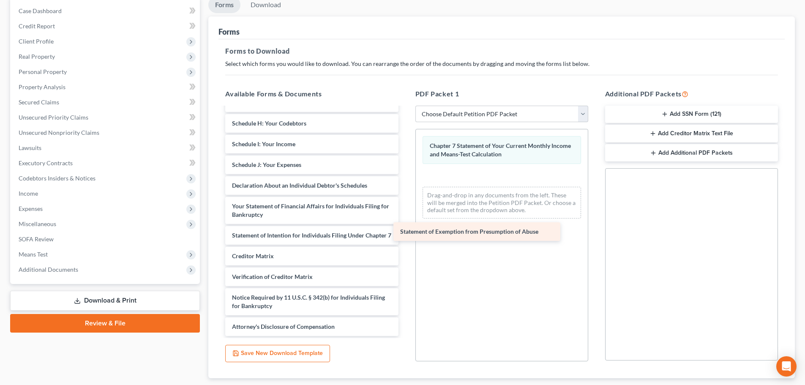
scroll to position [197, 0]
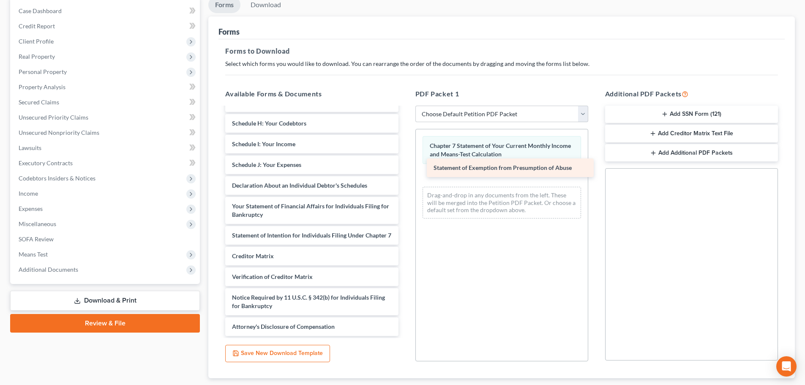
drag, startPoint x: 291, startPoint y: 243, endPoint x: 492, endPoint y: 169, distance: 214.8
click at [405, 169] on div "Statement of Exemption from Presumption of Abuse ccc (2)-pdf Annual_Credit_Repo…" at bounding box center [312, 127] width 186 height 417
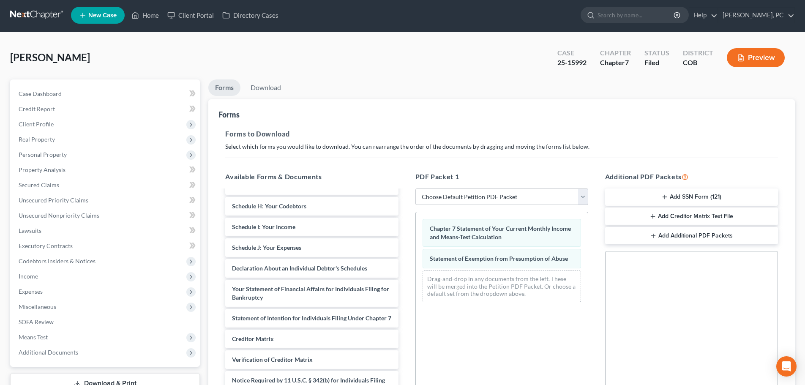
scroll to position [0, 0]
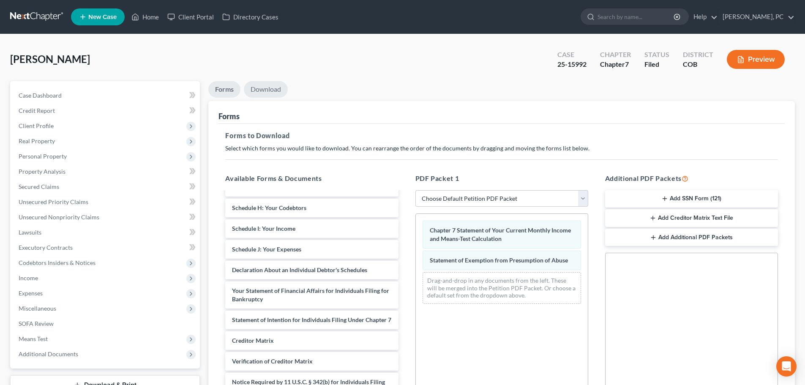
click at [266, 90] on link "Download" at bounding box center [266, 89] width 44 height 16
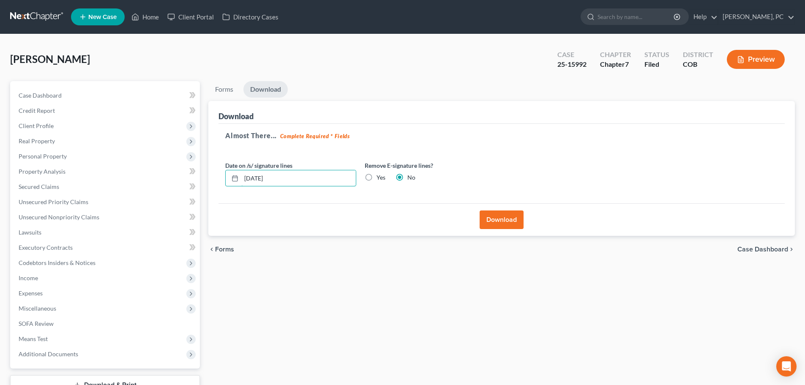
drag, startPoint x: 290, startPoint y: 179, endPoint x: 211, endPoint y: 180, distance: 79.5
click at [211, 180] on div "Download Almost There... Complete Required * Fields Date on /s/ signature lines…" at bounding box center [501, 168] width 587 height 135
type input "[DATE]"
click at [513, 220] on button "Download" at bounding box center [502, 219] width 44 height 19
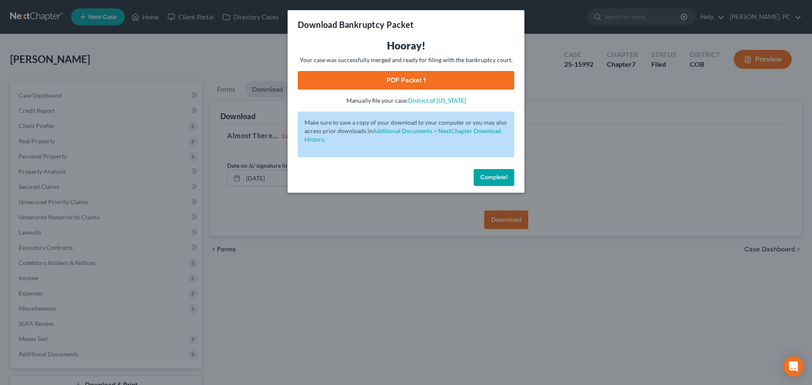
click at [447, 76] on link "PDF Packet 1" at bounding box center [406, 80] width 216 height 19
click at [486, 172] on button "Complete!" at bounding box center [493, 177] width 41 height 17
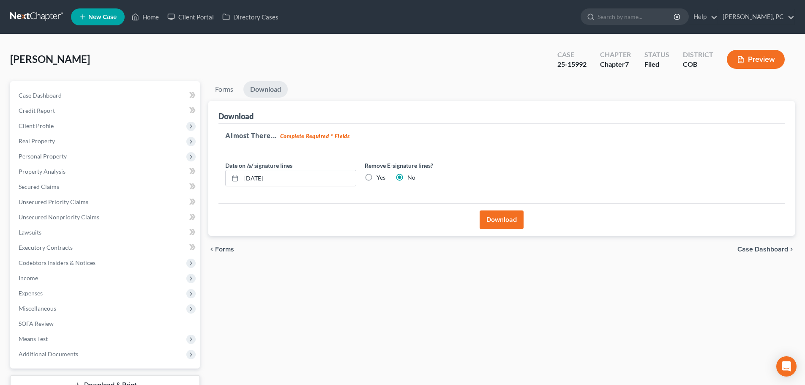
click at [754, 59] on button "Preview" at bounding box center [756, 59] width 58 height 19
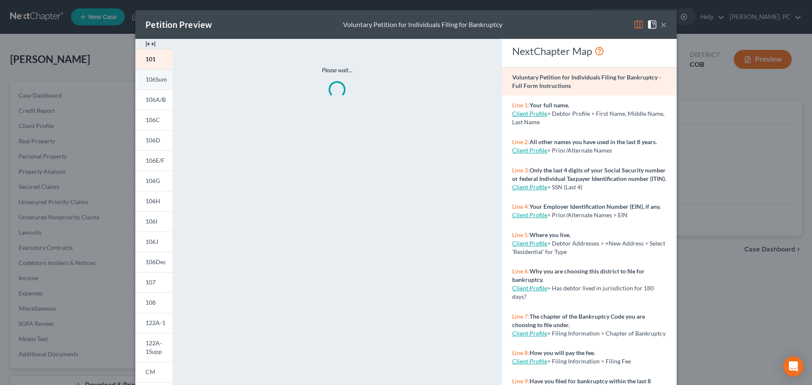
click at [150, 77] on span "106Sum" at bounding box center [156, 79] width 22 height 7
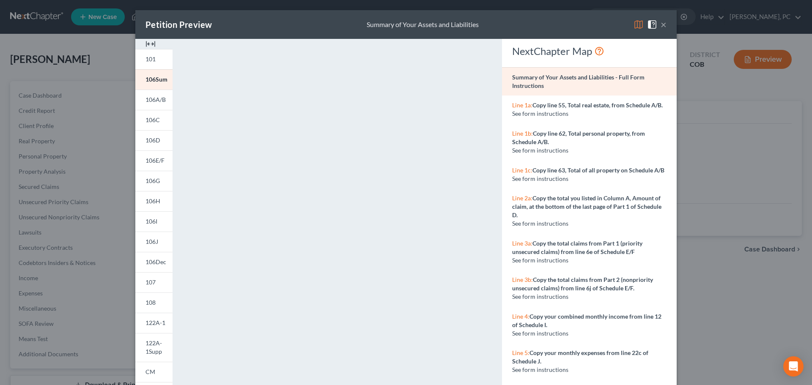
click at [660, 25] on button "×" at bounding box center [663, 24] width 6 height 10
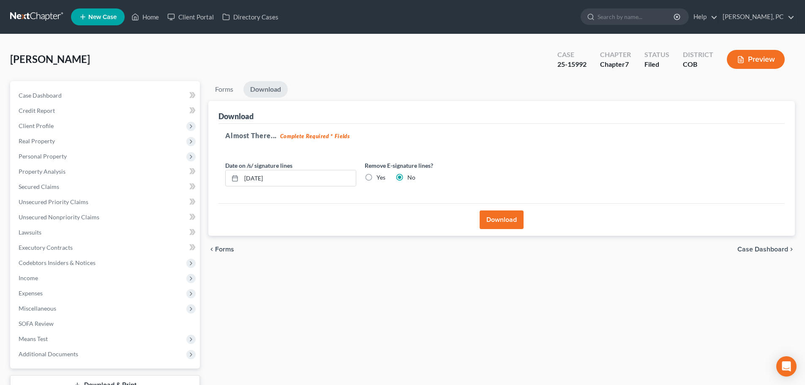
click at [756, 61] on button "Preview" at bounding box center [756, 59] width 58 height 19
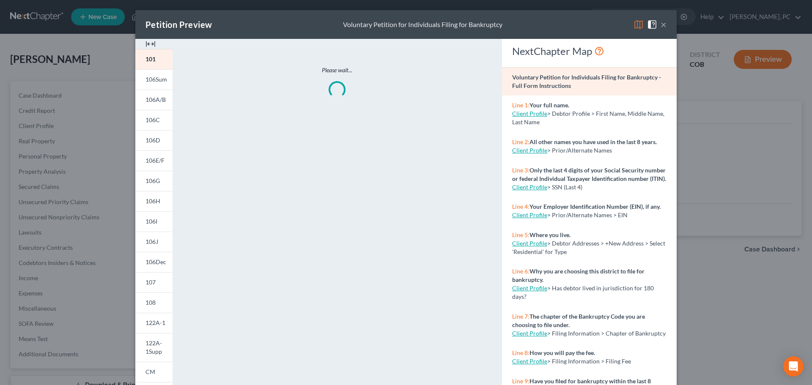
click at [148, 41] on img at bounding box center [150, 44] width 10 height 10
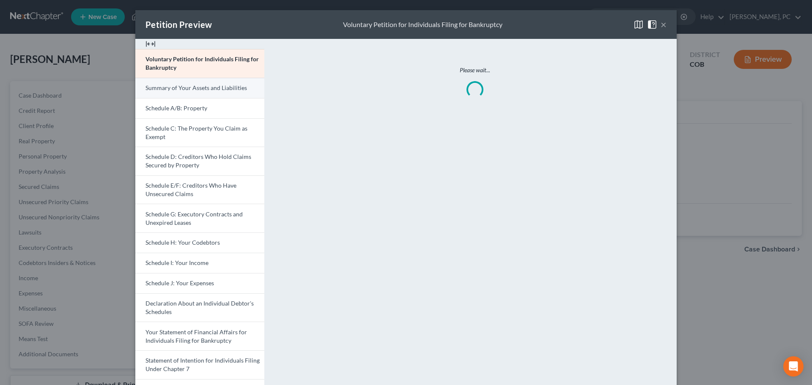
click at [176, 88] on span "Summary of Your Assets and Liabilities" at bounding box center [195, 87] width 101 height 7
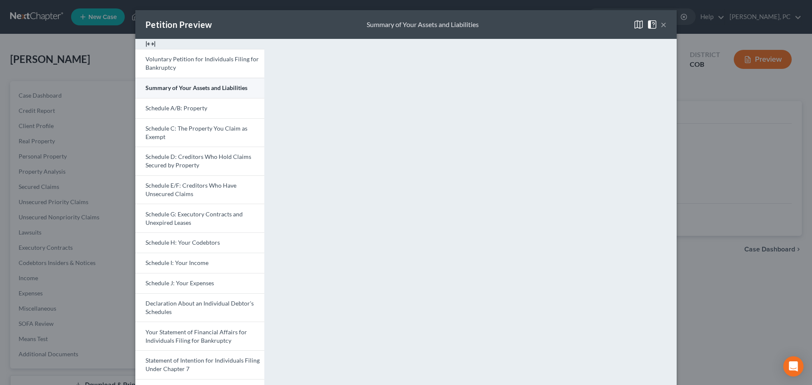
click at [180, 89] on span "Summary of Your Assets and Liabilities" at bounding box center [196, 87] width 102 height 7
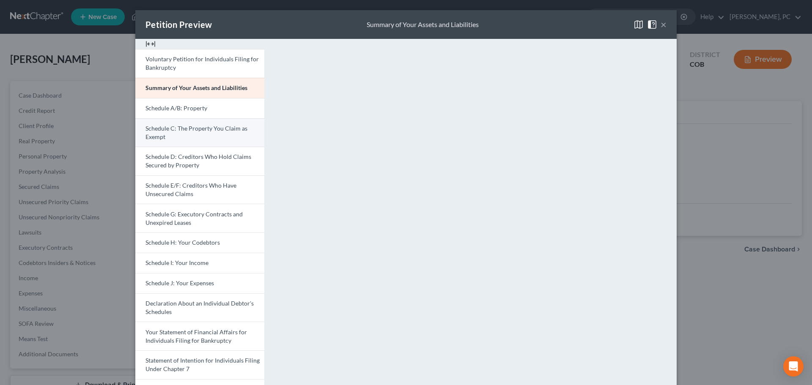
click at [194, 126] on span "Schedule C: The Property You Claim as Exempt" at bounding box center [196, 133] width 102 height 16
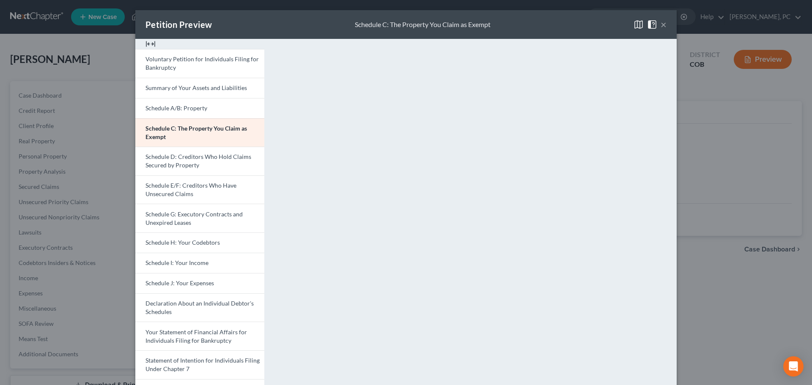
drag, startPoint x: 217, startPoint y: 155, endPoint x: 309, endPoint y: 161, distance: 92.7
click at [217, 155] on span "Schedule D: Creditors Who Hold Claims Secured by Property" at bounding box center [198, 161] width 106 height 16
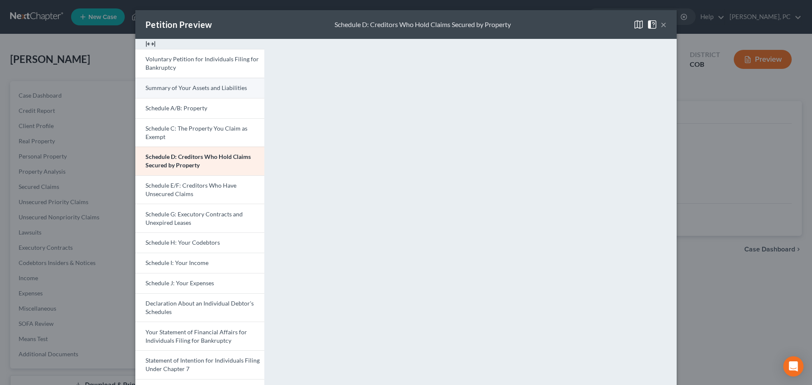
click at [191, 87] on span "Summary of Your Assets and Liabilities" at bounding box center [195, 87] width 101 height 7
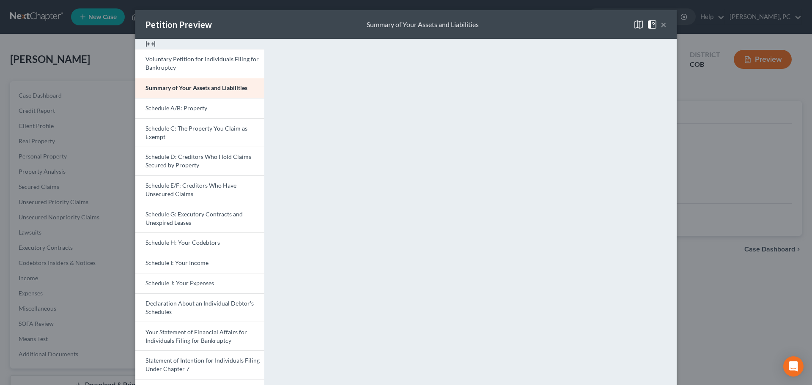
click at [660, 22] on button "×" at bounding box center [663, 24] width 6 height 10
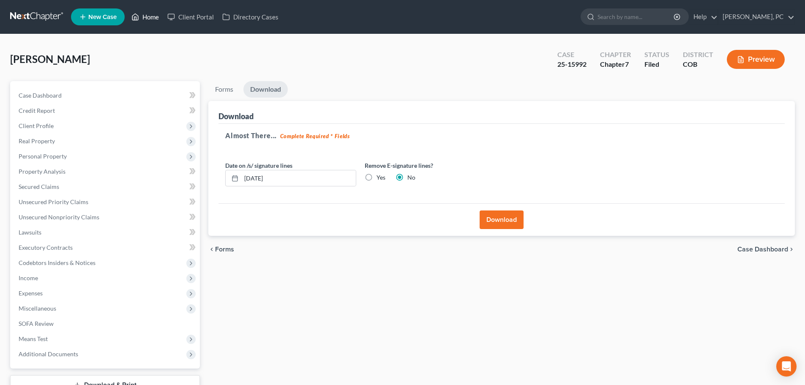
click at [150, 12] on link "Home" at bounding box center [145, 16] width 36 height 15
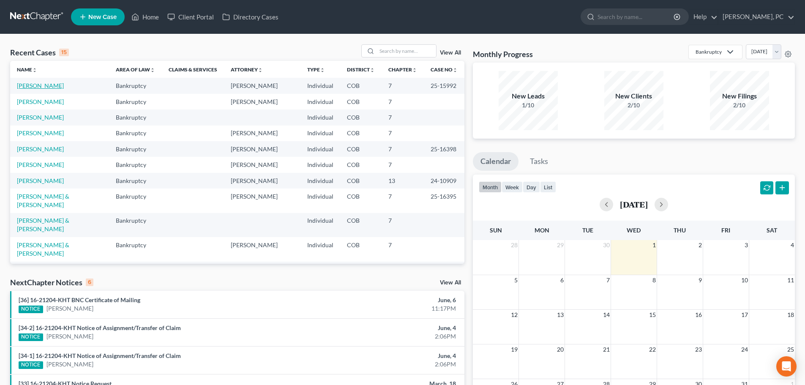
click at [35, 85] on link "[PERSON_NAME]" at bounding box center [40, 85] width 47 height 7
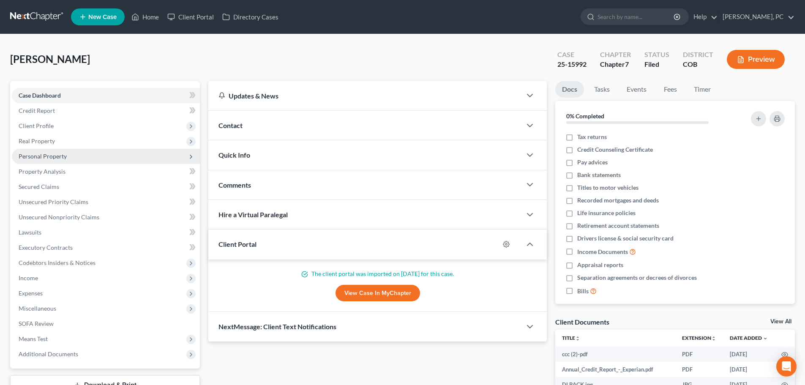
click at [39, 156] on span "Personal Property" at bounding box center [43, 156] width 48 height 7
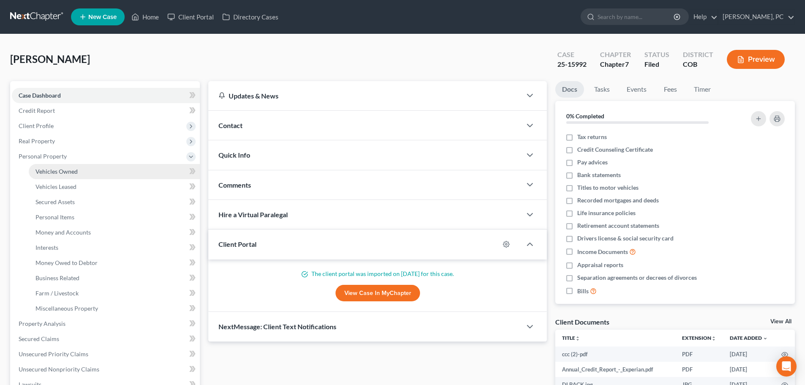
click at [66, 170] on span "Vehicles Owned" at bounding box center [57, 171] width 42 height 7
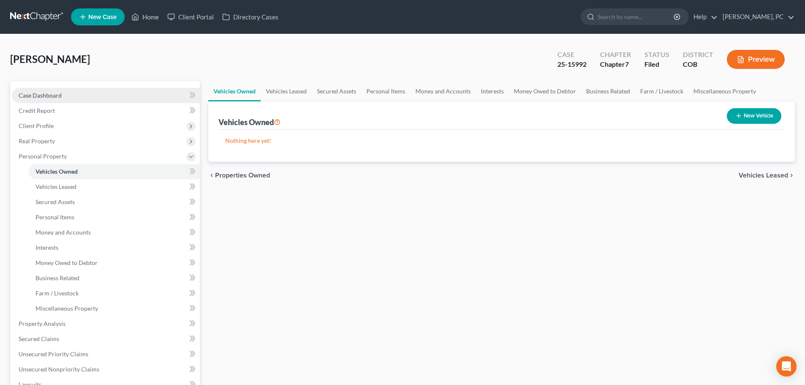
click at [46, 98] on span "Case Dashboard" at bounding box center [40, 95] width 43 height 7
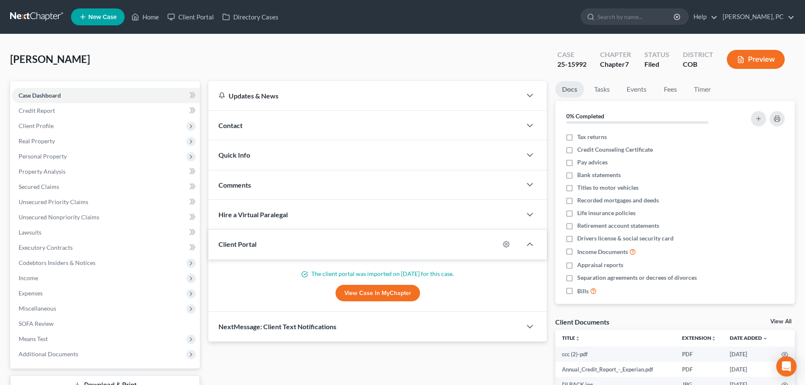
click at [371, 292] on link "View Case in MyChapter" at bounding box center [378, 293] width 85 height 17
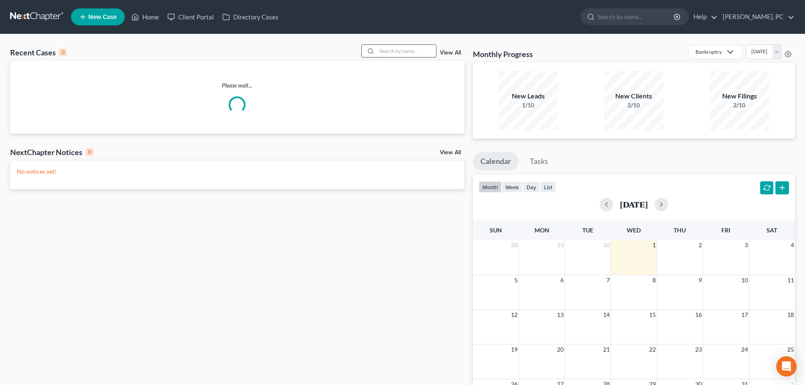
click at [396, 51] on input "search" at bounding box center [406, 51] width 59 height 12
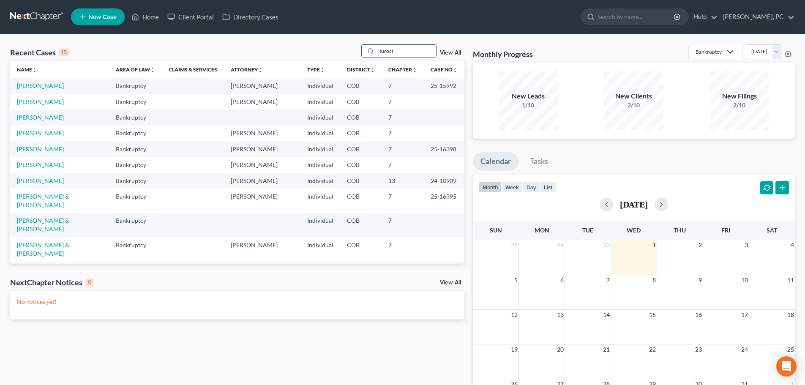
type input "turoci"
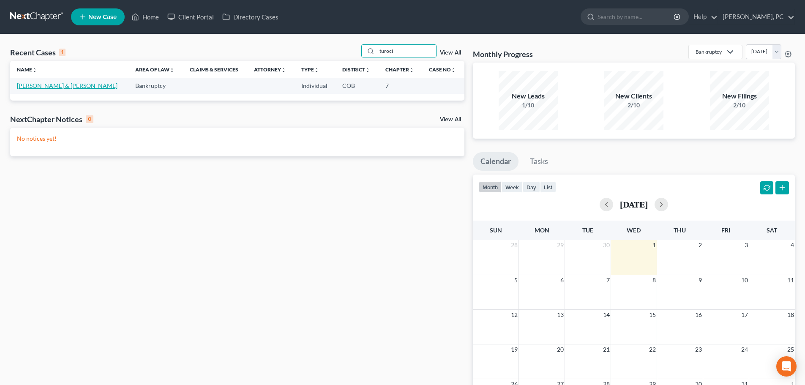
click at [41, 85] on link "[PERSON_NAME] & [PERSON_NAME]" at bounding box center [67, 85] width 101 height 7
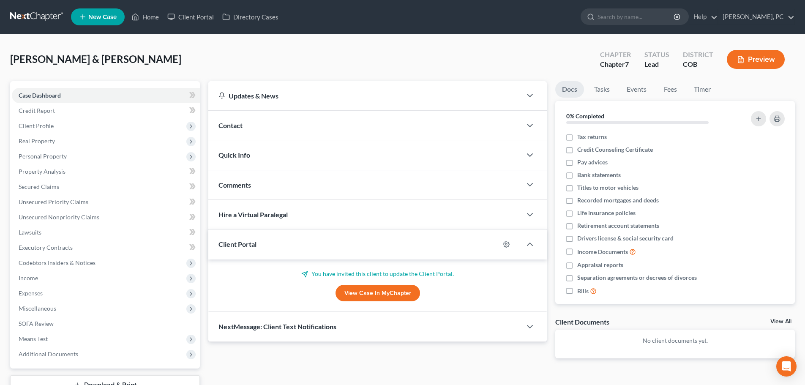
click at [359, 295] on link "View Case in MyChapter" at bounding box center [378, 293] width 85 height 17
click at [156, 18] on link "Home" at bounding box center [145, 16] width 36 height 15
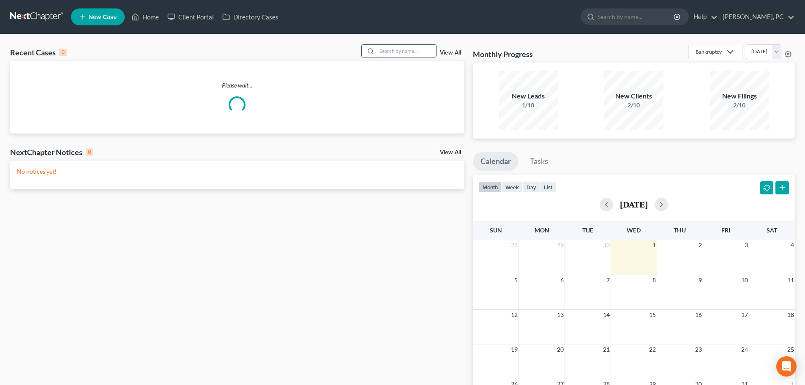
click at [394, 52] on input "search" at bounding box center [406, 51] width 59 height 12
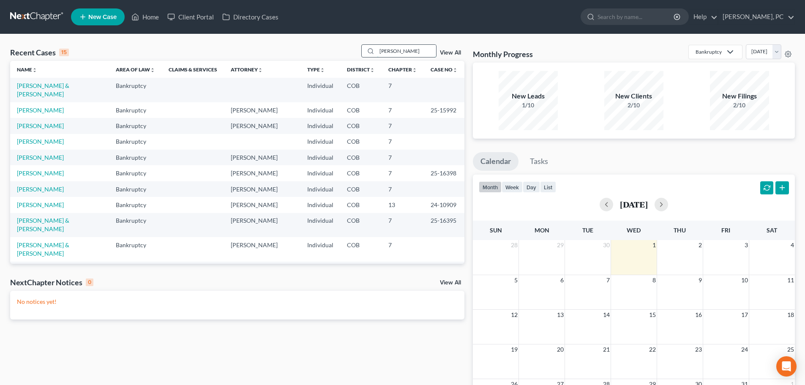
type input "hurley"
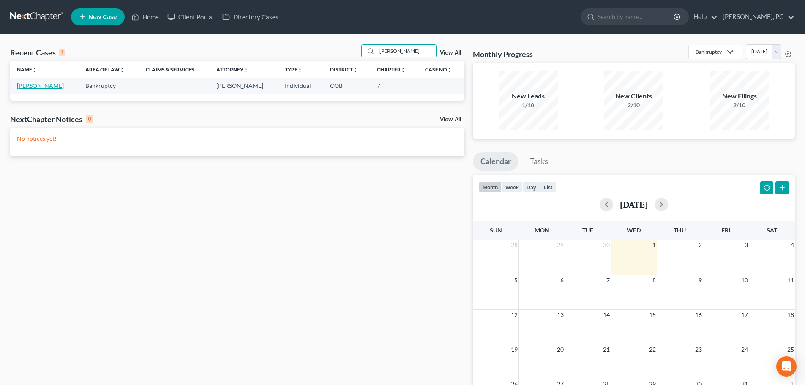
click at [51, 87] on link "Hurley, Shannon" at bounding box center [40, 85] width 47 height 7
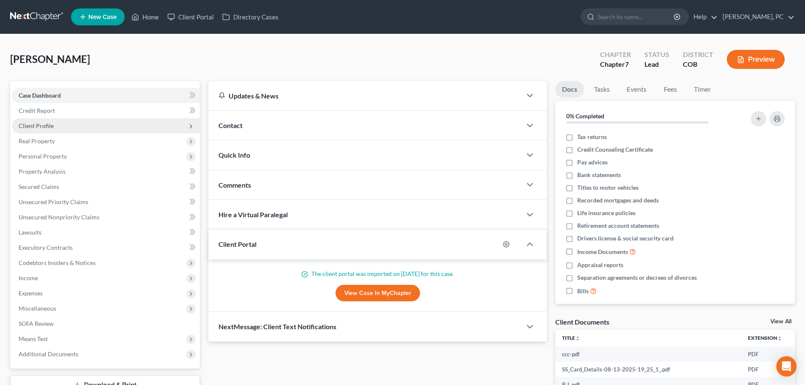
click at [45, 124] on span "Client Profile" at bounding box center [36, 125] width 35 height 7
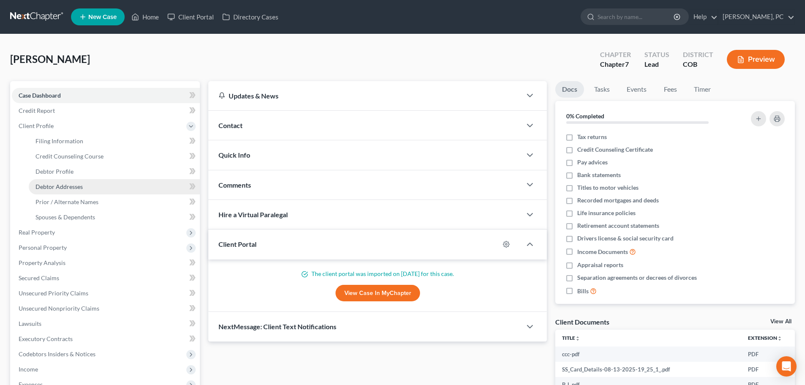
click at [60, 179] on link "Debtor Addresses" at bounding box center [114, 186] width 171 height 15
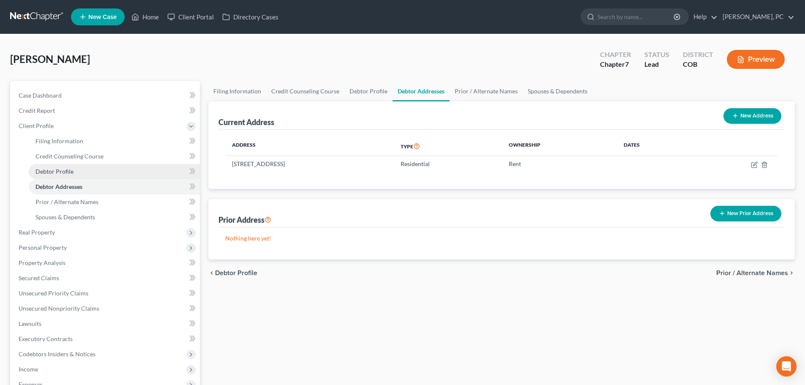
click at [61, 173] on span "Debtor Profile" at bounding box center [55, 171] width 38 height 7
select select "0"
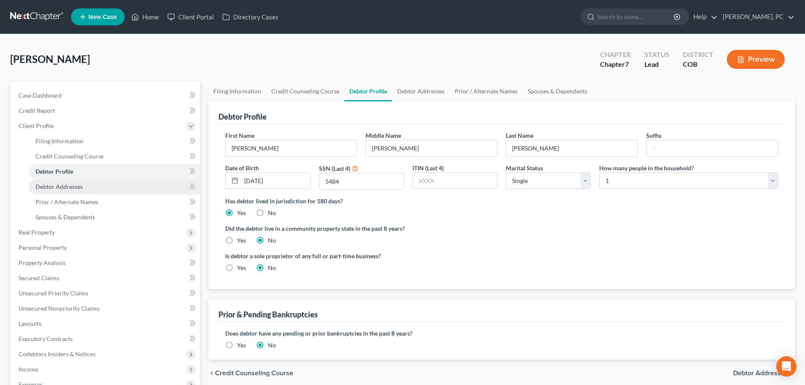
click at [63, 185] on span "Debtor Addresses" at bounding box center [59, 186] width 47 height 7
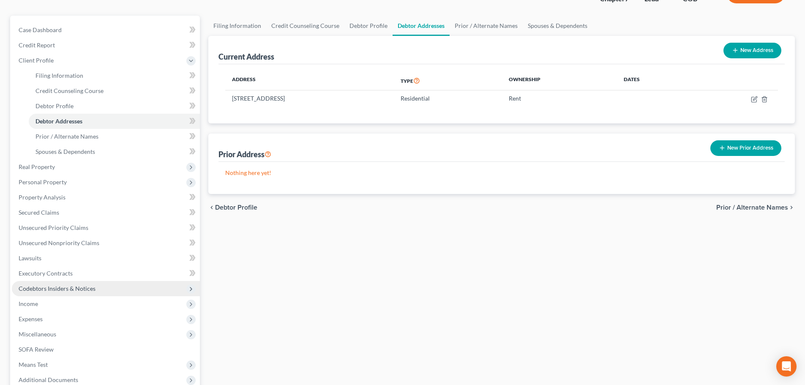
scroll to position [85, 0]
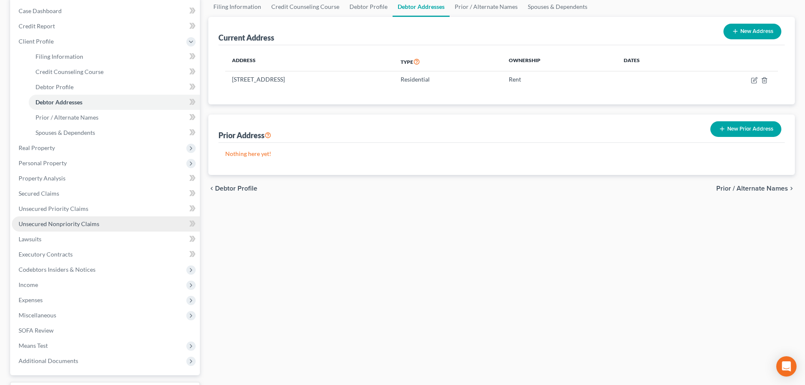
click at [56, 227] on link "Unsecured Nonpriority Claims" at bounding box center [106, 223] width 188 height 15
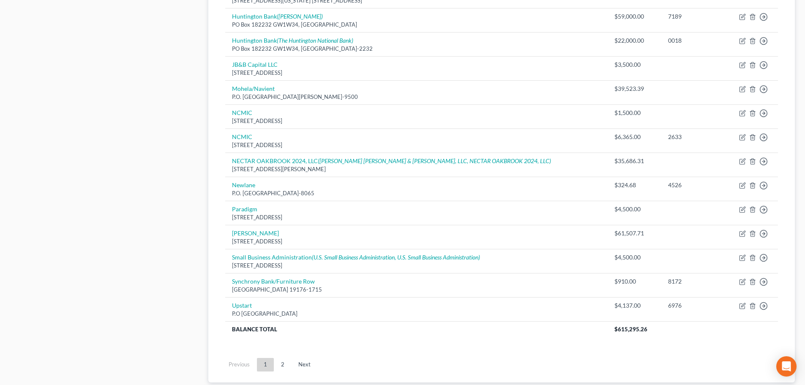
scroll to position [549, 0]
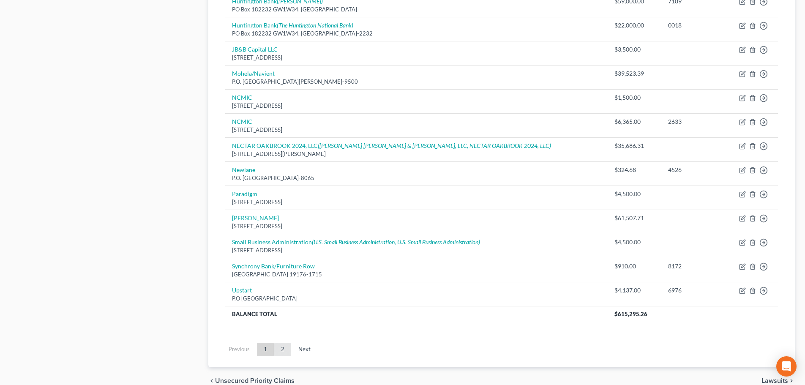
click at [283, 346] on link "2" at bounding box center [282, 350] width 17 height 14
